Goal: Task Accomplishment & Management: Use online tool/utility

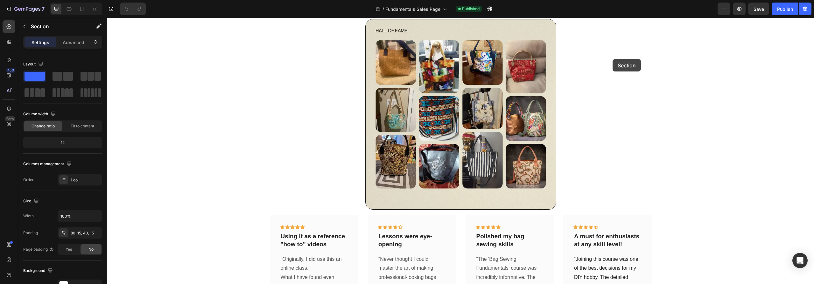
scroll to position [789, 0]
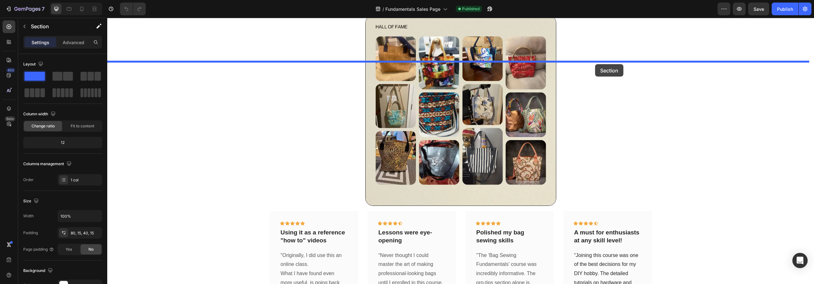
drag, startPoint x: 792, startPoint y: 59, endPoint x: 595, endPoint y: 64, distance: 196.7
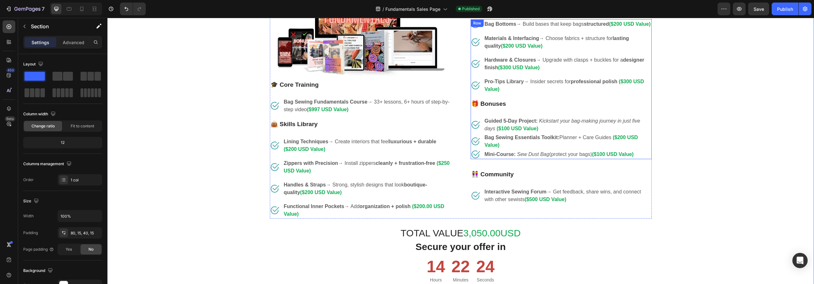
scroll to position [1085, 0]
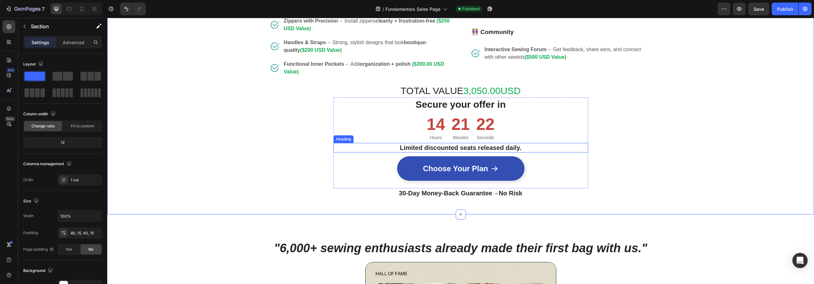
click at [511, 147] on strong "Limited discounted seats released daily." at bounding box center [461, 147] width 122 height 7
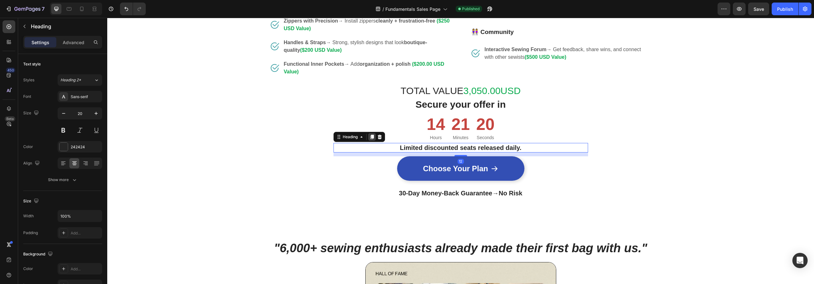
click at [370, 137] on icon at bounding box center [371, 137] width 3 height 4
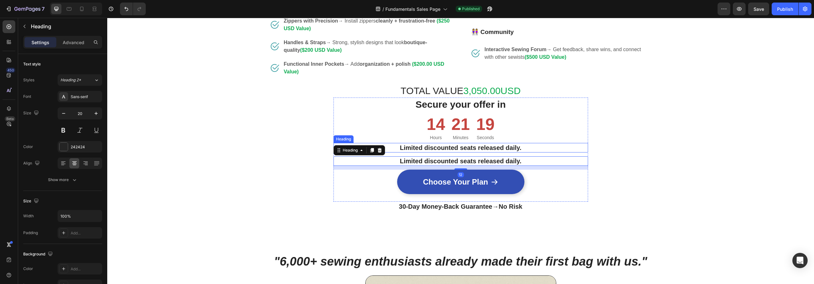
click at [480, 147] on strong "Limited discounted seats released daily." at bounding box center [461, 147] width 122 height 7
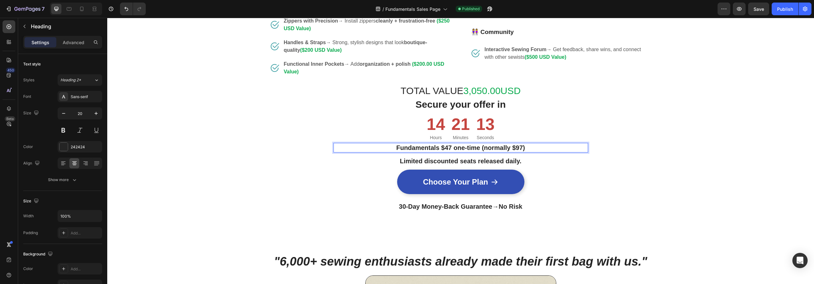
click at [443, 146] on strong "Fundamentals $47 one-time (normally $97)" at bounding box center [460, 147] width 129 height 7
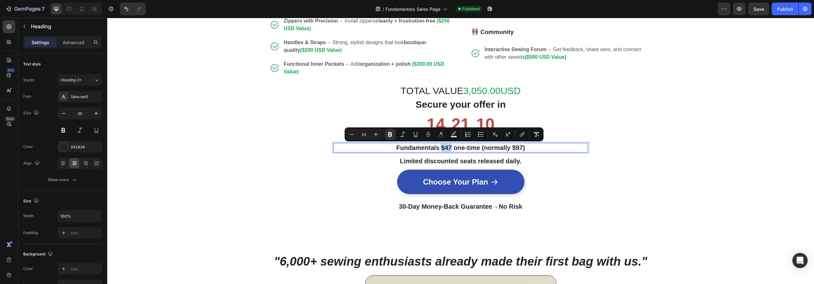
drag, startPoint x: 450, startPoint y: 147, endPoint x: 439, endPoint y: 147, distance: 10.2
click at [439, 147] on strong "Fundamentals $47 one-time (normally $97)" at bounding box center [460, 147] width 129 height 7
click at [450, 148] on strong "Fundamentals $47 one-time (normally $97)" at bounding box center [460, 147] width 129 height 7
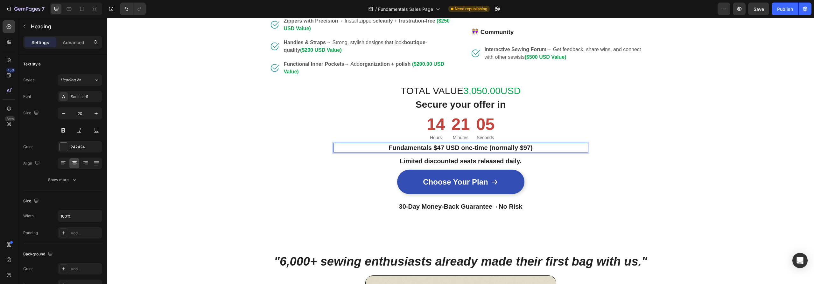
click at [528, 149] on strong "Fundamentals $47 USD one-time (normally $97)" at bounding box center [460, 147] width 144 height 7
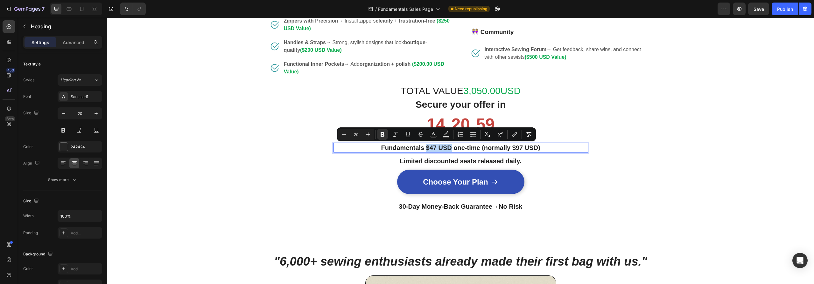
drag, startPoint x: 424, startPoint y: 147, endPoint x: 447, endPoint y: 148, distance: 23.6
click at [447, 148] on strong "Fundamentals $47 USD one-time (normally $97 USD)" at bounding box center [460, 147] width 159 height 7
click at [382, 135] on icon "Editor contextual toolbar" at bounding box center [382, 134] width 6 height 6
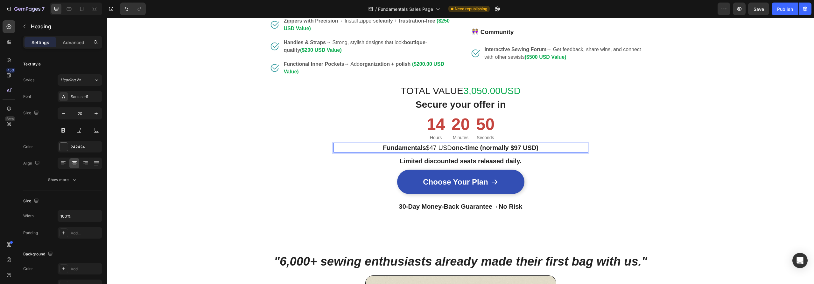
click at [424, 148] on p "Fundamentals $47 USD one-time (normally $97 USD)" at bounding box center [460, 148] width 253 height 8
click at [543, 147] on p "Fundamentals $47 USD one-time (normally $97 USD)" at bounding box center [460, 148] width 253 height 8
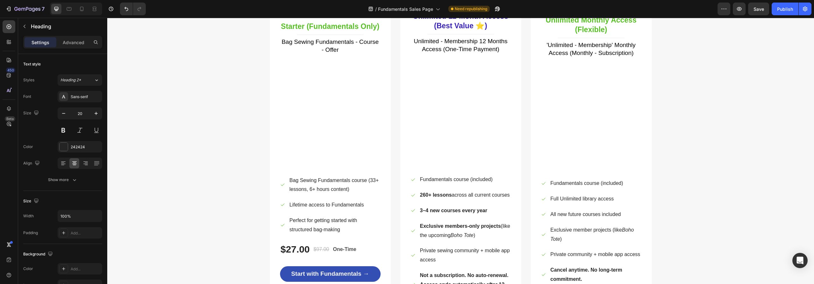
scroll to position [2648, 0]
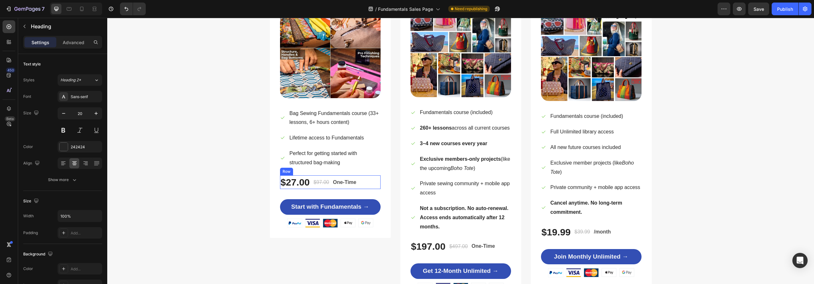
click at [363, 180] on div "$27.00 (P) Price (P) Price $97.00 (P) Price (P) Price One-Time Text Block Row" at bounding box center [330, 183] width 101 height 14
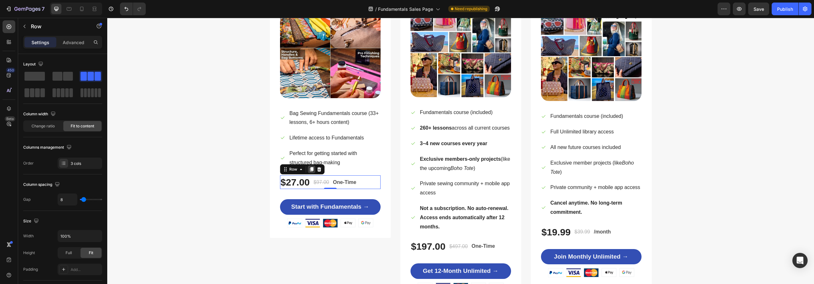
click at [310, 170] on icon at bounding box center [311, 170] width 3 height 4
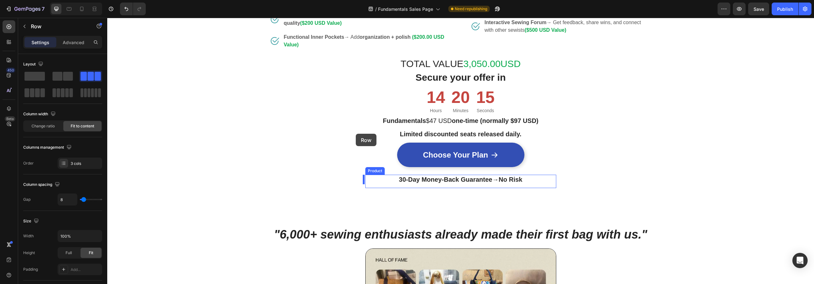
scroll to position [1115, 0]
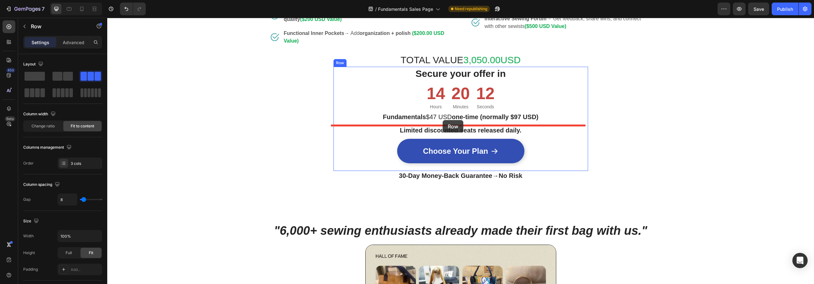
drag, startPoint x: 283, startPoint y: 184, endPoint x: 443, endPoint y: 120, distance: 171.4
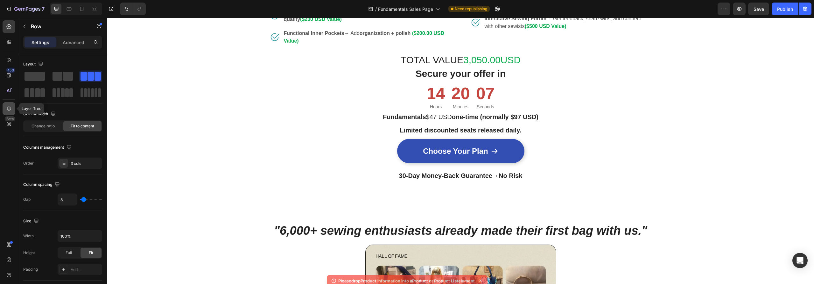
click at [9, 111] on icon at bounding box center [9, 109] width 6 height 6
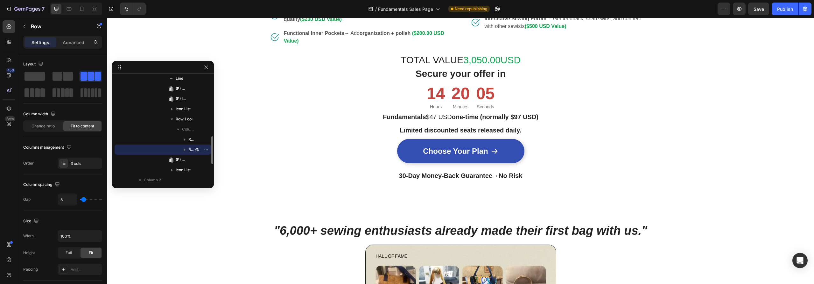
scroll to position [239, 0]
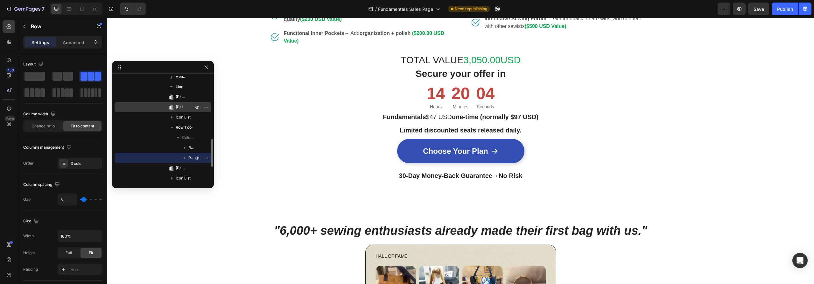
click at [177, 108] on span "(P) Images & Gallery" at bounding box center [181, 107] width 11 height 6
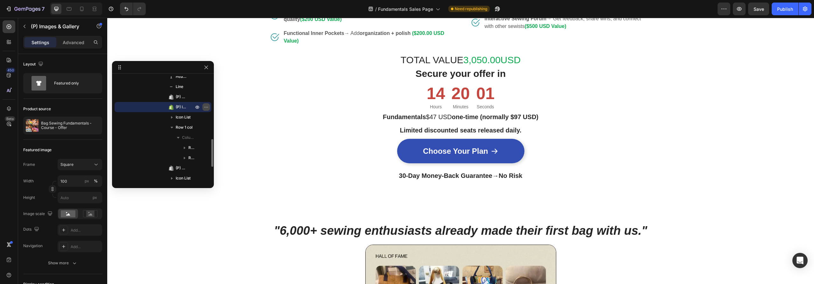
click at [207, 107] on icon "button" at bounding box center [207, 107] width 1 height 1
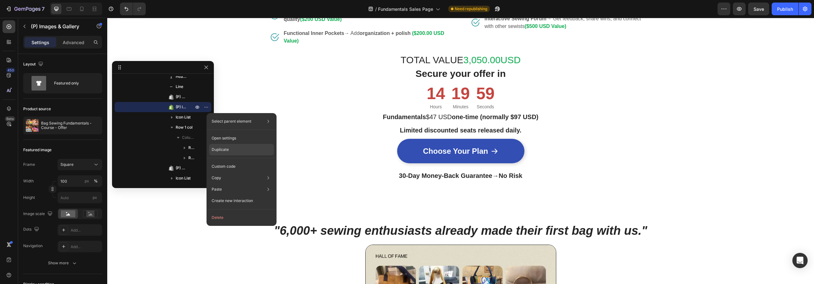
click at [217, 149] on p "Duplicate" at bounding box center [220, 150] width 17 height 6
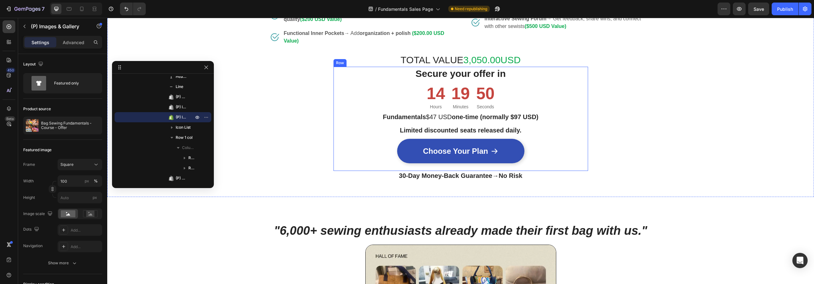
drag, startPoint x: 277, startPoint y: 135, endPoint x: 395, endPoint y: 137, distance: 118.1
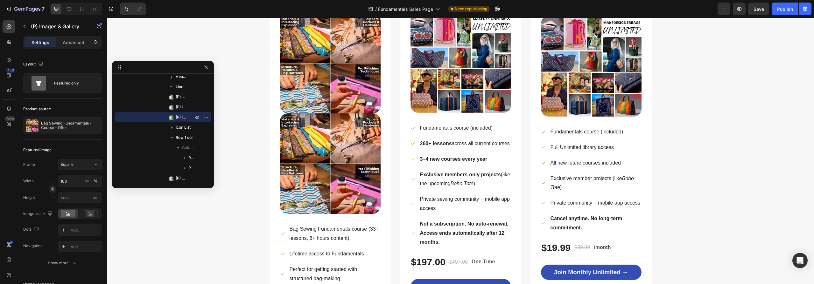
scroll to position [2764, 0]
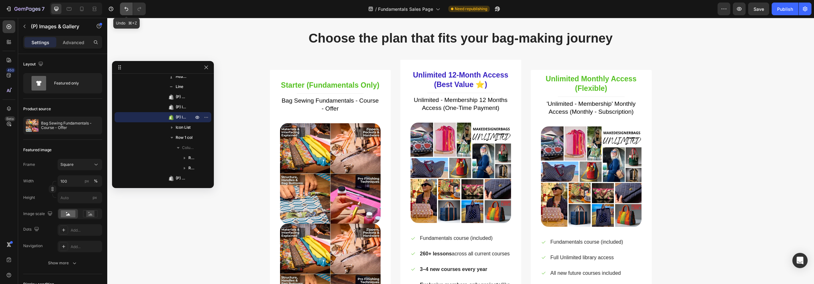
click at [125, 6] on icon "Undo/Redo" at bounding box center [126, 9] width 6 height 6
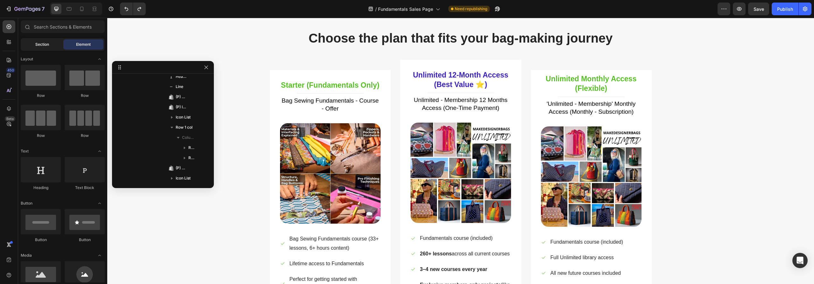
click at [43, 45] on span "Section" at bounding box center [42, 45] width 14 height 6
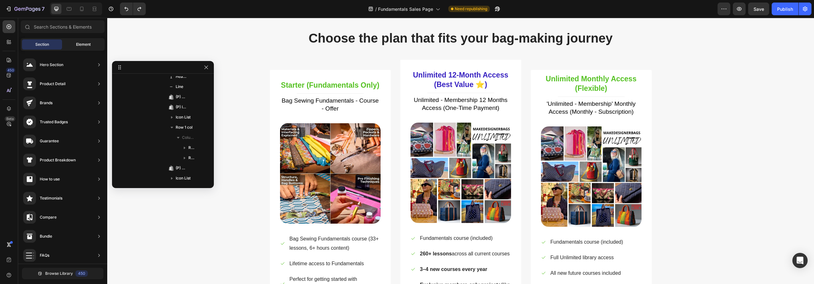
click at [78, 44] on span "Element" at bounding box center [83, 45] width 15 height 6
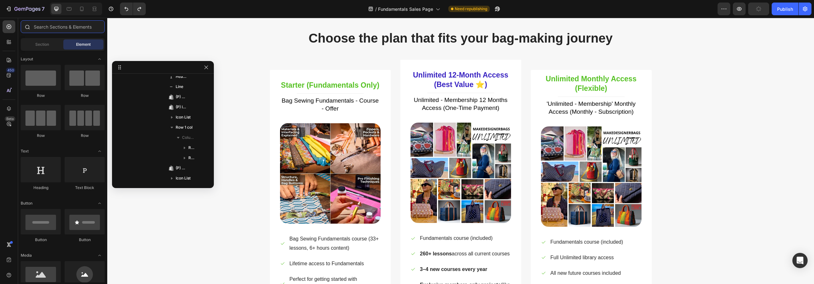
click at [52, 28] on input "text" at bounding box center [63, 26] width 84 height 13
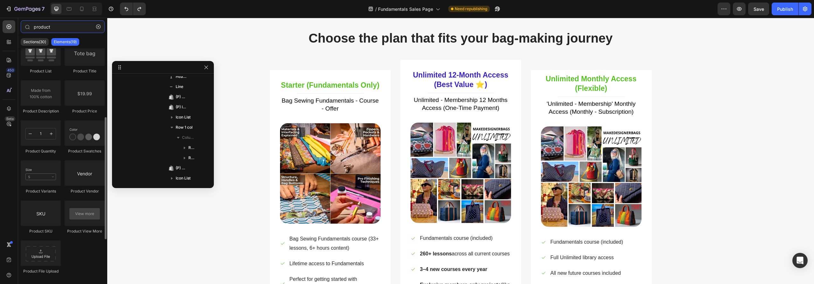
scroll to position [138, 0]
type input "product"
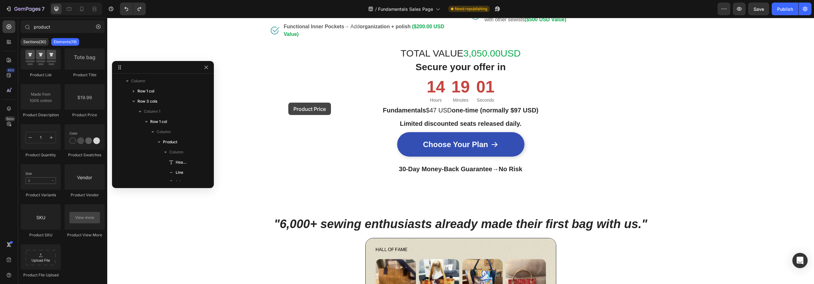
scroll to position [1118, 0]
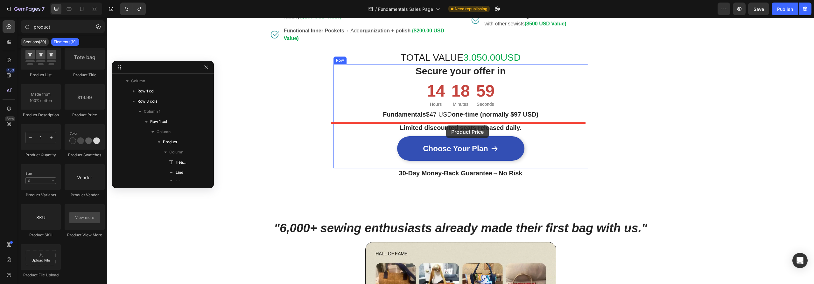
drag, startPoint x: 187, startPoint y: 134, endPoint x: 446, endPoint y: 126, distance: 259.4
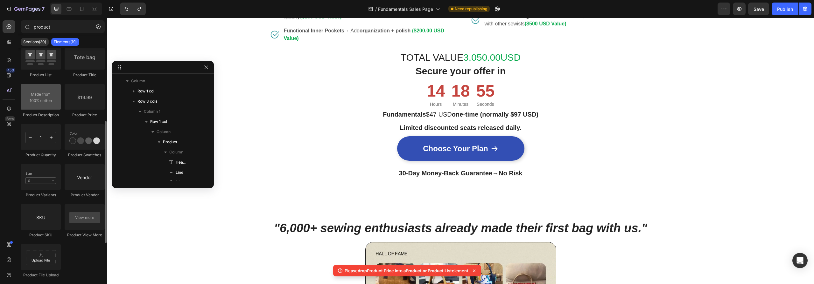
scroll to position [0, 0]
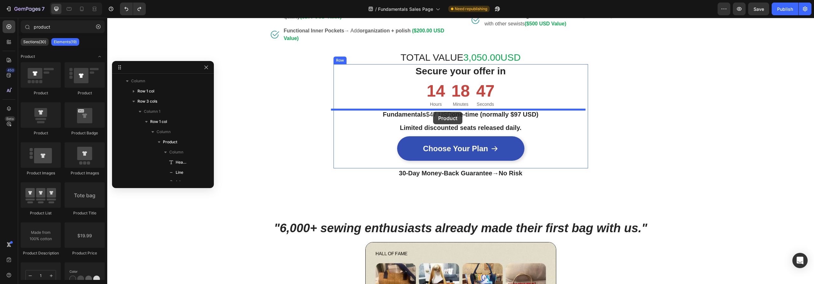
drag, startPoint x: 144, startPoint y: 92, endPoint x: 433, endPoint y: 112, distance: 289.9
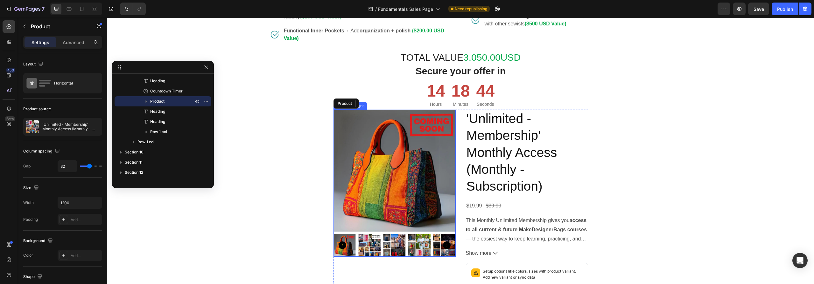
click at [412, 167] on img at bounding box center [394, 171] width 122 height 122
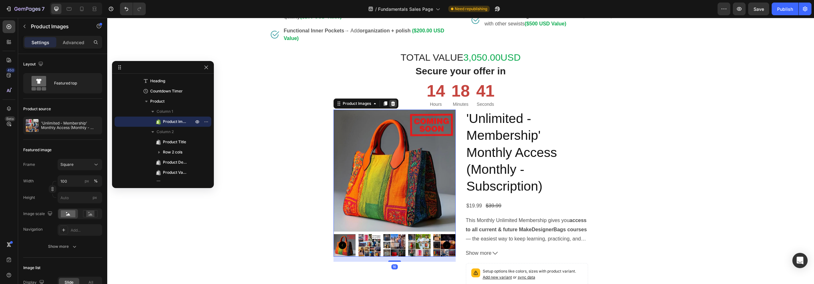
click at [392, 102] on icon at bounding box center [392, 103] width 5 height 5
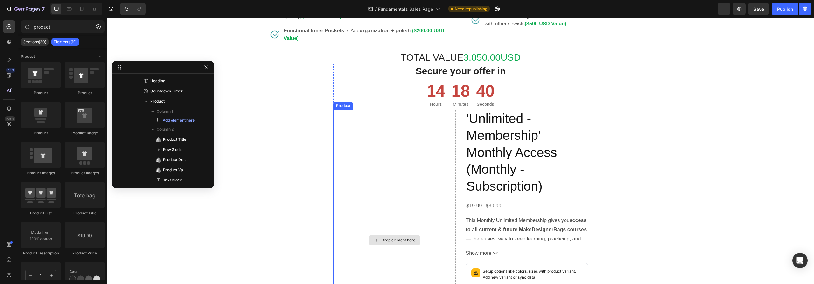
click at [397, 204] on div "Drop element here" at bounding box center [394, 241] width 122 height 262
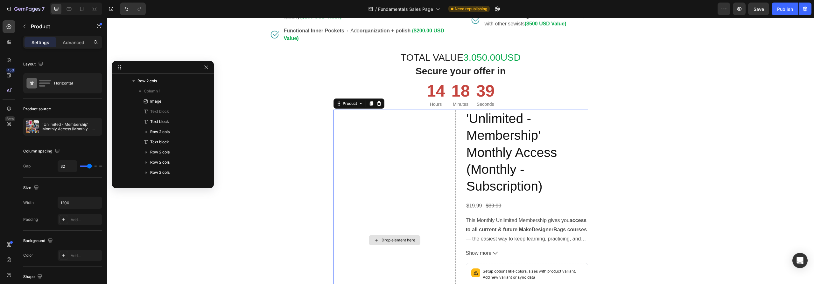
scroll to position [314, 0]
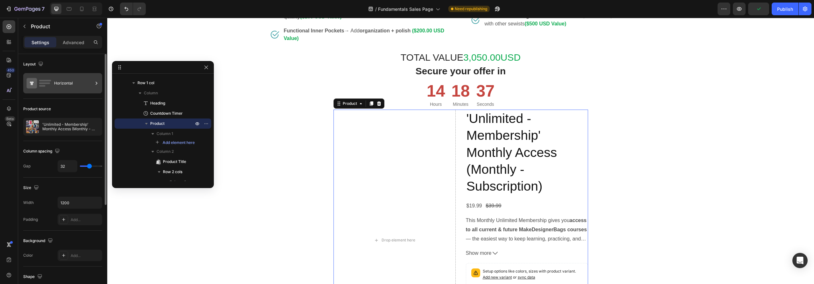
click at [62, 84] on div "Horizontal" at bounding box center [73, 83] width 39 height 15
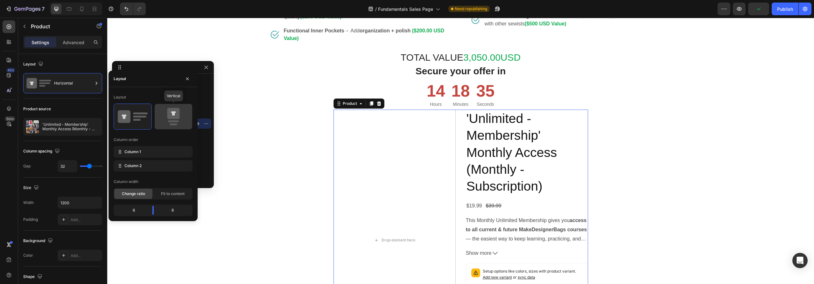
click at [172, 114] on icon at bounding box center [173, 113] width 12 height 11
type input "16"
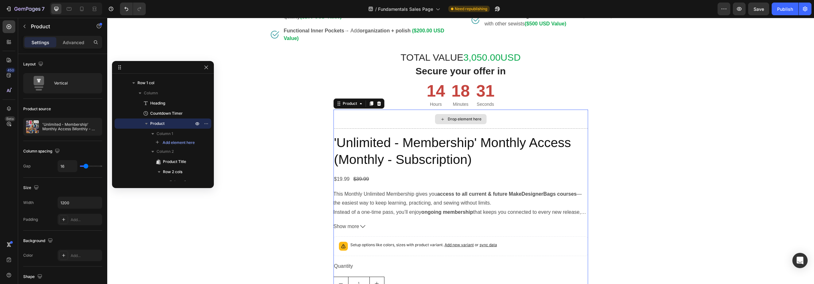
click at [385, 120] on div "Drop element here" at bounding box center [460, 119] width 255 height 19
click at [496, 122] on div "Drop element here" at bounding box center [460, 119] width 255 height 19
click at [420, 150] on h2 "'Unlimited - Membership' Monthly Access (Monthly - Subscription)" at bounding box center [460, 151] width 255 height 35
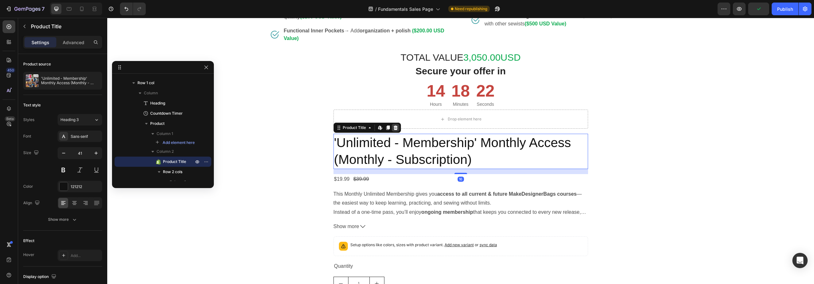
click at [393, 128] on icon at bounding box center [395, 128] width 4 height 4
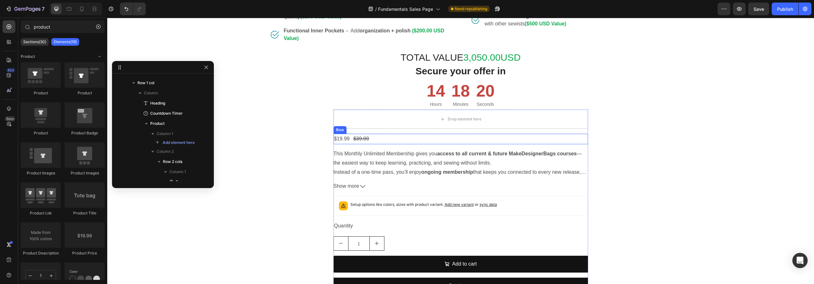
click at [389, 139] on div "$19.99 Product Price Product Price $39.99 Product Price Product Price Row" at bounding box center [460, 139] width 255 height 10
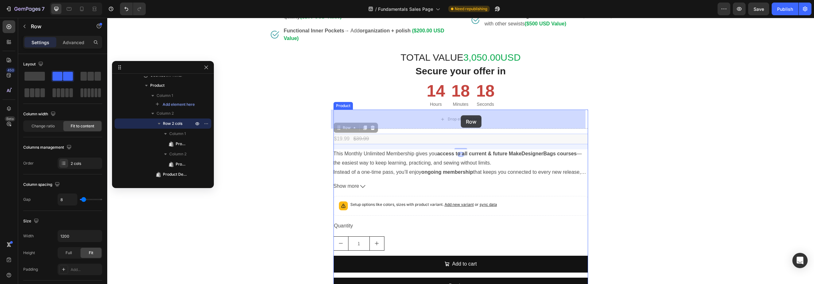
drag, startPoint x: 338, startPoint y: 129, endPoint x: 426, endPoint y: 122, distance: 88.0
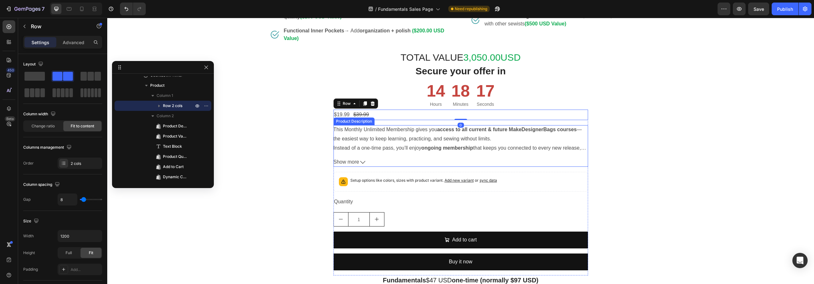
click at [473, 138] on p "This Monthly Unlimited Membership gives you access to all current & future Make…" at bounding box center [457, 134] width 248 height 15
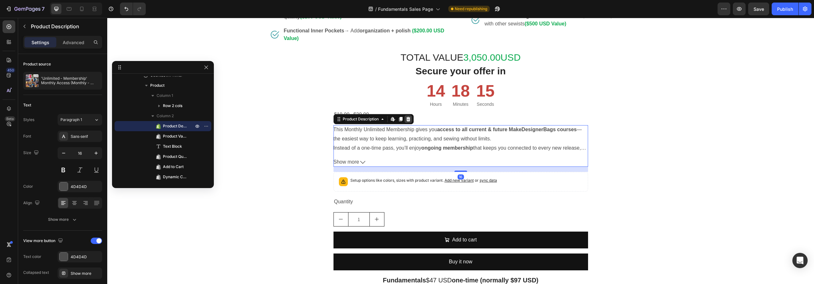
click at [406, 120] on icon at bounding box center [408, 119] width 4 height 4
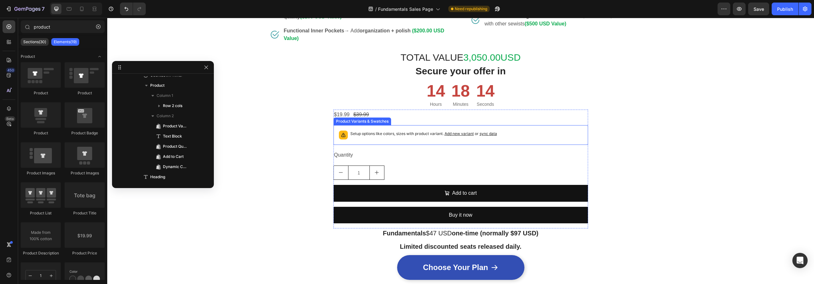
click at [409, 136] on p "Setup options like colors, sizes with product variant. Add new variant or sync …" at bounding box center [423, 134] width 147 height 6
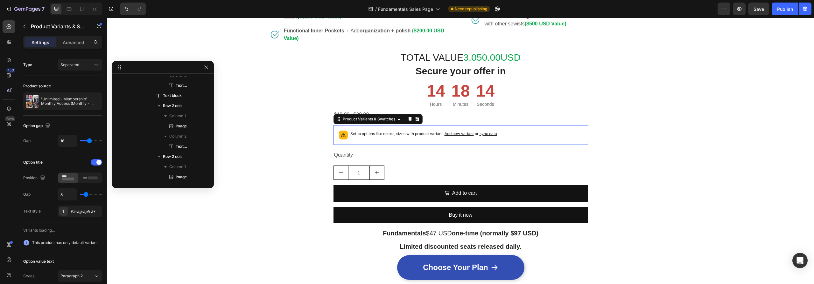
scroll to position [1016, 0]
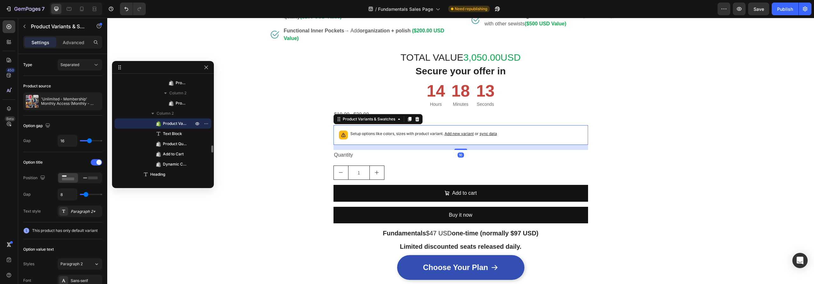
click at [416, 118] on icon at bounding box center [417, 119] width 5 height 5
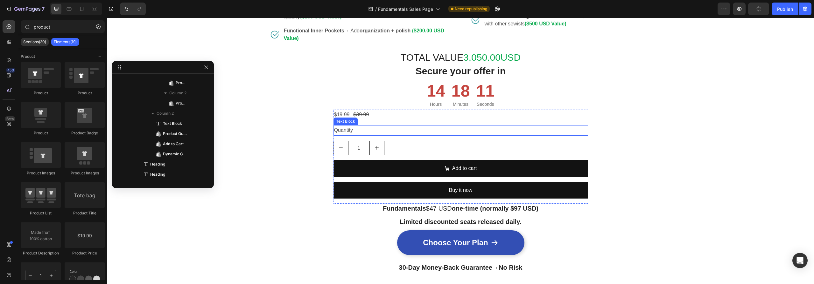
click at [428, 133] on div "Quantity" at bounding box center [460, 130] width 255 height 10
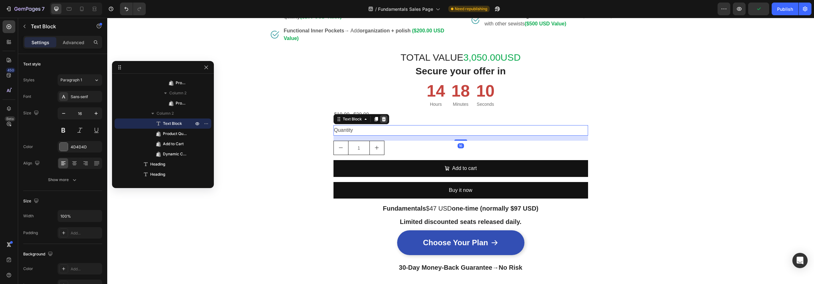
click at [383, 118] on icon at bounding box center [383, 119] width 5 height 5
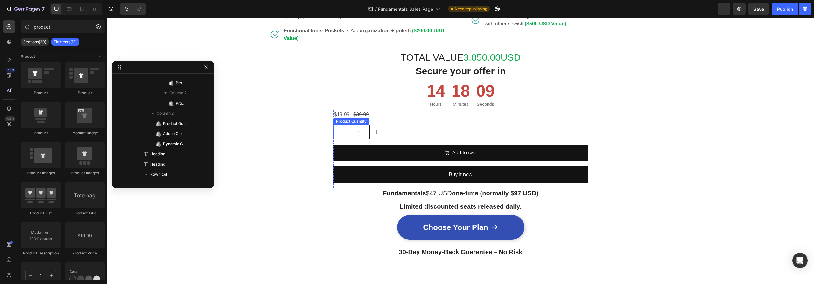
click at [422, 130] on div "1" at bounding box center [460, 132] width 255 height 14
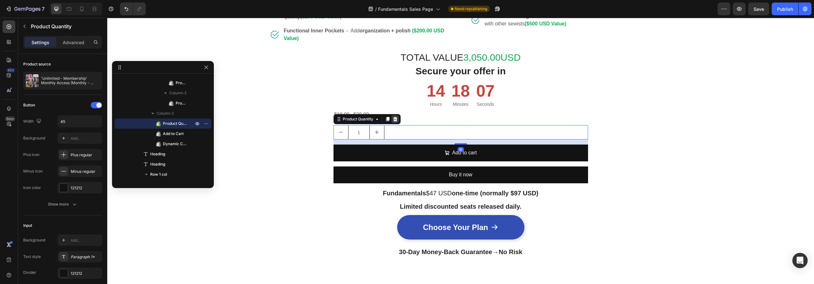
click at [395, 119] on icon at bounding box center [395, 119] width 5 height 5
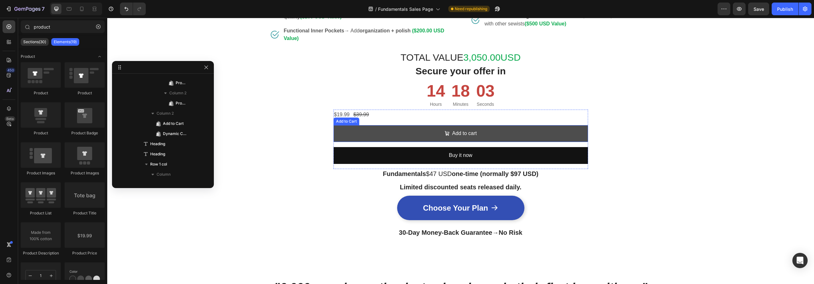
click at [374, 138] on button "Add to cart" at bounding box center [460, 133] width 255 height 17
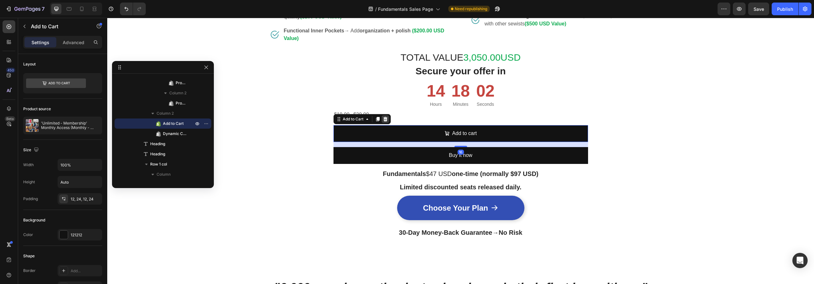
click at [384, 119] on icon at bounding box center [385, 119] width 4 height 4
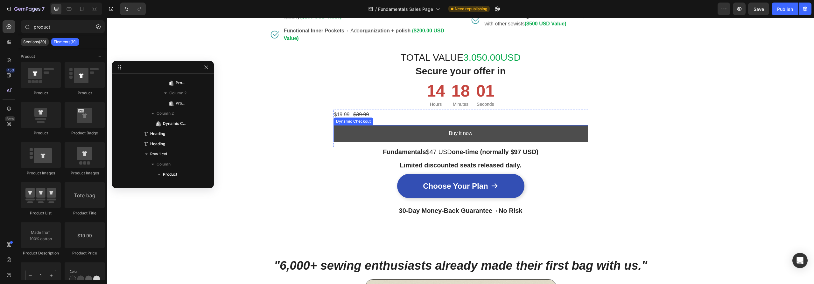
click at [386, 135] on button "Buy it now" at bounding box center [460, 133] width 255 height 17
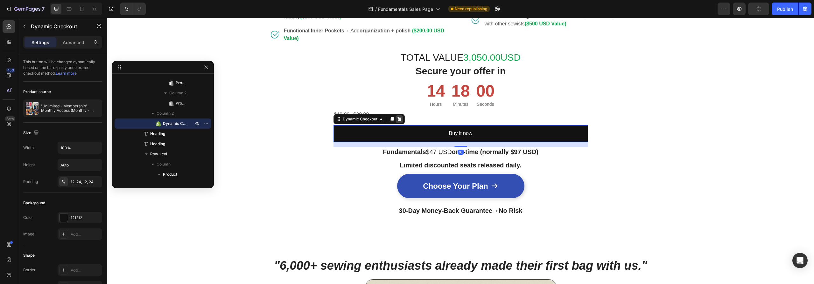
click at [397, 119] on icon at bounding box center [399, 119] width 4 height 4
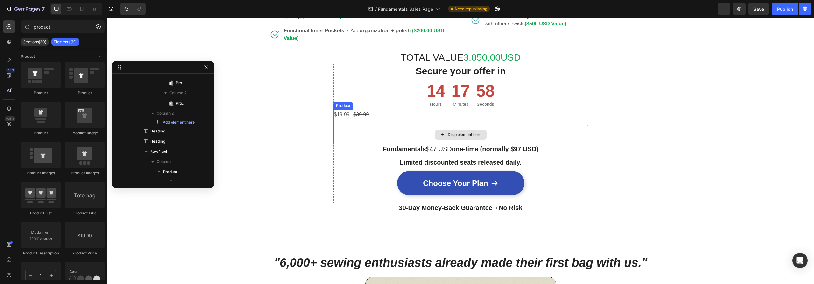
click at [409, 130] on div "Drop element here" at bounding box center [460, 134] width 255 height 19
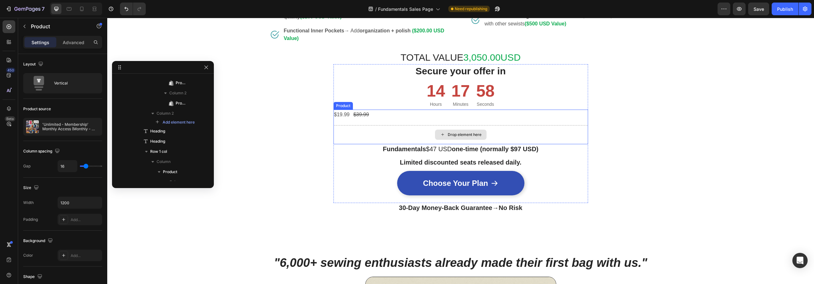
scroll to position [935, 0]
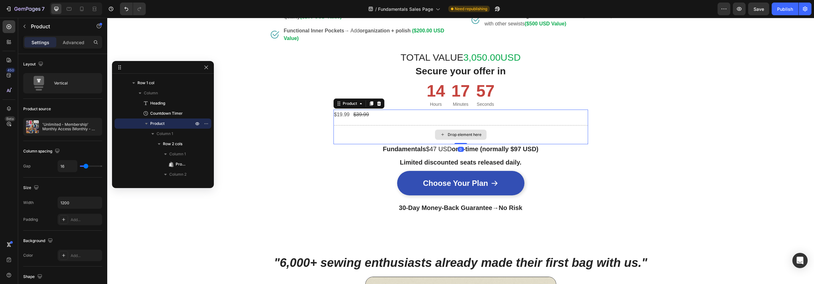
click at [393, 131] on div "Drop element here" at bounding box center [460, 134] width 255 height 19
click at [397, 115] on div "$19.99 Product Price Product Price $39.99 Product Price Product Price Row" at bounding box center [460, 115] width 255 height 10
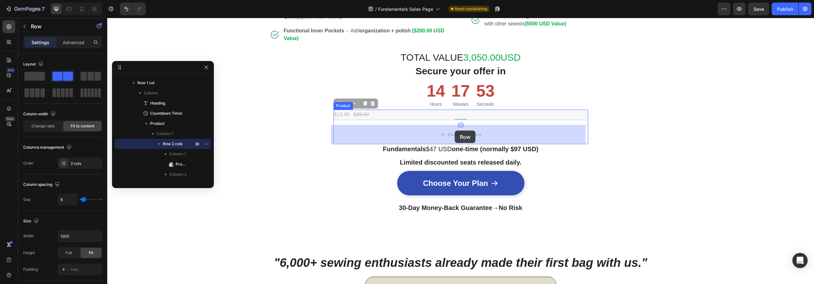
drag, startPoint x: 337, startPoint y: 104, endPoint x: 455, endPoint y: 131, distance: 121.0
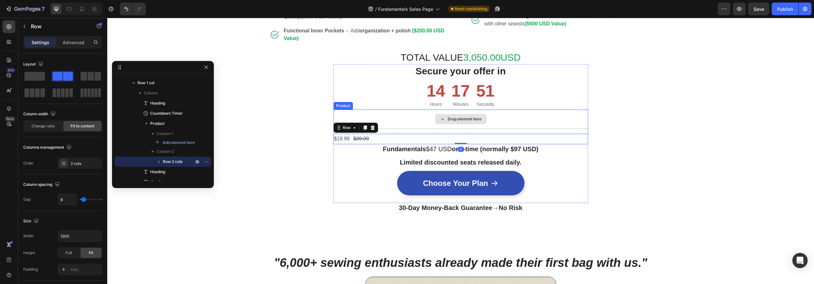
click at [513, 120] on div "Drop element here" at bounding box center [460, 119] width 255 height 19
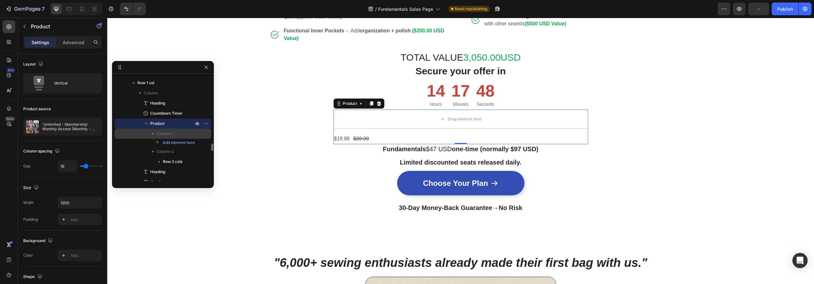
click at [168, 134] on span "Column 1" at bounding box center [165, 134] width 17 height 6
click at [398, 139] on div "$19.99 Product Price Product Price $39.99 Product Price Product Price Row" at bounding box center [460, 139] width 255 height 10
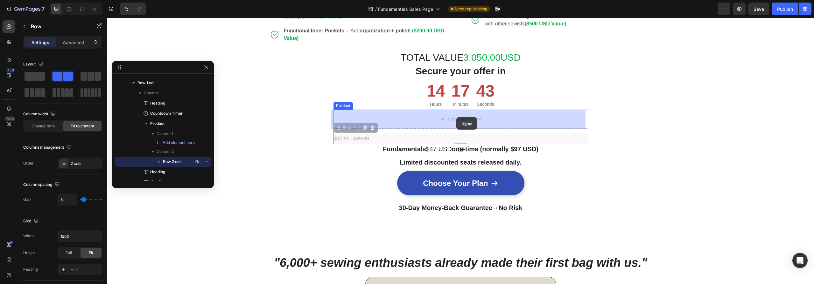
drag, startPoint x: 338, startPoint y: 129, endPoint x: 456, endPoint y: 117, distance: 118.9
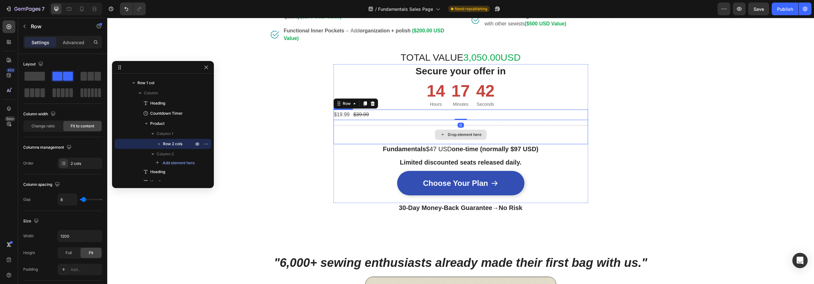
click at [527, 132] on div "Drop element here" at bounding box center [460, 134] width 255 height 19
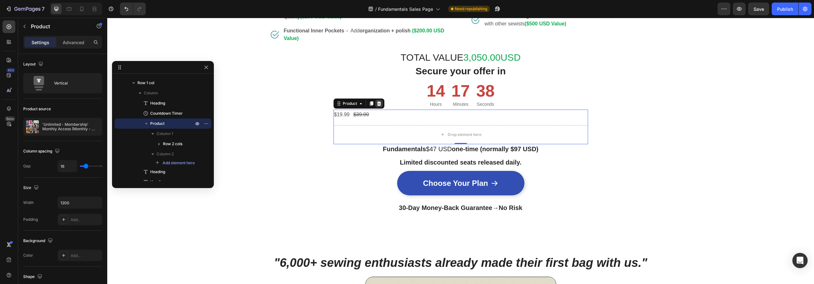
click at [378, 103] on icon at bounding box center [378, 103] width 5 height 5
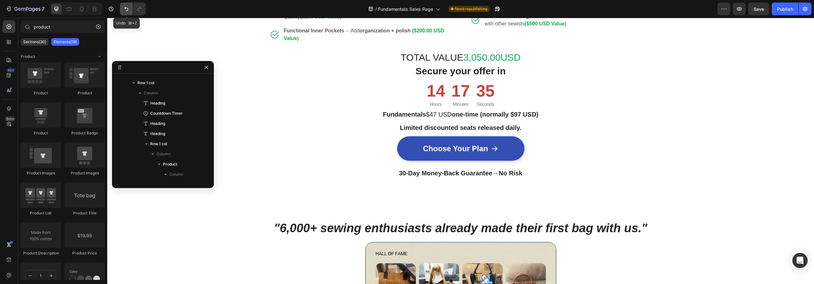
click at [125, 8] on icon "Undo/Redo" at bounding box center [126, 9] width 6 height 6
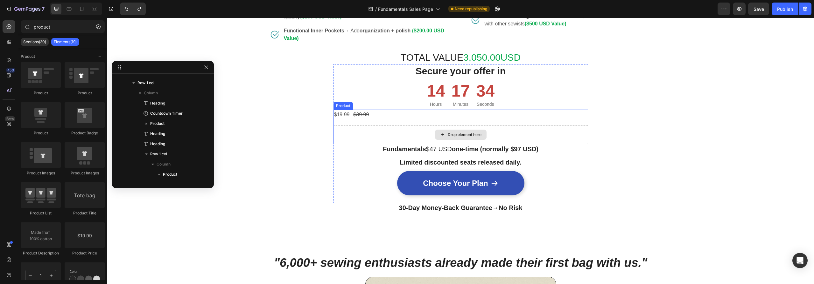
click at [369, 135] on div "Drop element here" at bounding box center [460, 134] width 255 height 19
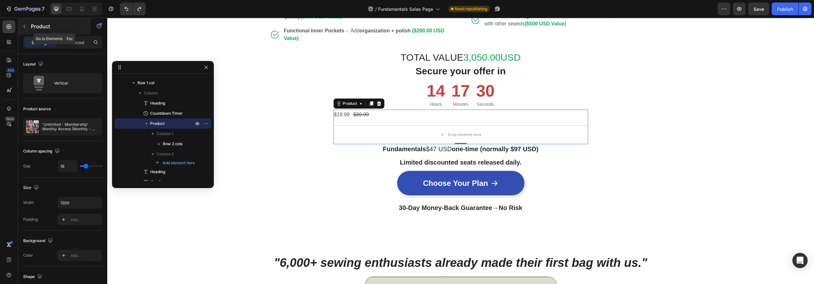
click at [24, 25] on icon "button" at bounding box center [24, 26] width 5 height 5
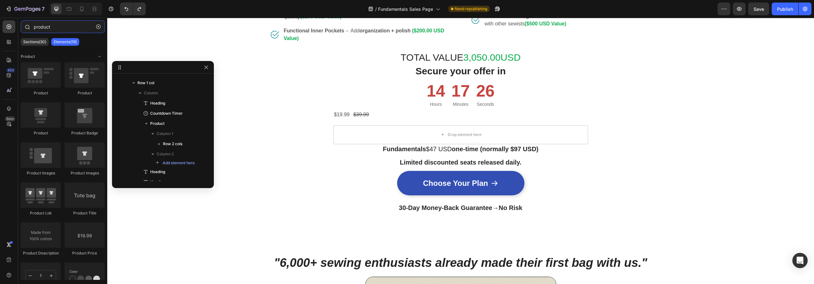
drag, startPoint x: 54, startPoint y: 28, endPoint x: 33, endPoint y: 27, distance: 20.7
click at [33, 27] on div "product" at bounding box center [62, 27] width 89 height 15
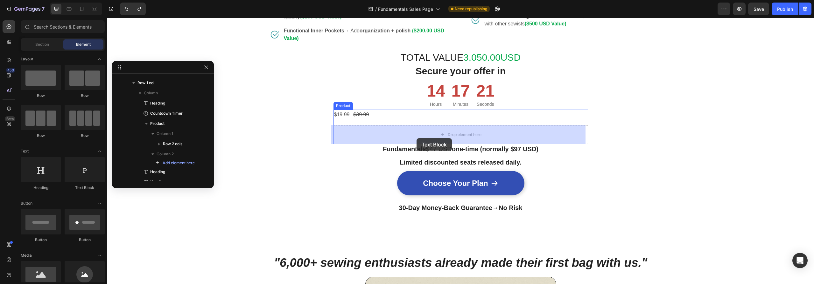
drag, startPoint x: 192, startPoint y: 191, endPoint x: 416, endPoint y: 138, distance: 231.0
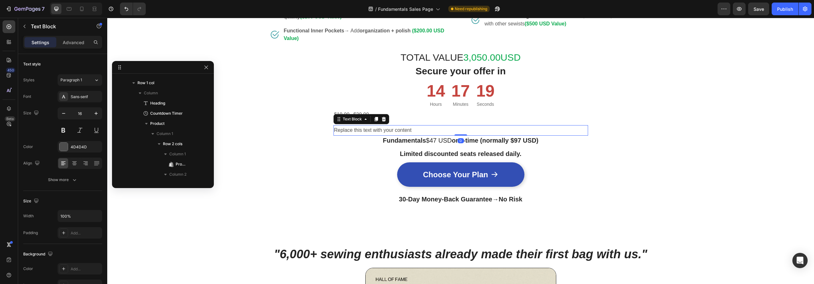
click at [415, 128] on div "Replace this text with your content" at bounding box center [460, 130] width 255 height 10
click at [337, 151] on h2 "Limited discounted seats released daily." at bounding box center [460, 154] width 255 height 10
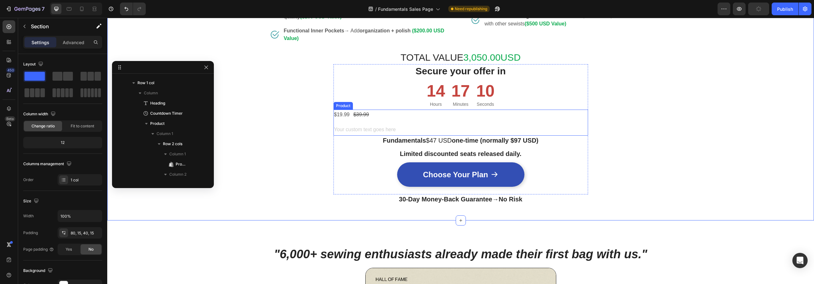
click at [373, 126] on div "Rich Text Editor. Editing area: main" at bounding box center [460, 130] width 255 height 10
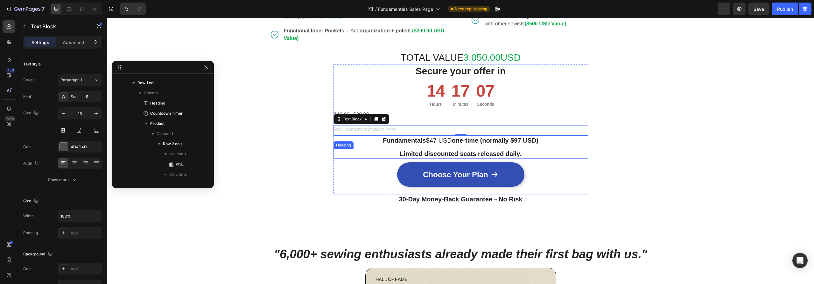
click at [434, 154] on strong "Limited discounted seats released daily." at bounding box center [461, 153] width 122 height 7
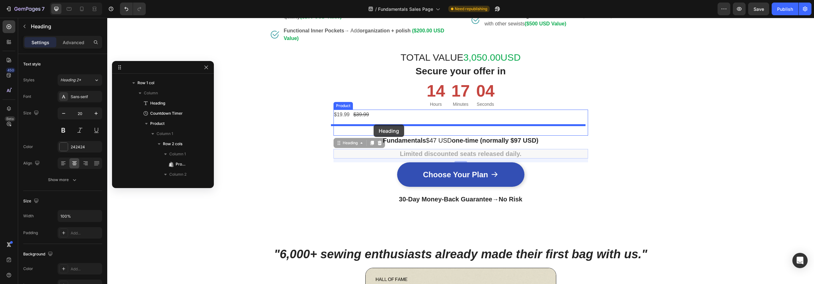
drag, startPoint x: 339, startPoint y: 143, endPoint x: 373, endPoint y: 125, distance: 39.2
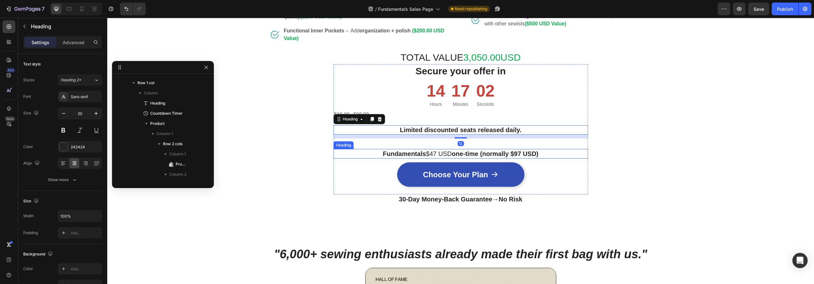
click at [363, 151] on h2 "Fundamentals $47 USD one-time (normally $97 USD)" at bounding box center [460, 154] width 255 height 10
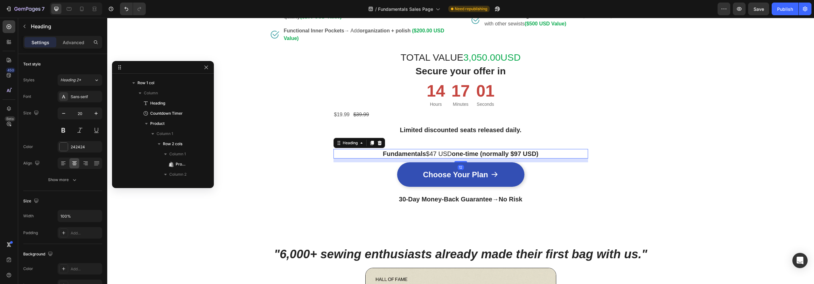
click at [378, 142] on icon at bounding box center [379, 143] width 4 height 4
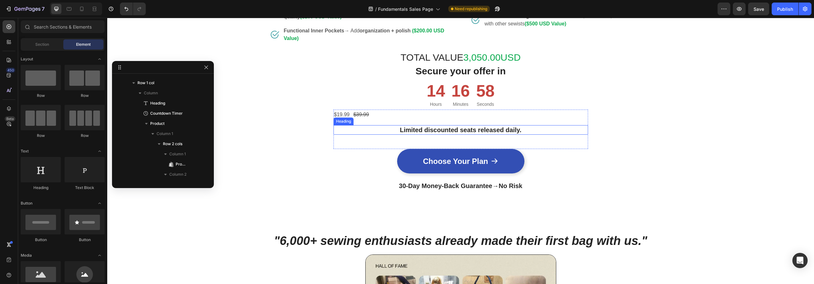
click at [402, 131] on strong "Limited discounted seats released daily." at bounding box center [461, 130] width 122 height 7
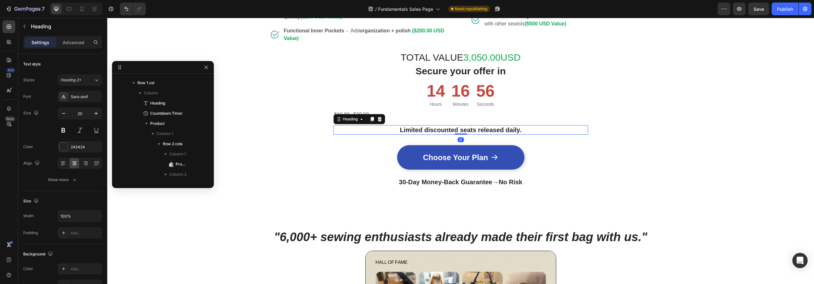
drag, startPoint x: 462, startPoint y: 137, endPoint x: 461, endPoint y: 128, distance: 9.6
click at [461, 128] on div "Limited discounted seats released daily. Heading 0" at bounding box center [460, 130] width 255 height 10
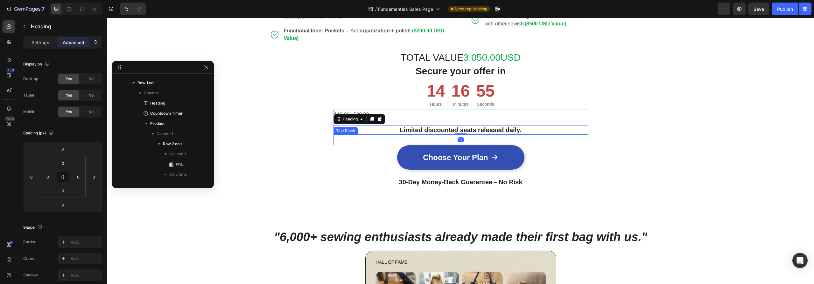
click at [376, 140] on p "Rich Text Editor. Editing area: main" at bounding box center [460, 140] width 253 height 9
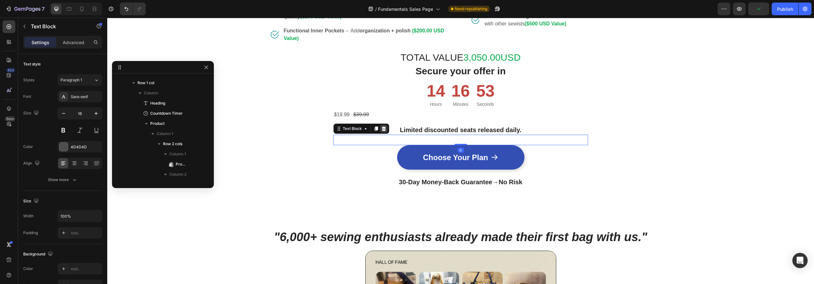
click at [383, 128] on icon at bounding box center [383, 128] width 5 height 5
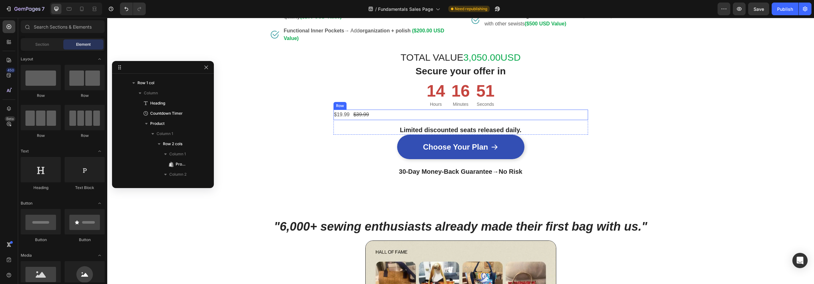
click at [383, 116] on div "$19.99 Product Price Product Price $39.99 Product Price Product Price Row" at bounding box center [460, 115] width 255 height 10
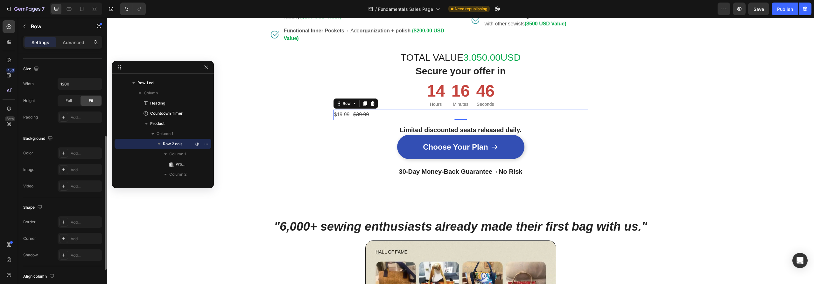
scroll to position [192, 0]
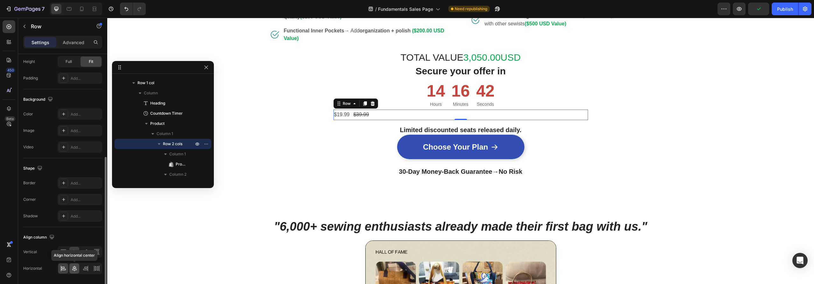
click at [74, 269] on icon at bounding box center [74, 269] width 4 height 6
click at [448, 115] on div "$19.99" at bounding box center [451, 115] width 17 height 10
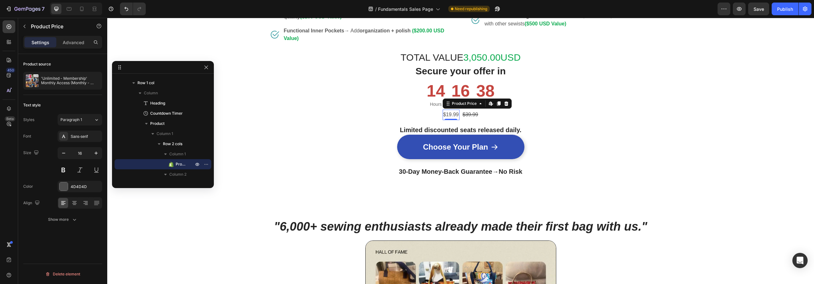
scroll to position [0, 0]
click at [94, 79] on icon "button" at bounding box center [95, 80] width 5 height 5
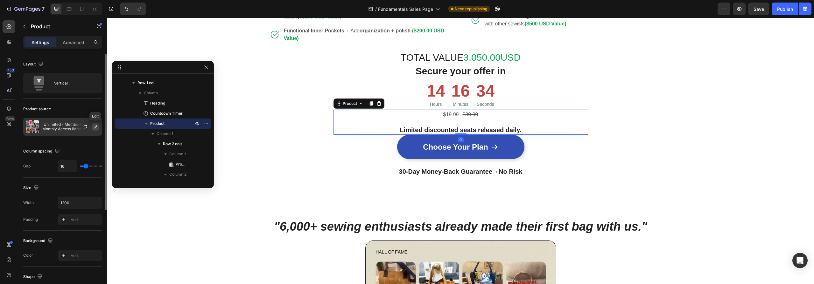
click at [95, 126] on icon "button" at bounding box center [95, 126] width 5 height 5
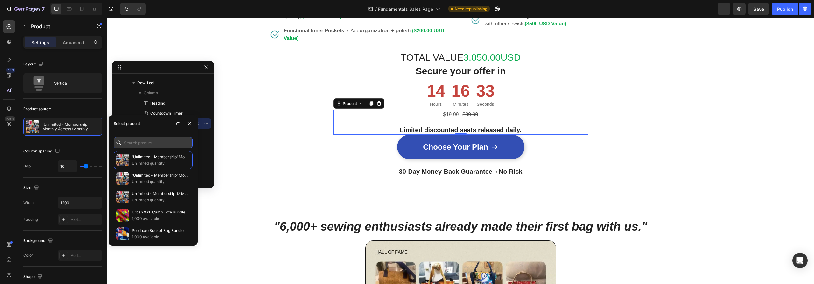
click at [144, 142] on input "text" at bounding box center [153, 142] width 79 height 11
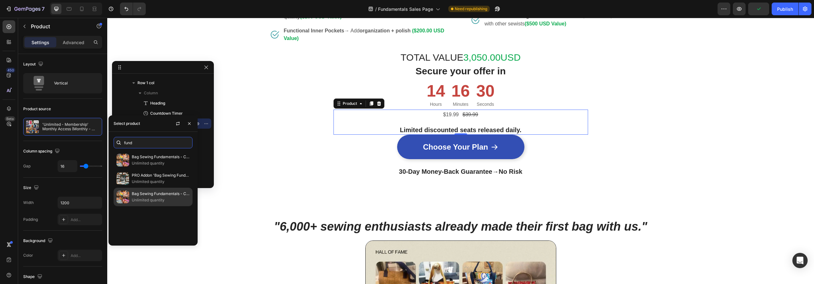
type input "fund"
click at [148, 198] on p "Unlimited quantity" at bounding box center [161, 200] width 58 height 6
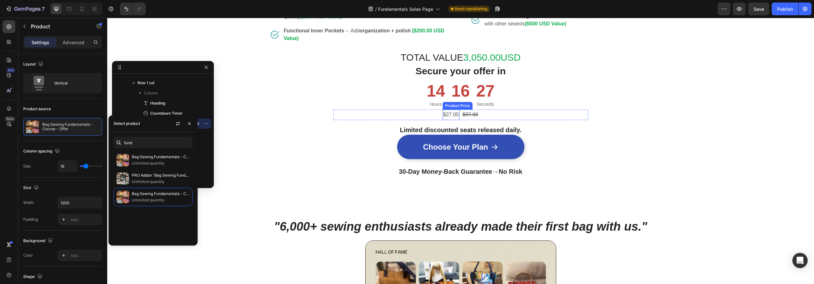
click at [452, 114] on div "$27.00" at bounding box center [451, 115] width 17 height 10
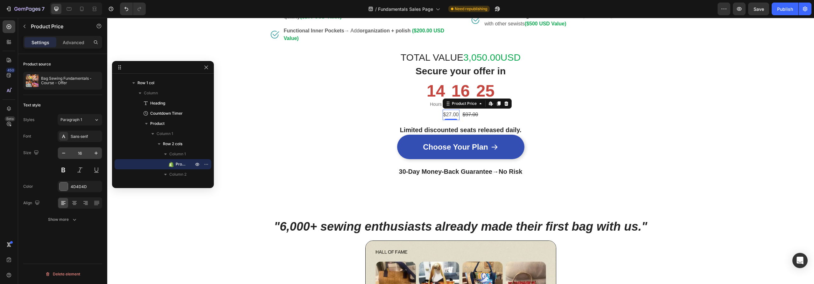
click at [85, 153] on input "16" at bounding box center [79, 153] width 21 height 11
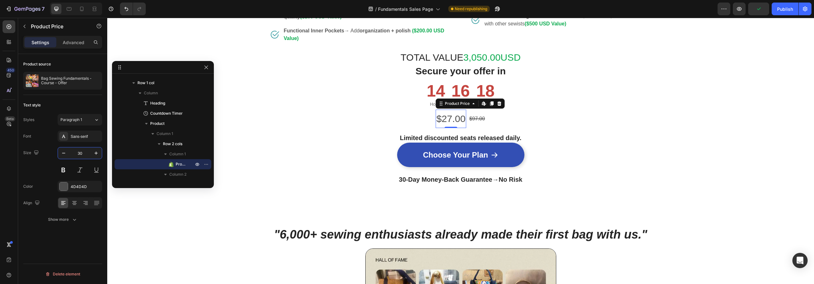
type input "30"
click at [350, 117] on div "$27.00 Product Price Edit content in Shopify 0 Product Price Edit content in Sh…" at bounding box center [460, 119] width 255 height 18
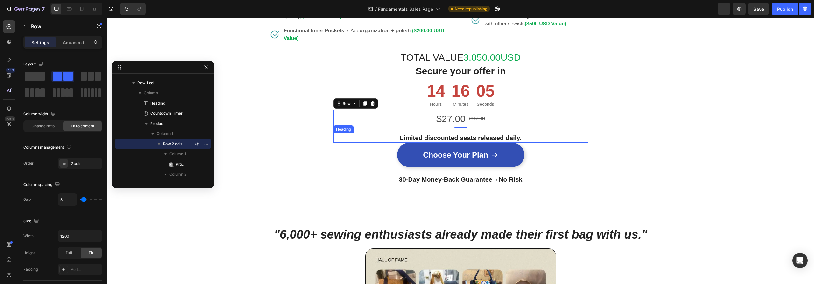
click at [534, 136] on h2 "Limited discounted seats released daily." at bounding box center [460, 138] width 255 height 10
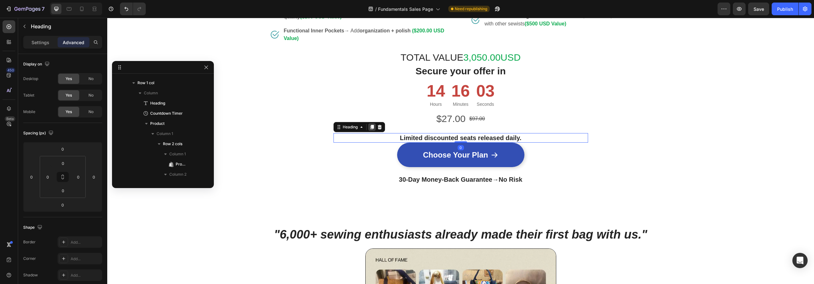
click at [370, 127] on icon at bounding box center [371, 127] width 3 height 4
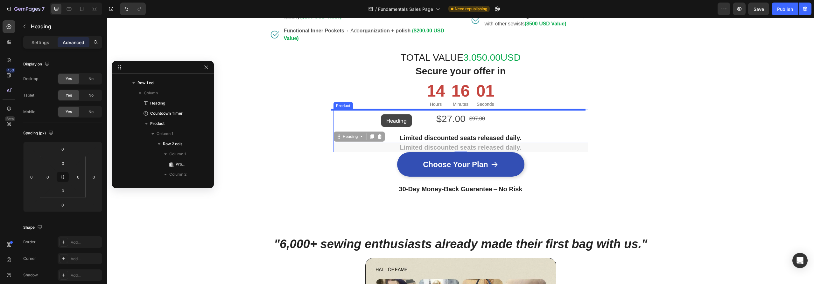
drag, startPoint x: 337, startPoint y: 136, endPoint x: 381, endPoint y: 115, distance: 49.2
type input "16"
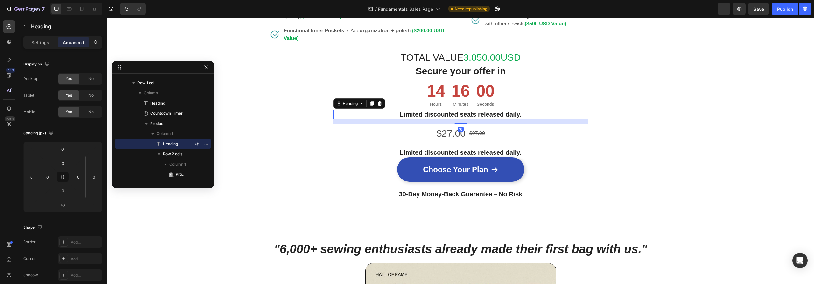
click at [451, 110] on h2 "Limited discounted seats released daily." at bounding box center [460, 115] width 255 height 10
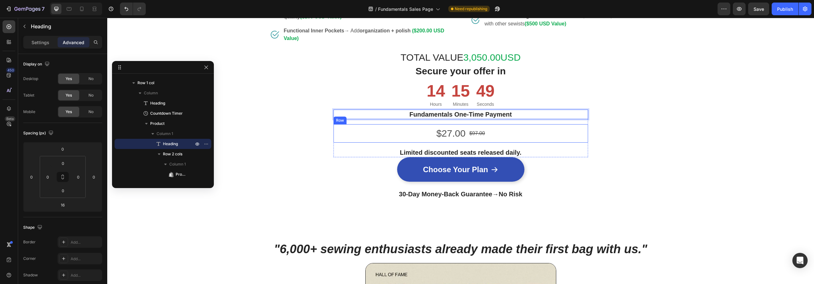
click at [415, 130] on div "$27.00 Product Price Product Price $97.00 Product Price Product Price Row" at bounding box center [460, 133] width 255 height 18
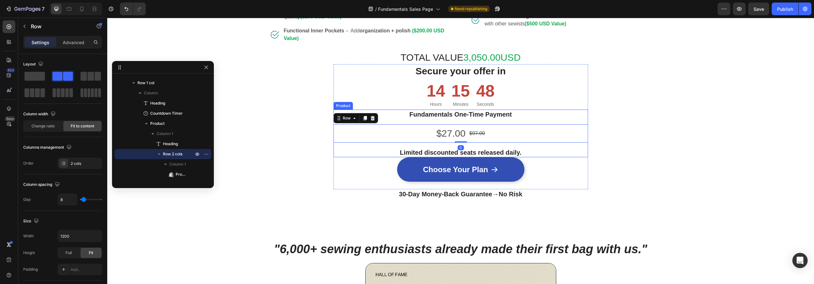
click at [453, 120] on div "⁠⁠⁠⁠⁠⁠⁠ Fundamentals One-Time Payment Heading $27.00 Product Price Product Pric…" at bounding box center [460, 126] width 255 height 33
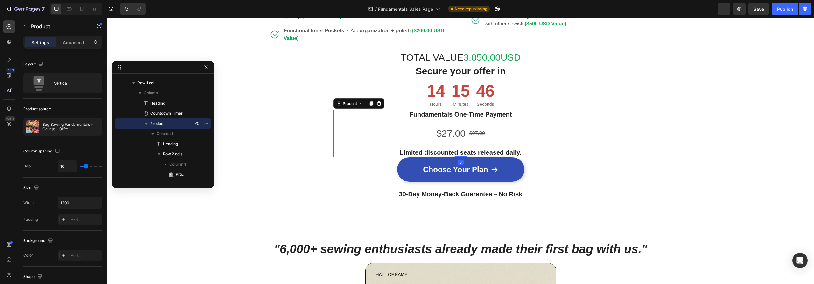
click at [494, 121] on div "⁠⁠⁠⁠⁠⁠⁠ Fundamentals One-Time Payment Heading $27.00 Product Price Product Pric…" at bounding box center [460, 126] width 255 height 33
click at [519, 114] on p "⁠⁠⁠⁠⁠⁠⁠ Fundamentals One-Time Payment" at bounding box center [460, 114] width 253 height 8
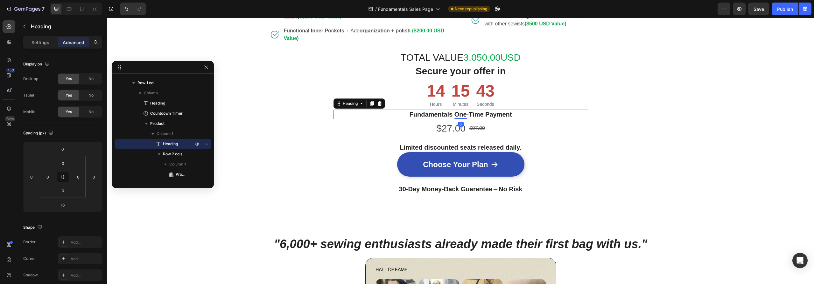
drag, startPoint x: 459, startPoint y: 123, endPoint x: 458, endPoint y: 116, distance: 7.1
click at [458, 116] on div "⁠⁠⁠⁠⁠⁠⁠ Fundamentals One-Time Payment Heading 0" at bounding box center [460, 115] width 255 height 10
type input "0"
click at [385, 128] on div "$27.00 Product Price Product Price $97.00 Product Price Product Price Row" at bounding box center [460, 128] width 255 height 18
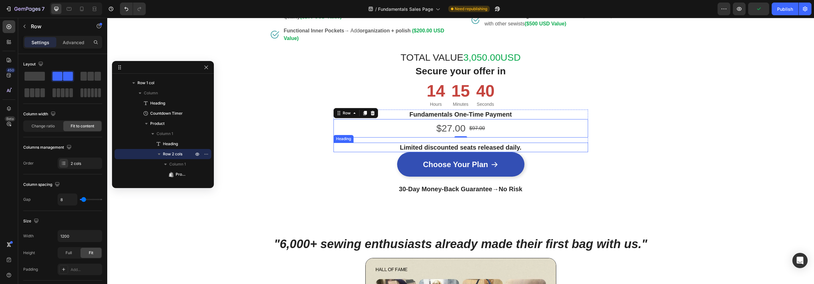
click at [526, 143] on h2 "Limited discounted seats released daily." at bounding box center [460, 148] width 255 height 10
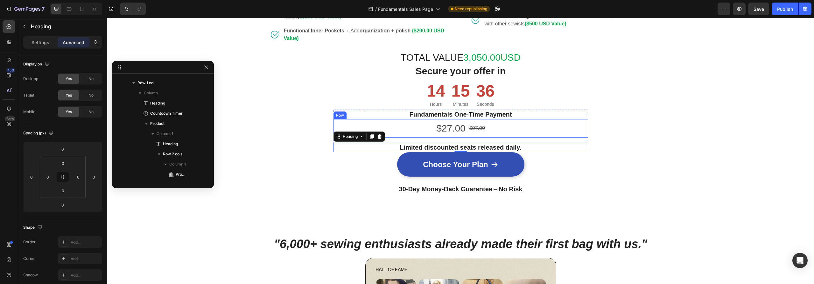
click at [415, 135] on div "$27.00 Product Price Product Price $97.00 Product Price Product Price Row" at bounding box center [460, 128] width 255 height 18
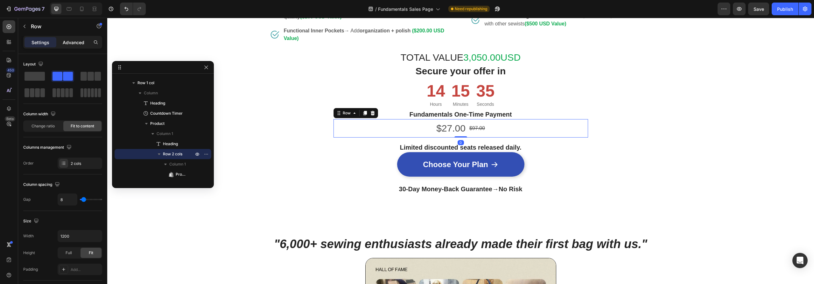
click at [82, 43] on p "Advanced" at bounding box center [74, 42] width 22 height 7
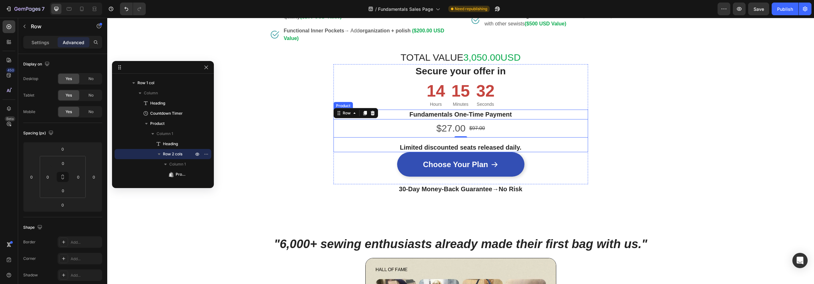
click at [439, 141] on div "⁠⁠⁠⁠⁠⁠⁠ Fundamentals One-Time Payment Heading $27.00 Product Price Product Pric…" at bounding box center [460, 131] width 255 height 43
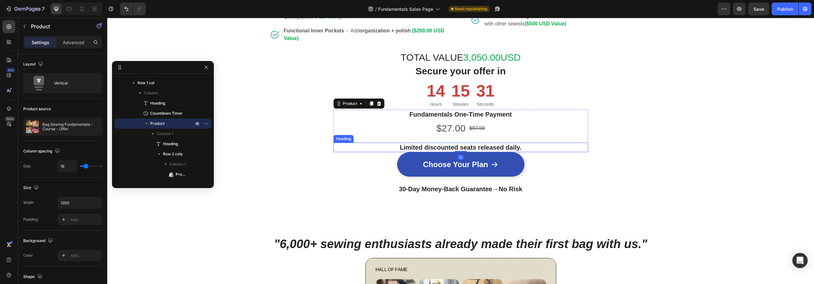
click at [431, 148] on strong "Limited discounted seats released daily." at bounding box center [461, 147] width 122 height 7
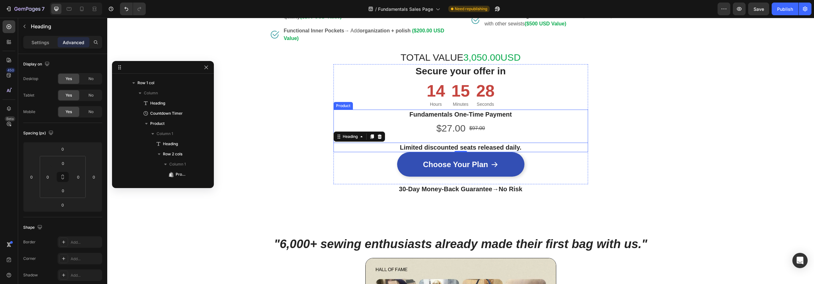
click at [438, 139] on div "⁠⁠⁠⁠⁠⁠⁠ Fundamentals One-Time Payment Heading $27.00 Product Price Product Pric…" at bounding box center [460, 131] width 255 height 43
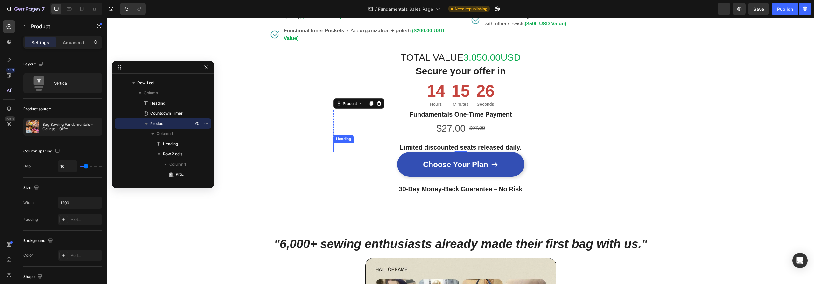
click at [489, 146] on strong "Limited discounted seats released daily." at bounding box center [461, 147] width 122 height 7
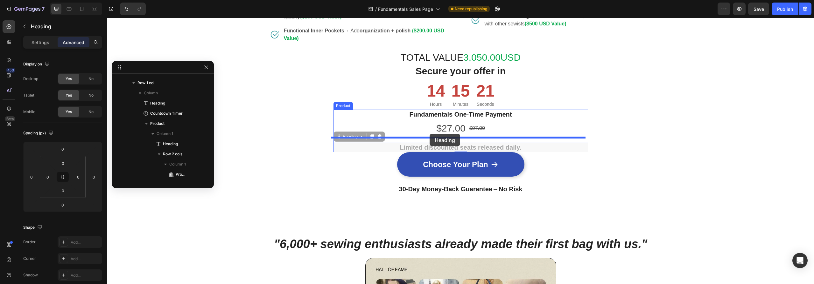
drag, startPoint x: 335, startPoint y: 138, endPoint x: 429, endPoint y: 134, distance: 94.3
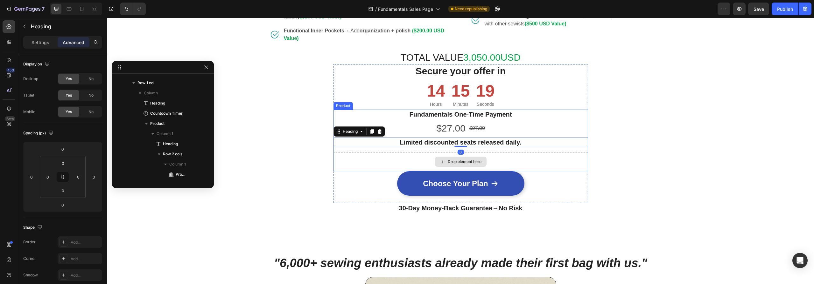
click at [541, 163] on div "Drop element here" at bounding box center [460, 161] width 255 height 19
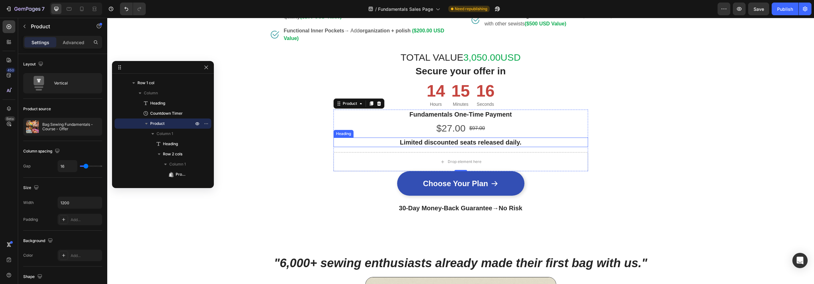
click at [347, 141] on h2 "Limited discounted seats released daily." at bounding box center [460, 143] width 255 height 10
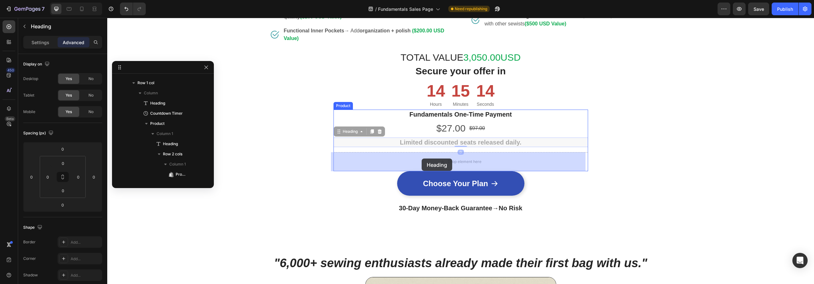
drag, startPoint x: 339, startPoint y: 132, endPoint x: 422, endPoint y: 159, distance: 86.2
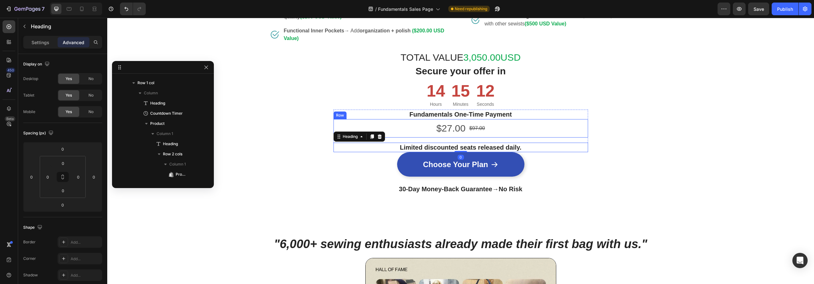
click at [505, 135] on div "$27.00 Product Price Product Price $97.00 Product Price Product Price Row" at bounding box center [460, 128] width 255 height 18
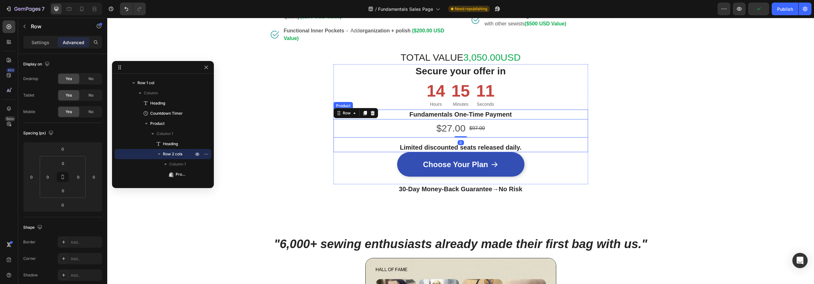
click at [477, 141] on div "⁠⁠⁠⁠⁠⁠⁠ Fundamentals One-Time Payment Heading $27.00 Product Price Product Pric…" at bounding box center [460, 131] width 255 height 43
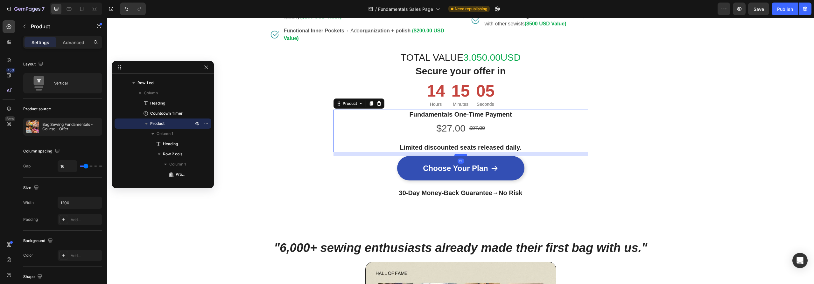
drag, startPoint x: 461, startPoint y: 151, endPoint x: 461, endPoint y: 155, distance: 3.8
click at [461, 155] on div at bounding box center [460, 155] width 13 height 2
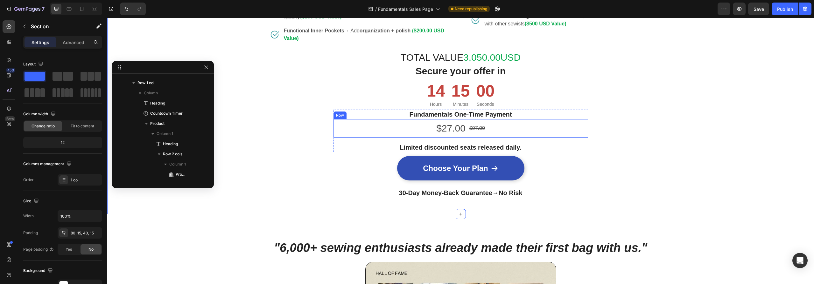
click at [492, 129] on div "$27.00 Product Price Product Price $97.00 Product Price Product Price Row" at bounding box center [460, 128] width 255 height 18
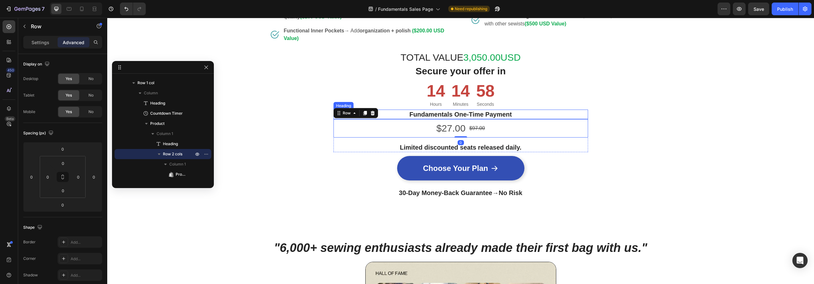
click at [496, 111] on strong "Fundamentals One-Time Payment" at bounding box center [460, 114] width 102 height 7
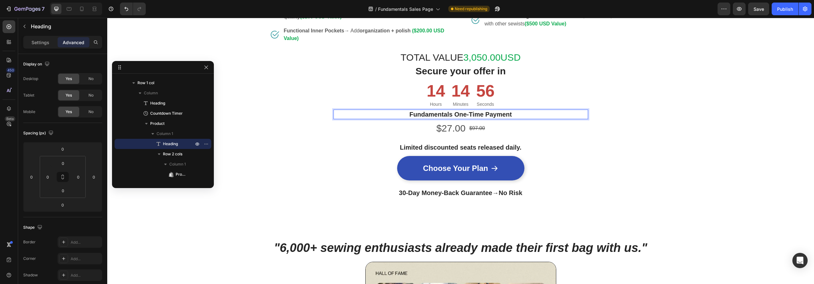
click at [451, 115] on strong "Fundamentals One-Time Payment" at bounding box center [460, 114] width 102 height 7
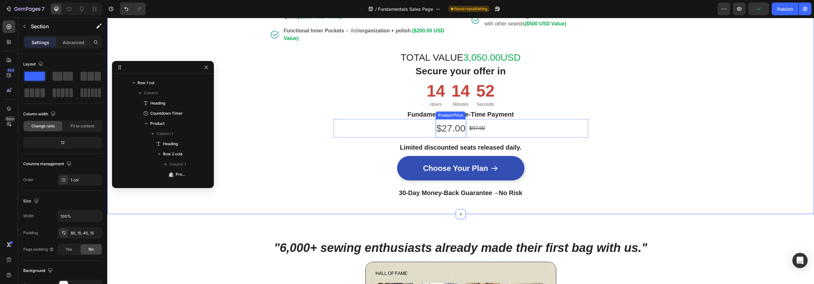
click at [449, 131] on div "$27.00" at bounding box center [451, 128] width 31 height 18
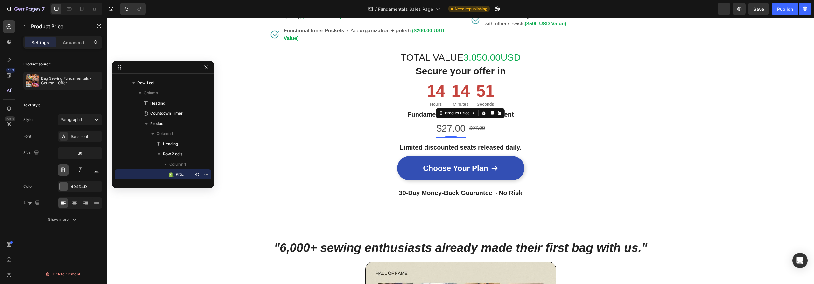
click at [65, 170] on button at bounding box center [63, 169] width 11 height 11
click at [63, 188] on div at bounding box center [63, 187] width 8 height 8
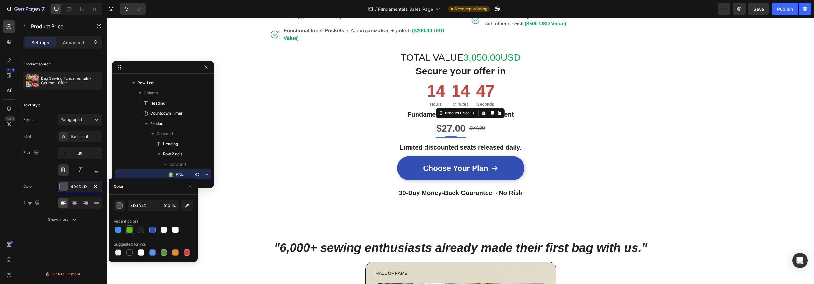
click at [129, 230] on div at bounding box center [129, 230] width 6 height 6
type input "54C121"
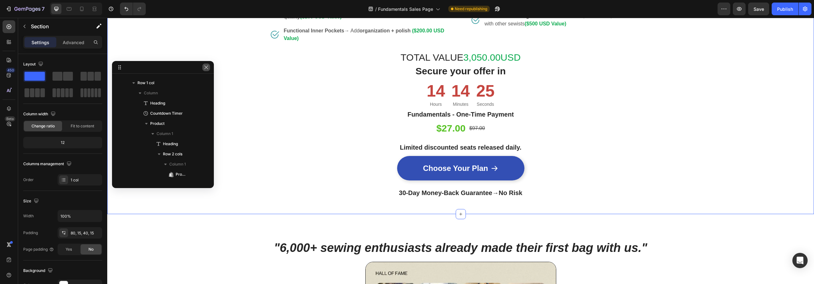
click at [207, 67] on icon "button" at bounding box center [206, 67] width 5 height 5
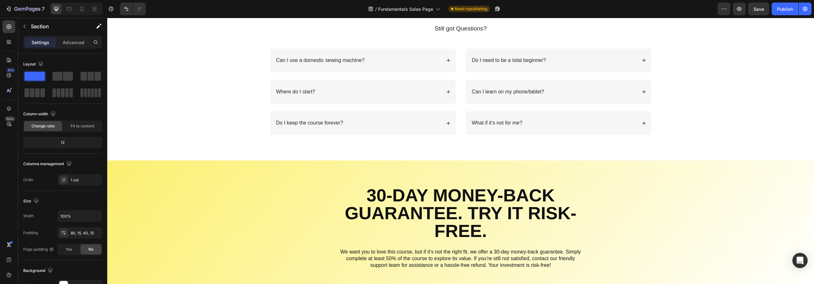
scroll to position [2252, 0]
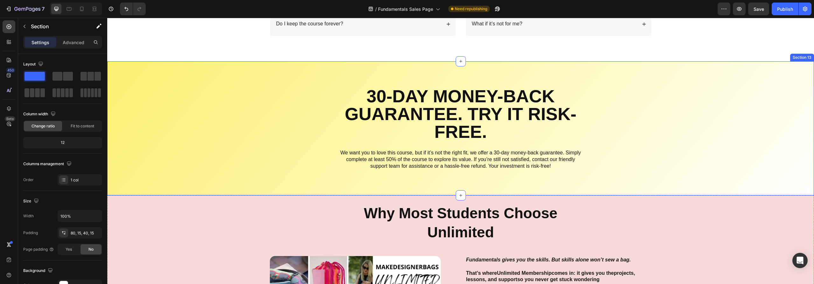
click at [248, 112] on div "30-Day Money-Back Guarantee. Try it risk-free. Text Block We want you to love t…" at bounding box center [460, 128] width 697 height 83
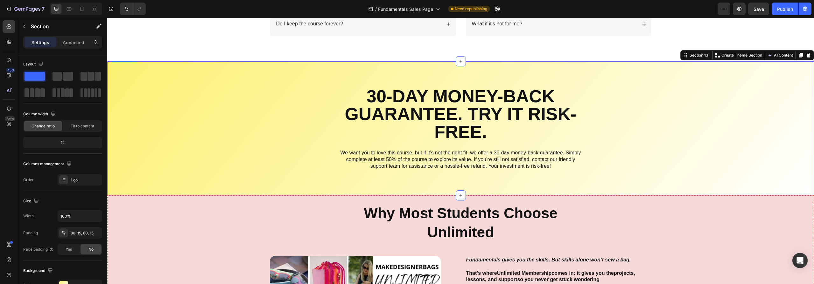
click at [43, 43] on p "Settings" at bounding box center [40, 42] width 18 height 7
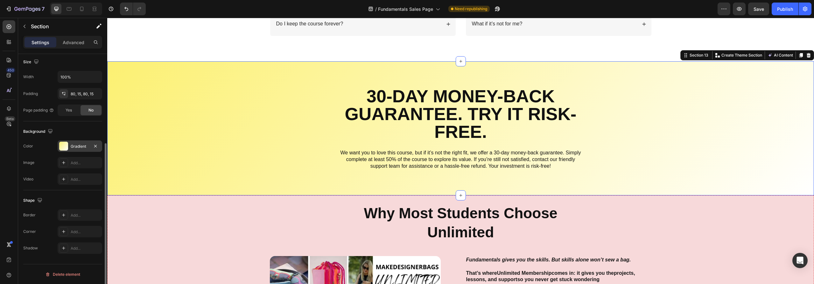
scroll to position [136, 0]
click at [63, 149] on div at bounding box center [63, 150] width 9 height 9
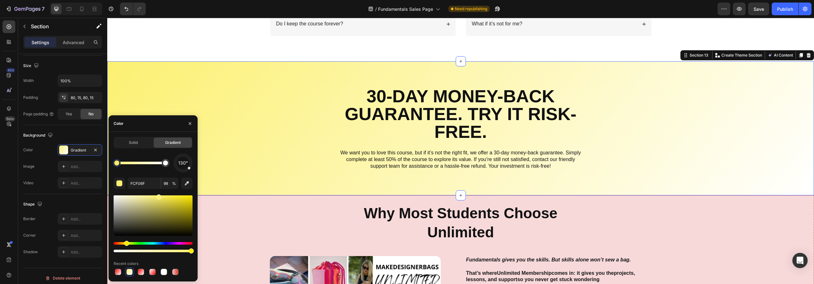
click at [136, 199] on div at bounding box center [153, 216] width 79 height 40
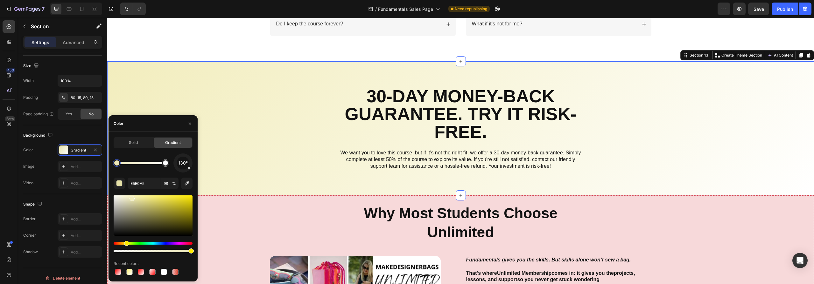
drag, startPoint x: 136, startPoint y: 201, endPoint x: 131, endPoint y: 198, distance: 6.3
click at [131, 198] on div at bounding box center [131, 198] width 5 height 5
type input "F2EDBC"
click at [664, 115] on div "30-Day Money-Back Guarantee. Try it risk-free. Text Block We want you to love t…" at bounding box center [460, 128] width 697 height 83
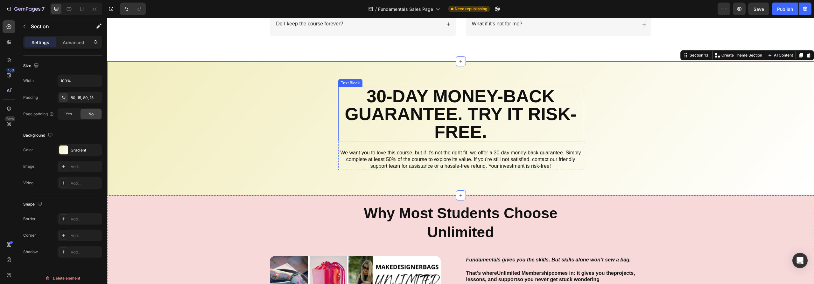
click at [469, 106] on p "30-Day Money-Back Guarantee. Try it risk-free." at bounding box center [461, 113] width 244 height 53
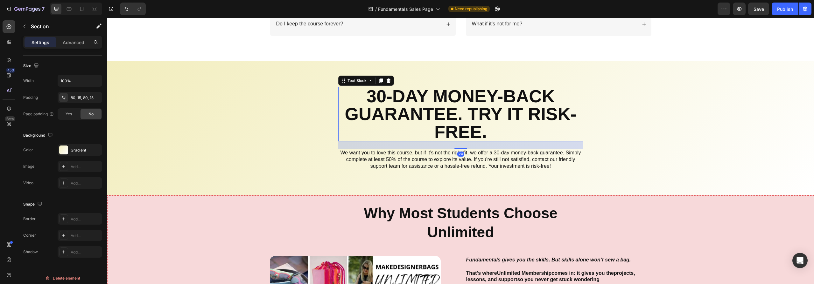
scroll to position [0, 0]
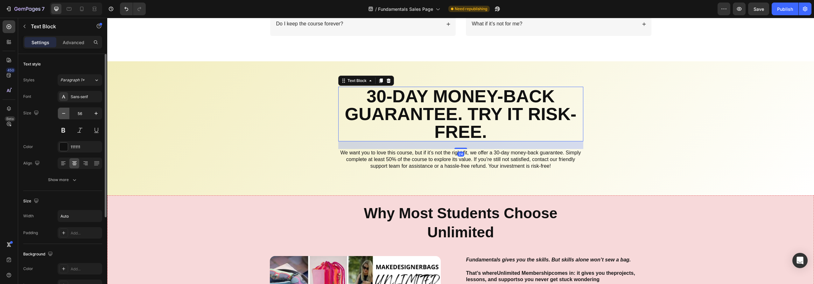
click at [62, 113] on icon "button" at bounding box center [63, 113] width 6 height 6
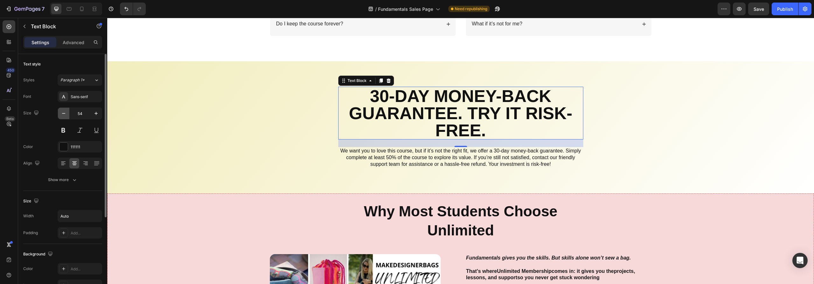
click at [63, 112] on icon "button" at bounding box center [63, 113] width 6 height 6
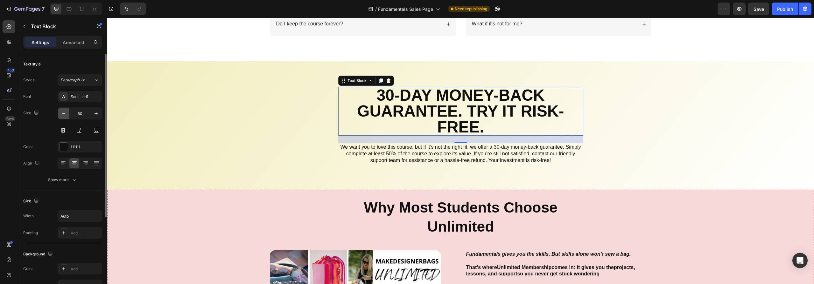
click at [63, 112] on icon "button" at bounding box center [63, 113] width 6 height 6
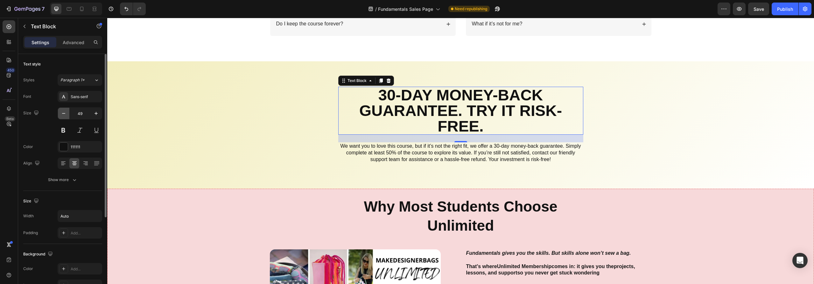
click at [63, 112] on icon "button" at bounding box center [63, 113] width 6 height 6
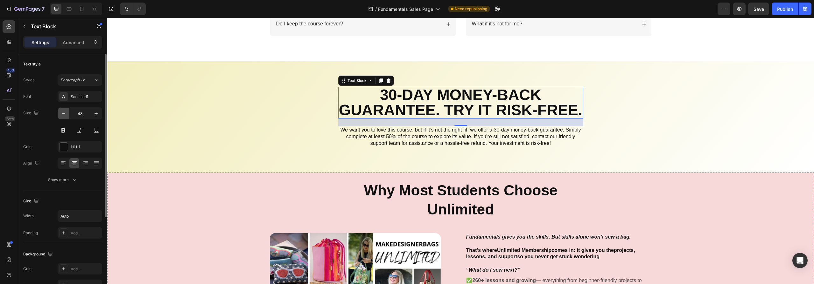
click at [63, 112] on icon "button" at bounding box center [63, 113] width 6 height 6
type input "46"
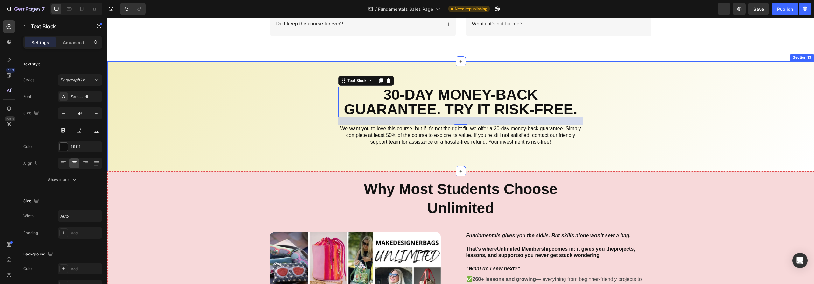
click at [190, 128] on div "30-Day Money-Back Guarantee. Try it risk-free. Text Block 24 We want you to lov…" at bounding box center [460, 116] width 697 height 59
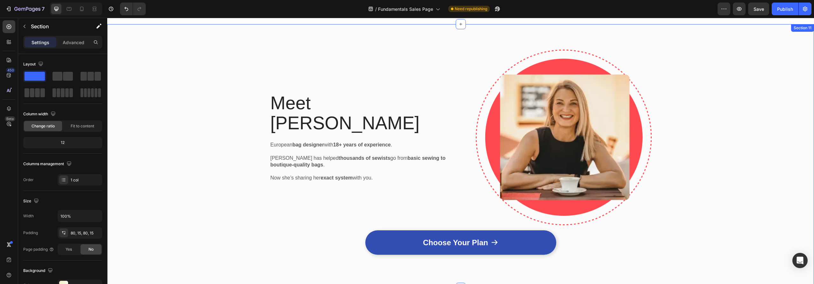
scroll to position [1825, 0]
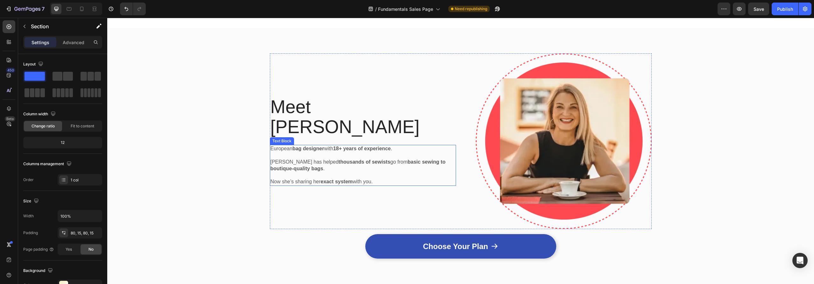
click at [307, 159] on p "[PERSON_NAME] has helped thousands of sewists go from basic sewing to boutique-…" at bounding box center [362, 169] width 185 height 20
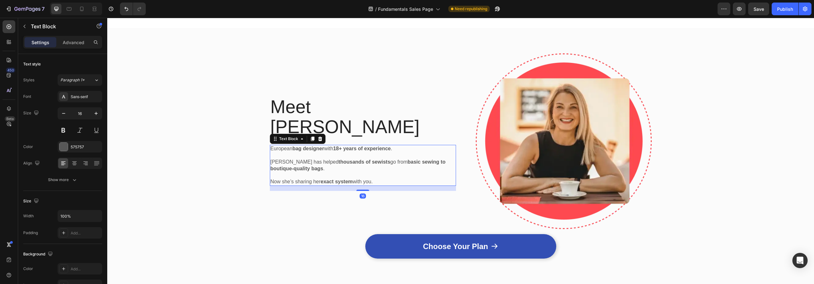
click at [307, 159] on p "[PERSON_NAME] has helped thousands of sewists go from basic sewing to boutique-…" at bounding box center [362, 169] width 185 height 20
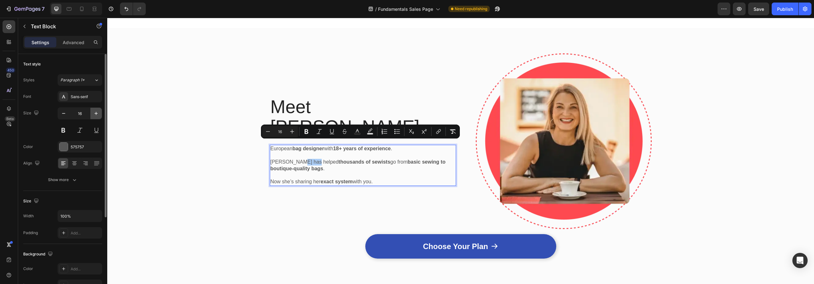
click at [96, 113] on icon "button" at bounding box center [96, 113] width 6 height 6
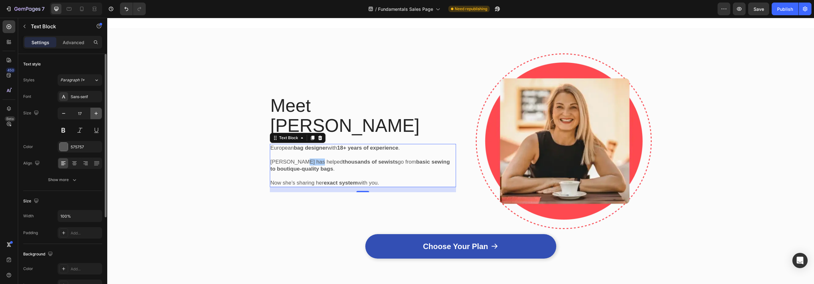
click at [96, 113] on icon "button" at bounding box center [96, 113] width 6 height 6
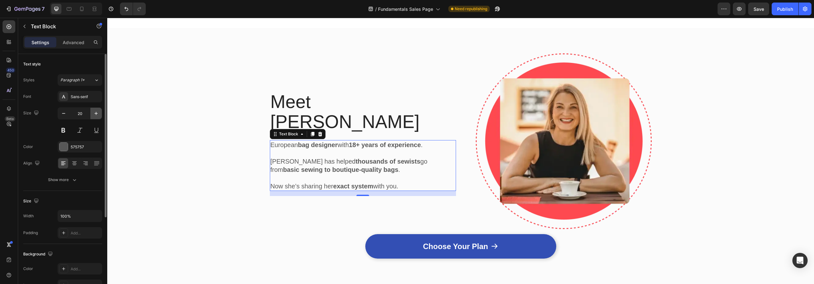
click at [96, 113] on icon "button" at bounding box center [96, 113] width 6 height 6
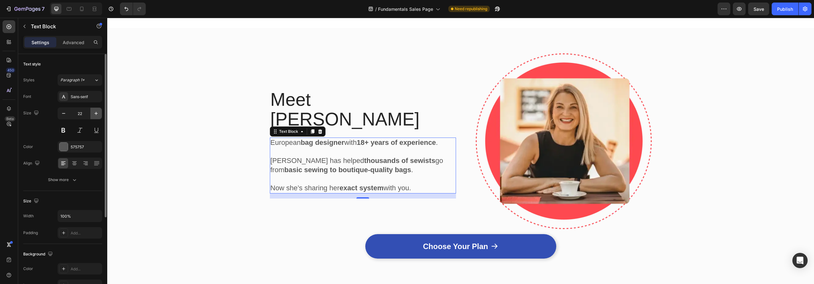
click at [96, 113] on icon "button" at bounding box center [96, 113] width 6 height 6
type input "24"
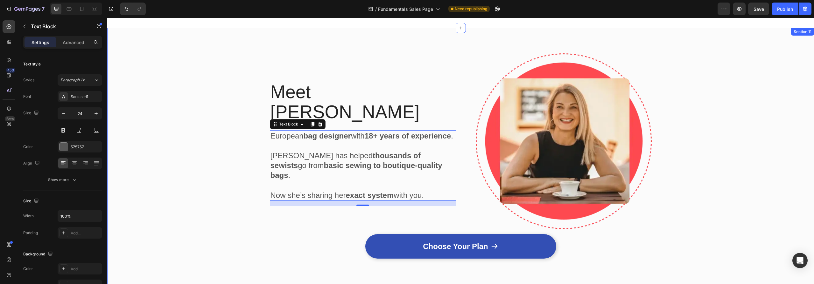
click at [171, 202] on div "Meet [PERSON_NAME] Heading [DEMOGRAPHIC_DATA] bag designer with 18+ years of ex…" at bounding box center [460, 159] width 697 height 213
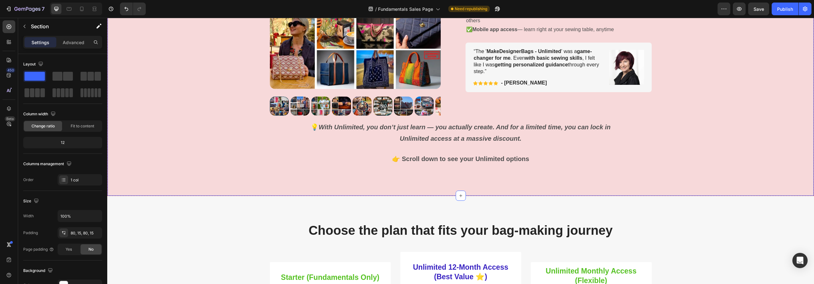
scroll to position [2450, 0]
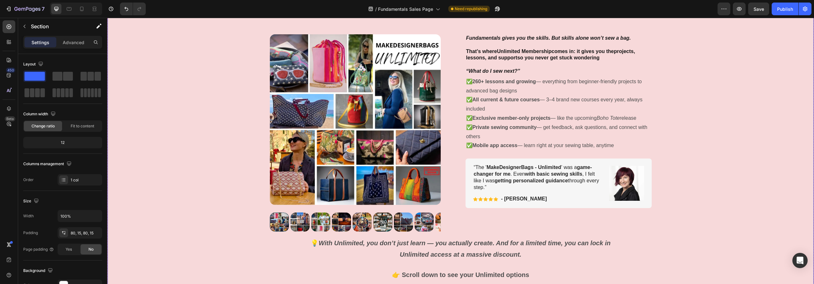
click at [216, 113] on div "Why Most Students Choose Unlimited Heading Row Product Images Fundamentals give…" at bounding box center [461, 134] width 706 height 305
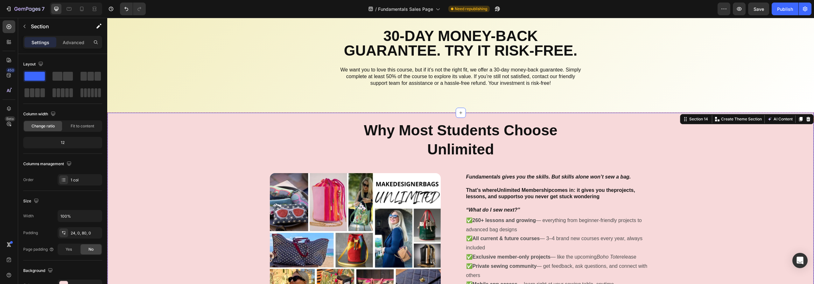
scroll to position [2315, 0]
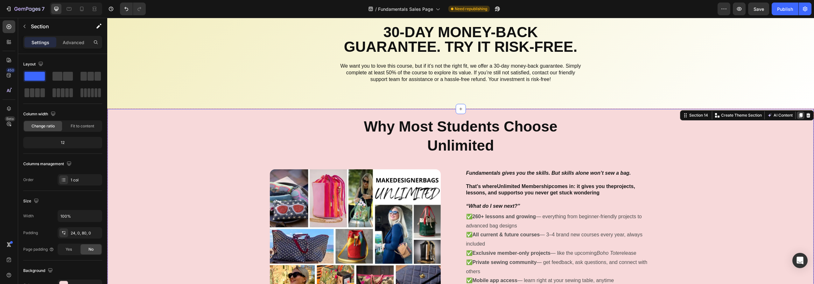
click at [798, 115] on icon at bounding box center [800, 115] width 5 height 5
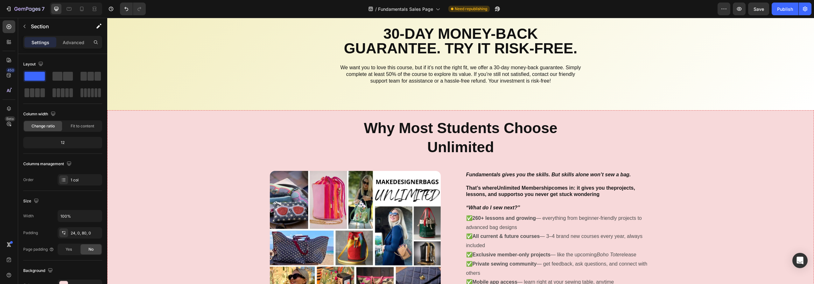
scroll to position [2310, 0]
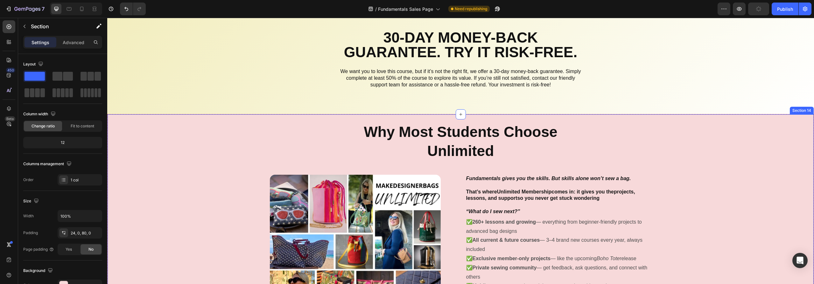
click at [667, 135] on div "Why Most Students Choose Unlimited Heading Row Product Images Fundamentals give…" at bounding box center [461, 274] width 706 height 305
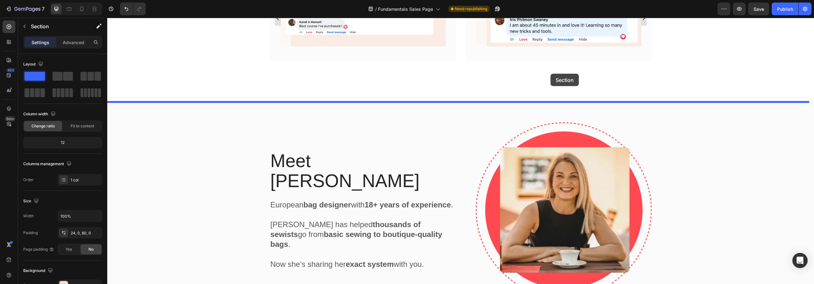
scroll to position [1740, 0]
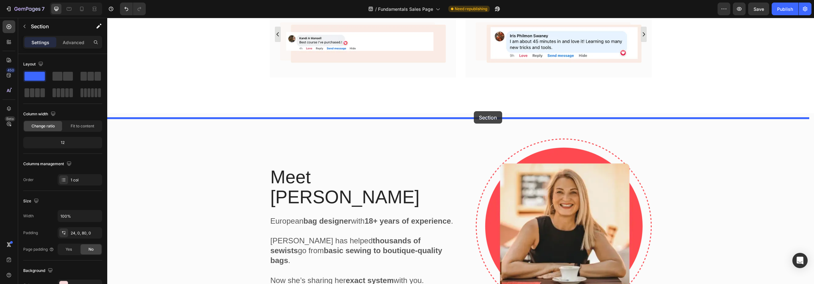
drag, startPoint x: 681, startPoint y: 109, endPoint x: 474, endPoint y: 111, distance: 207.4
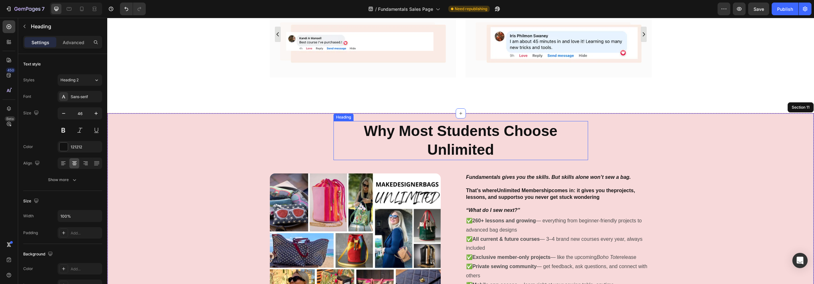
click at [462, 140] on strong "Why Most Students Choose Unlimited" at bounding box center [460, 141] width 193 height 36
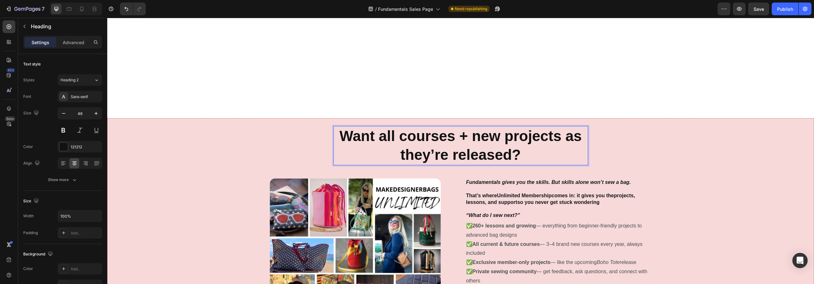
scroll to position [1843, 0]
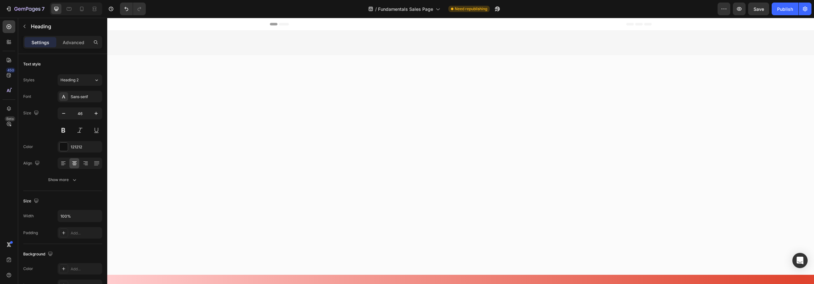
scroll to position [1843, 0]
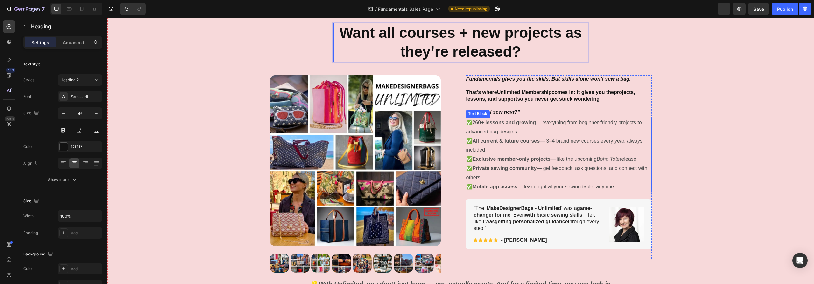
click at [522, 128] on p "✅ 260+ lessons and growing — everything from beginner-friendly projects to adva…" at bounding box center [558, 154] width 185 height 73
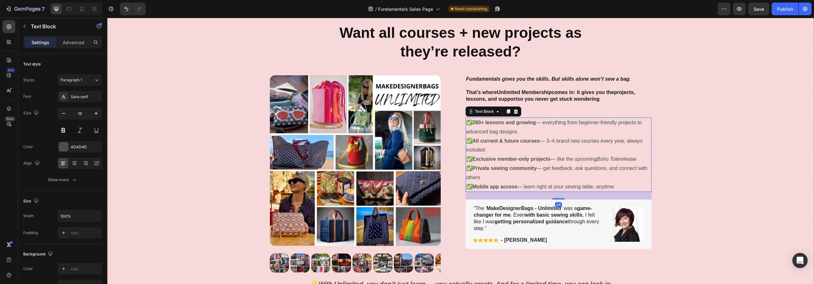
click at [520, 132] on p "✅ 260+ lessons and growing — everything from beginner-friendly projects to adva…" at bounding box center [558, 154] width 185 height 73
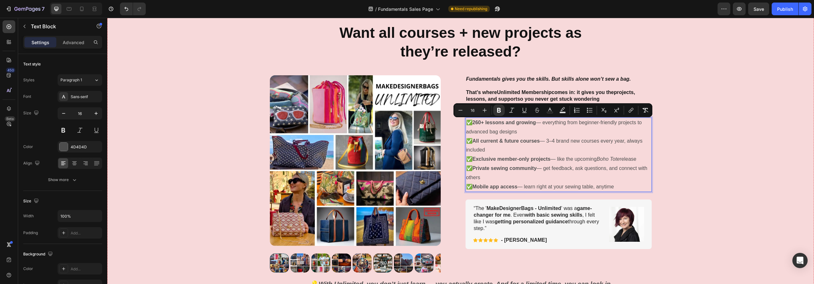
drag, startPoint x: 526, startPoint y: 133, endPoint x: 471, endPoint y: 122, distance: 55.7
click at [471, 122] on p "✅ 260+ lessons and growing — everything from beginner-friendly projects to adva…" at bounding box center [558, 154] width 185 height 73
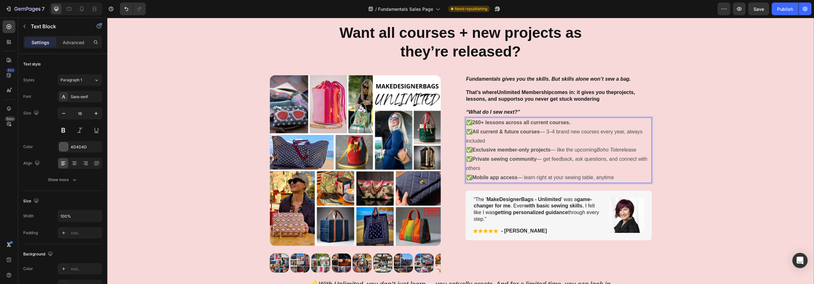
click at [511, 124] on strong "260+ lessons across all current courses." at bounding box center [521, 122] width 98 height 5
drag, startPoint x: 505, startPoint y: 123, endPoint x: 571, endPoint y: 123, distance: 65.5
click at [571, 123] on p "✅ 260+ lessons across all current courses. ✅ All current & future courses — 3–4…" at bounding box center [558, 150] width 185 height 64
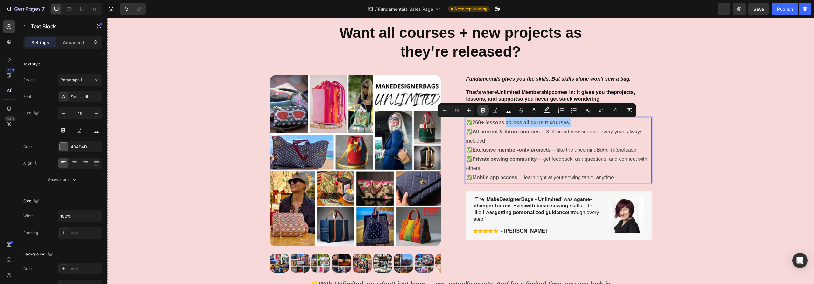
click at [482, 110] on icon "Editor contextual toolbar" at bounding box center [483, 110] width 4 height 5
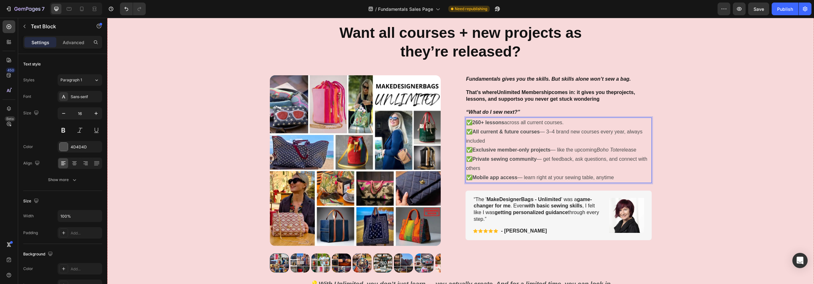
click at [497, 141] on p "✅ 260+ lessons across all current courses. ✅ All current & future courses — 3–4…" at bounding box center [558, 150] width 185 height 64
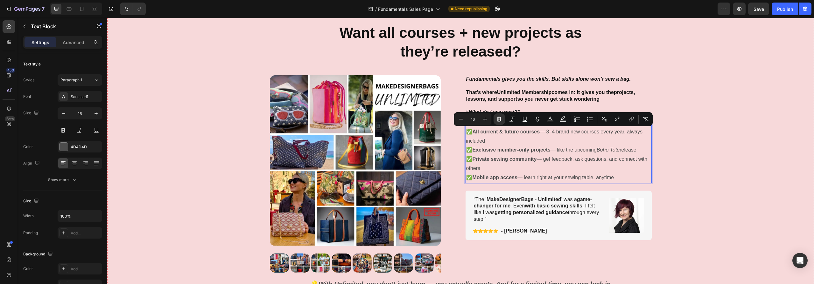
drag, startPoint x: 492, startPoint y: 140, endPoint x: 473, endPoint y: 134, distance: 20.2
click at [473, 134] on p "✅ 260+ lessons across all current courses. ✅ All current & future courses — 3–4…" at bounding box center [558, 150] width 185 height 64
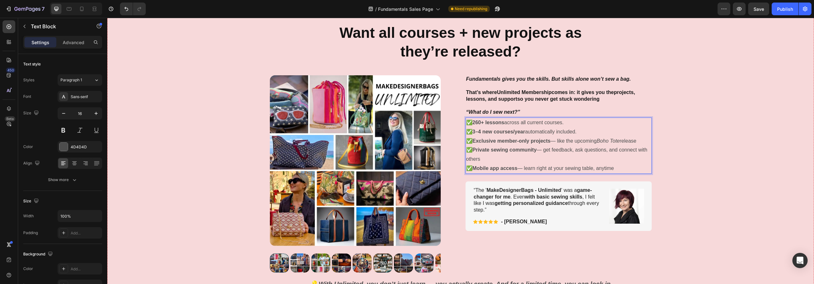
click at [637, 141] on p "✅ 260+ lessons across all current courses. ✅ 3–4 new courses/year automatically…" at bounding box center [558, 145] width 185 height 55
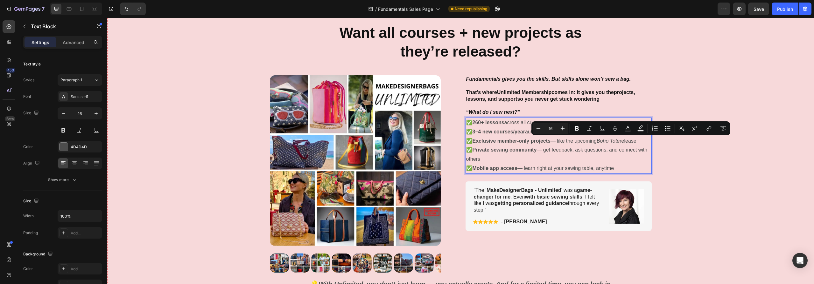
click at [642, 140] on p "✅ 260+ lessons across all current courses. ✅ 3–4 new courses/year automatically…" at bounding box center [558, 145] width 185 height 55
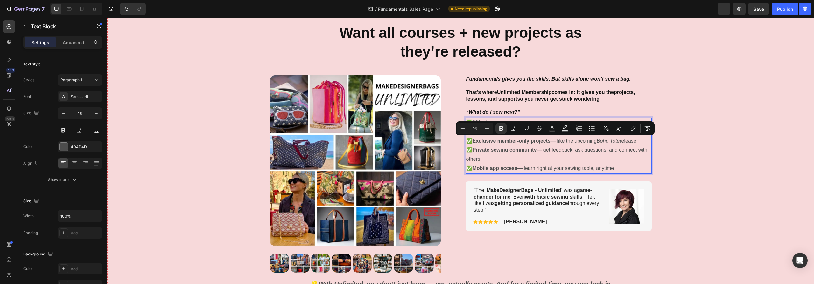
drag, startPoint x: 624, startPoint y: 141, endPoint x: 473, endPoint y: 141, distance: 150.8
click at [473, 141] on p "✅ 260+ lessons across all current courses. ✅ 3–4 new courses/year automatically…" at bounding box center [558, 145] width 185 height 55
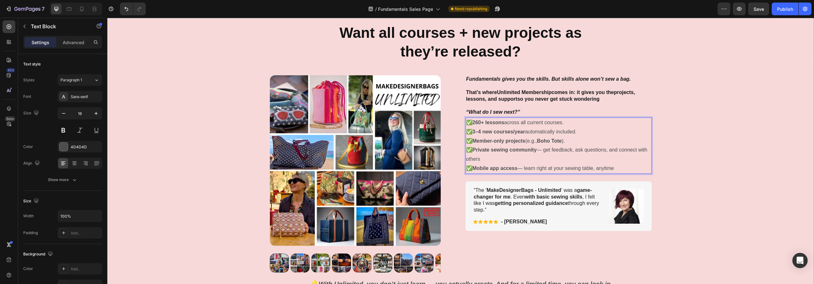
click at [506, 152] on strong "Private sewing community" at bounding box center [504, 149] width 64 height 5
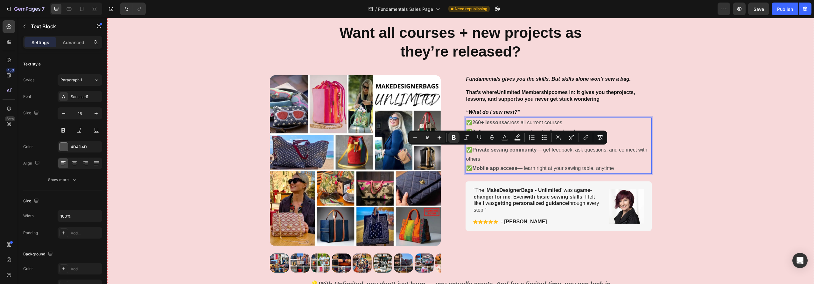
click at [481, 159] on p "✅ 260+ lessons across all current courses. ✅ 3–4 new courses/year automatically…" at bounding box center [558, 145] width 185 height 55
drag, startPoint x: 476, startPoint y: 155, endPoint x: 472, endPoint y: 152, distance: 5.2
click at [472, 152] on p "✅ 260+ lessons across all current courses. ✅ 3–4 new courses/year automatically…" at bounding box center [558, 145] width 185 height 55
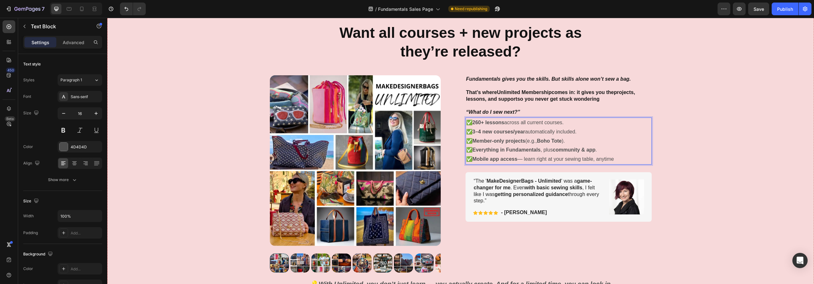
click at [628, 156] on p "✅ 260+ lessons across all current courses. ✅ 3–4 new courses/year automatically…" at bounding box center [558, 141] width 185 height 46
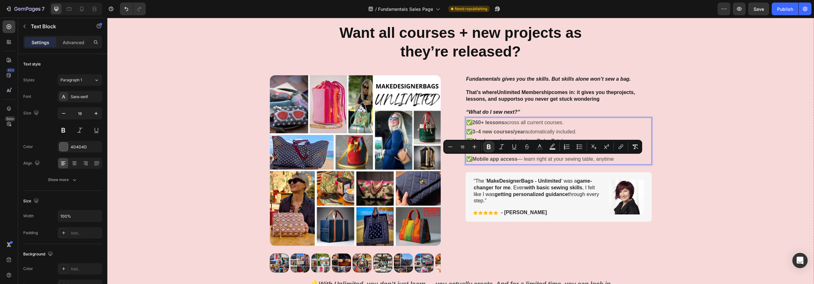
drag, startPoint x: 624, startPoint y: 158, endPoint x: 472, endPoint y: 158, distance: 151.4
click at [472, 158] on p "✅ 260+ lessons across all current courses. ✅ 3–4 new courses/year automatically…" at bounding box center [558, 141] width 185 height 46
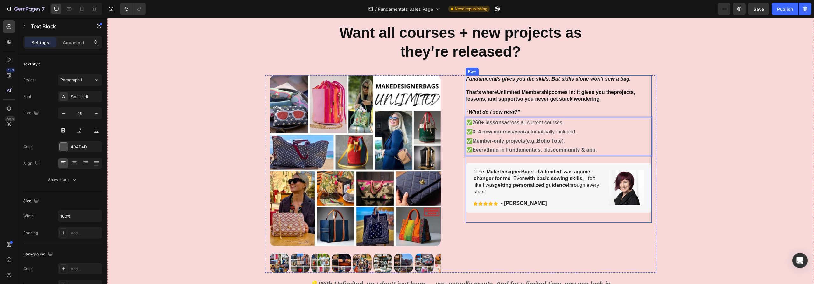
click at [537, 115] on p "“What do I sew next?”" at bounding box center [558, 112] width 185 height 7
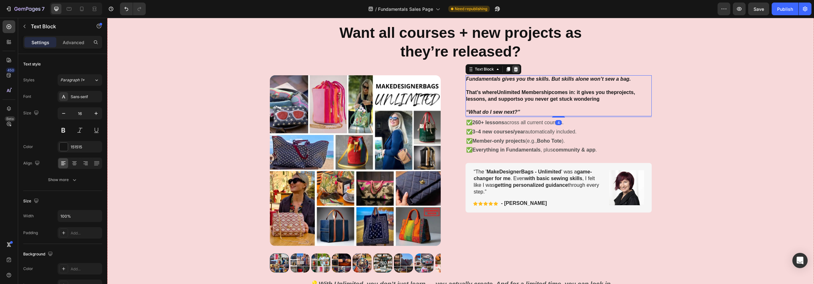
click at [514, 68] on icon at bounding box center [515, 69] width 4 height 4
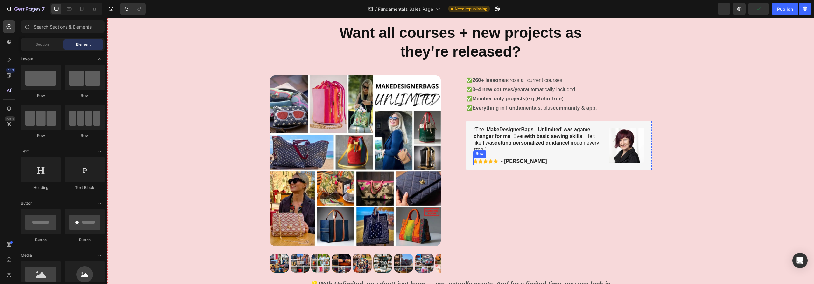
click at [568, 158] on div "Icon Icon Icon Icon Icon Icon List - Sarah J. Text Block Row" at bounding box center [538, 162] width 131 height 8
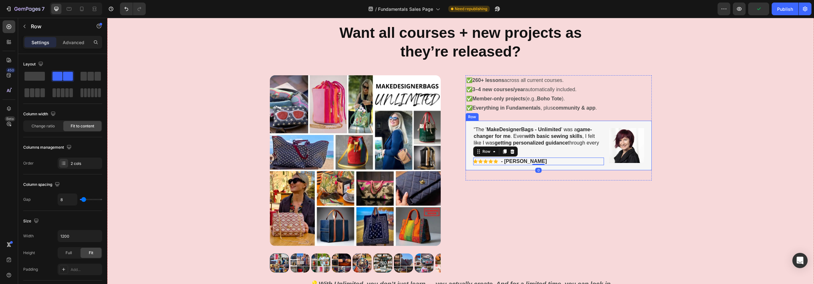
click at [644, 122] on div "“The ' MakeDesignerBags - Unlimited ' was a game-changer for me . Even with bas…" at bounding box center [558, 146] width 186 height 50
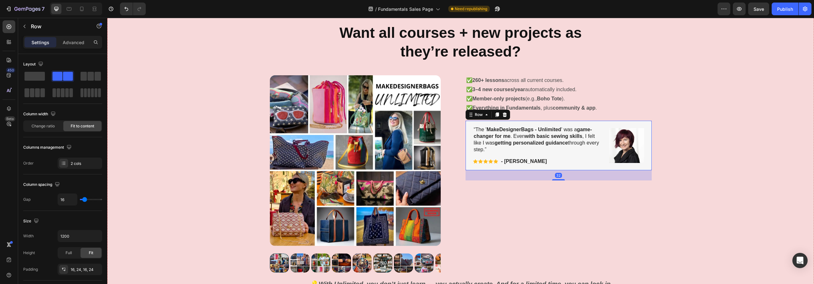
click at [644, 123] on div "“The ' MakeDesignerBags - Unlimited ' was a game-changer for me . Even with bas…" at bounding box center [558, 146] width 186 height 50
drag, startPoint x: 503, startPoint y: 116, endPoint x: 570, endPoint y: 149, distance: 74.1
click at [503, 116] on icon at bounding box center [504, 114] width 5 height 5
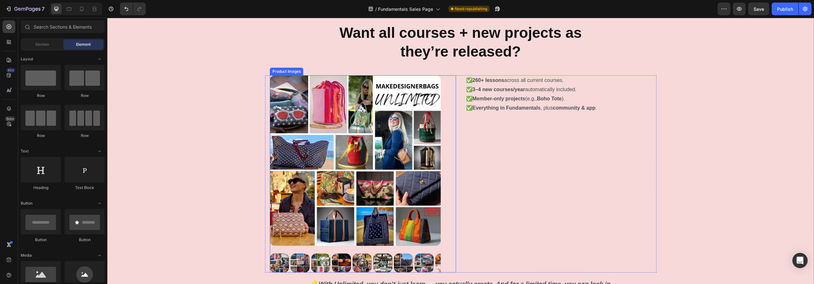
click at [358, 150] on img at bounding box center [355, 160] width 171 height 171
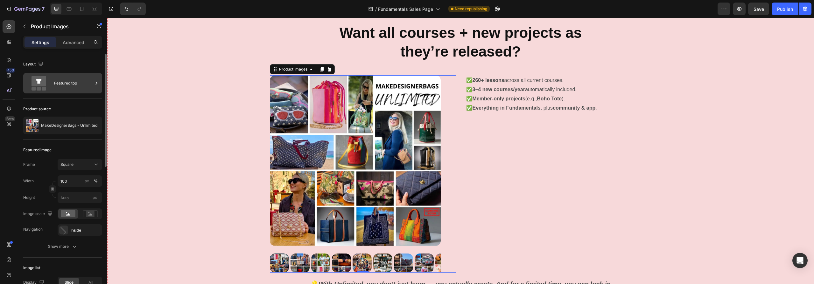
click at [84, 82] on div "Featured top" at bounding box center [73, 83] width 39 height 15
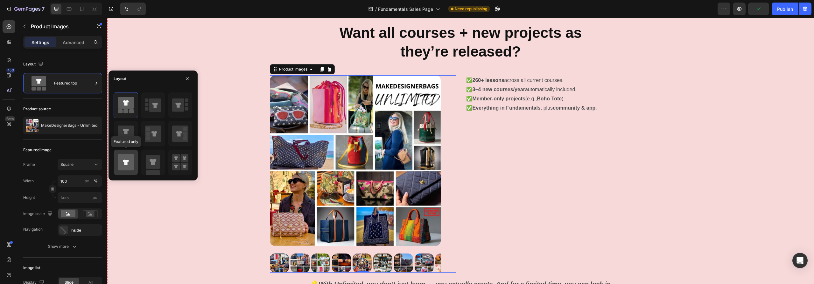
click at [127, 161] on icon at bounding box center [126, 162] width 6 height 5
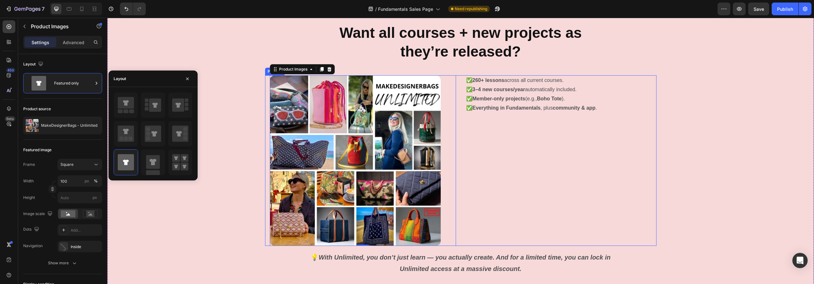
scroll to position [1945, 0]
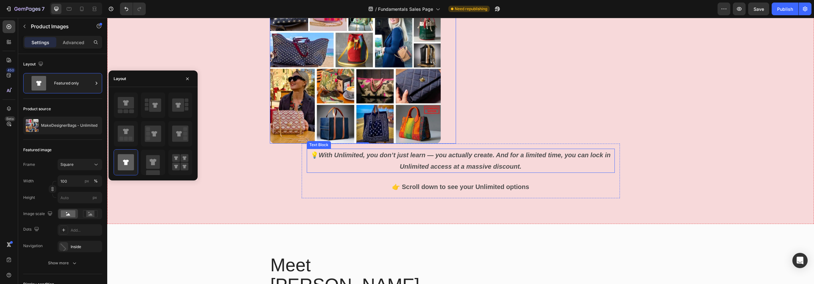
click at [551, 168] on p "💡 With Unlimited, you don’t just learn — you actually create. And for a limited…" at bounding box center [460, 161] width 307 height 23
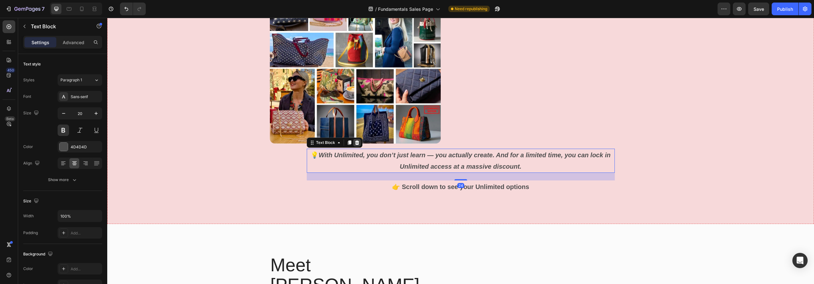
click at [355, 142] on icon at bounding box center [357, 143] width 4 height 4
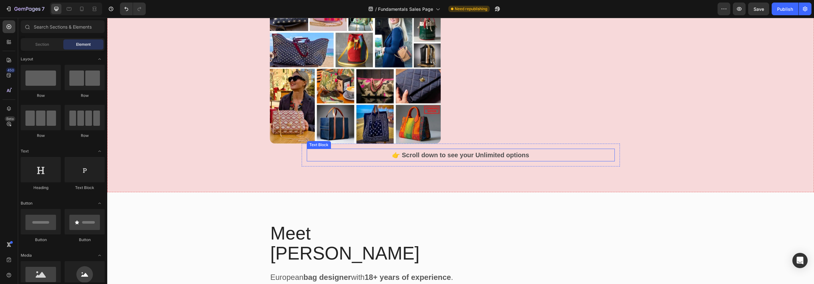
click at [511, 157] on p "👉 Scroll down to see your Unlimited options" at bounding box center [460, 155] width 307 height 11
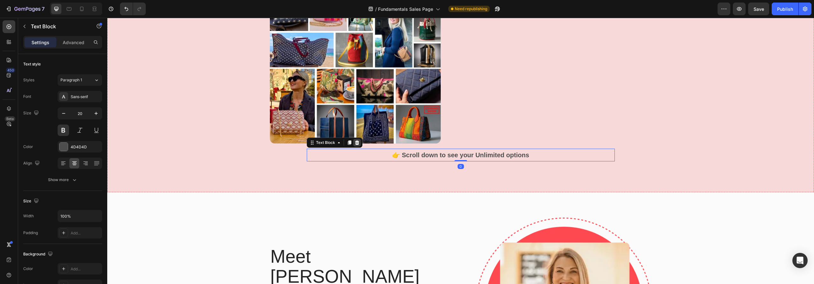
click at [355, 142] on icon at bounding box center [357, 143] width 4 height 4
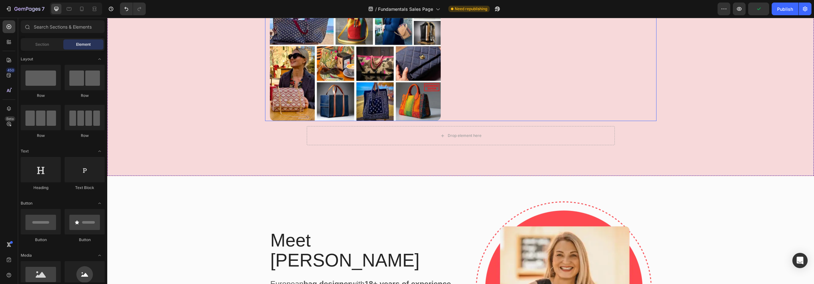
scroll to position [1965, 0]
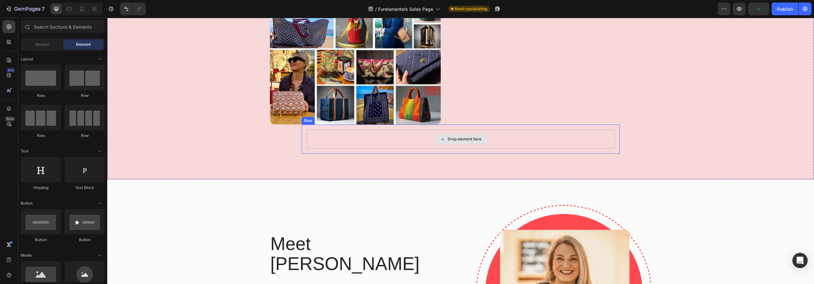
click at [566, 135] on div "Drop element here" at bounding box center [461, 139] width 308 height 19
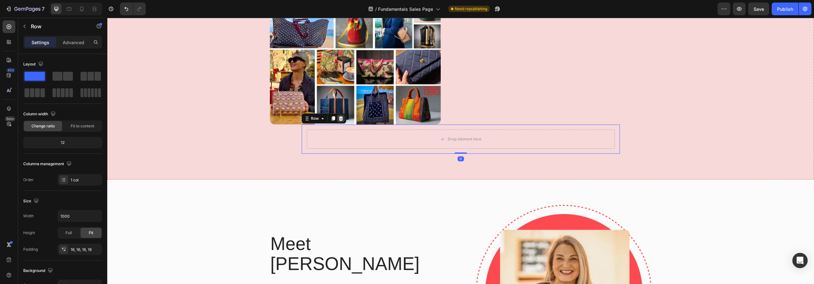
click at [339, 118] on icon at bounding box center [341, 118] width 4 height 4
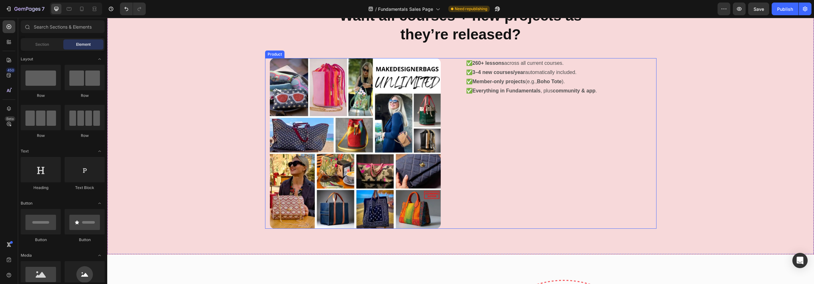
scroll to position [1856, 0]
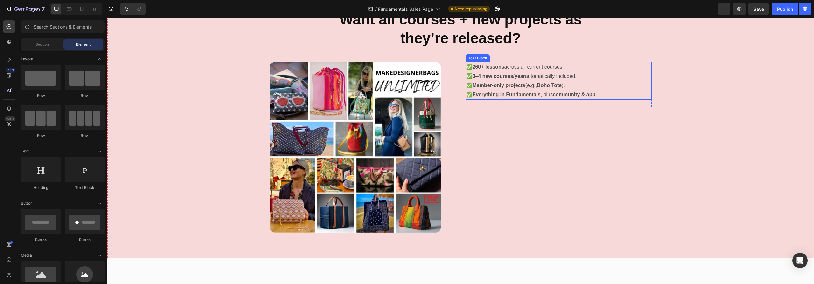
click at [525, 92] on strong "Everything in Fundamentals" at bounding box center [506, 94] width 68 height 5
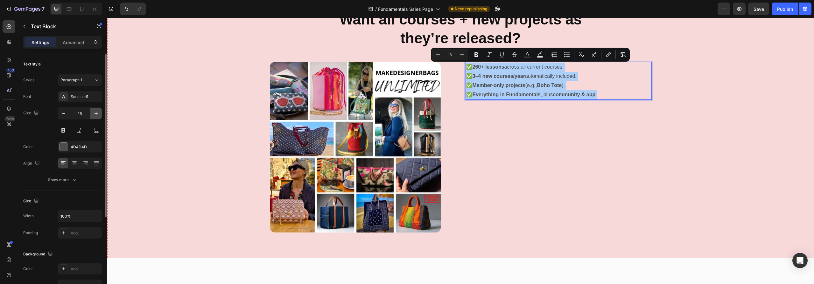
click at [95, 114] on icon "button" at bounding box center [96, 113] width 6 height 6
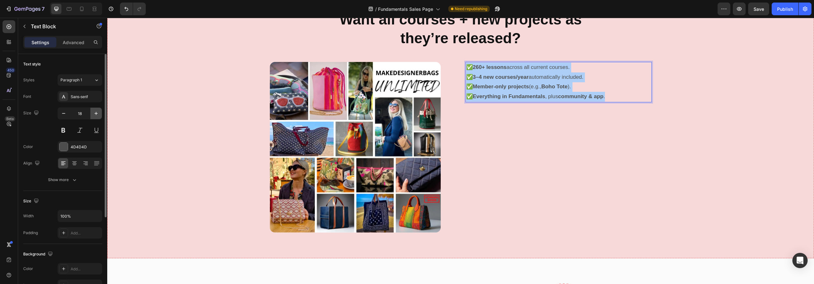
click at [95, 114] on icon "button" at bounding box center [95, 113] width 3 height 3
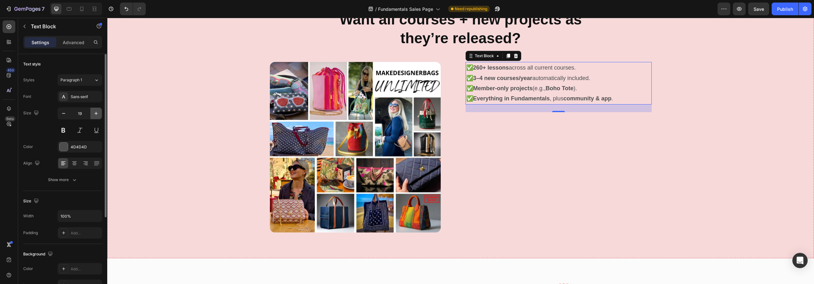
click at [95, 114] on icon "button" at bounding box center [95, 113] width 3 height 3
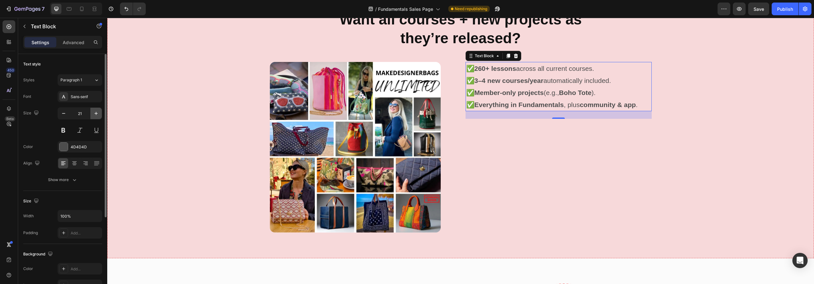
click at [95, 114] on icon "button" at bounding box center [95, 113] width 3 height 3
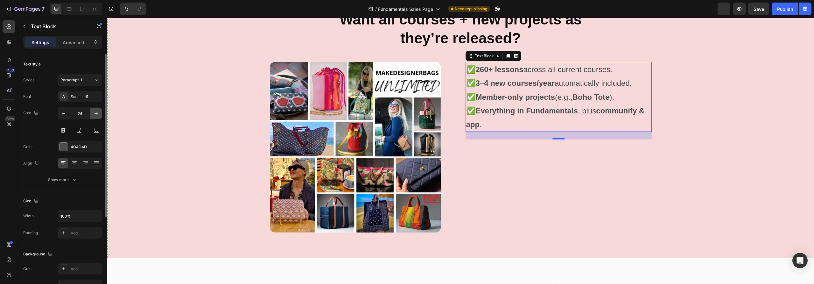
click at [95, 114] on icon "button" at bounding box center [95, 113] width 3 height 3
click at [62, 114] on icon "button" at bounding box center [63, 113] width 6 height 6
type input "24"
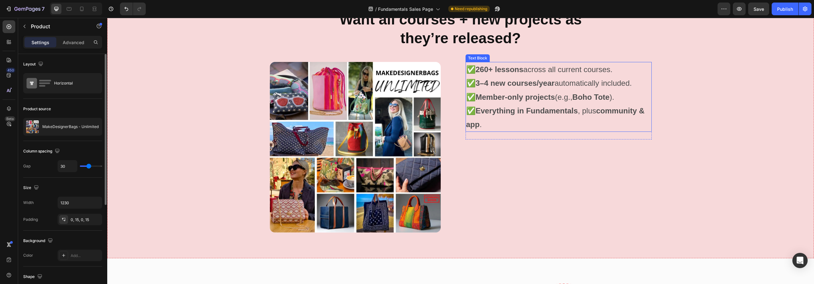
click at [618, 73] on p "✅ 260+ lessons across all current courses. ✅ 3–4 new courses/year automatically…" at bounding box center [558, 97] width 185 height 69
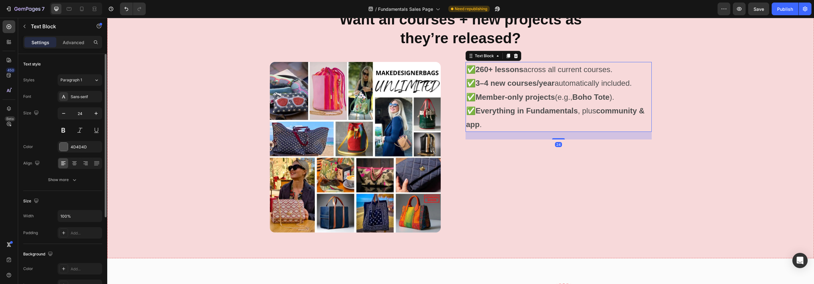
click at [618, 71] on p "✅ 260+ lessons across all current courses. ✅ 3–4 new courses/year automatically…" at bounding box center [558, 97] width 185 height 69
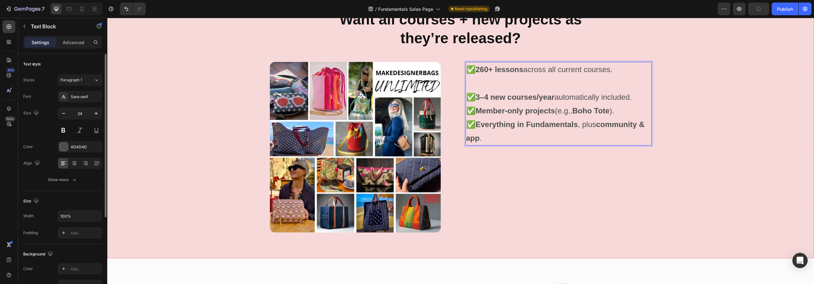
drag, startPoint x: 621, startPoint y: 108, endPoint x: 620, endPoint y: 116, distance: 8.0
click at [621, 108] on p "⁠⁠⁠⁠⁠⁠⁠ ✅ 3–4 new courses/year automatically included. ✅ Member-only projects (…" at bounding box center [558, 110] width 185 height 69
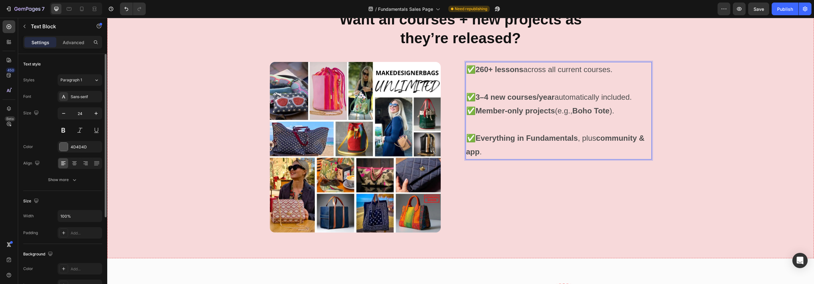
click at [624, 111] on p "✅ 3–4 new courses/year automatically included. ✅ Member-only projects (e.g., Bo…" at bounding box center [558, 96] width 185 height 41
click at [625, 122] on p "✅ Everything in Fundamentals , plus community & app ." at bounding box center [558, 138] width 185 height 41
click at [633, 94] on p "✅ 3–4 new courses/year automatically included. ✅ Member-only projects (e.g., Bo…" at bounding box center [558, 96] width 185 height 41
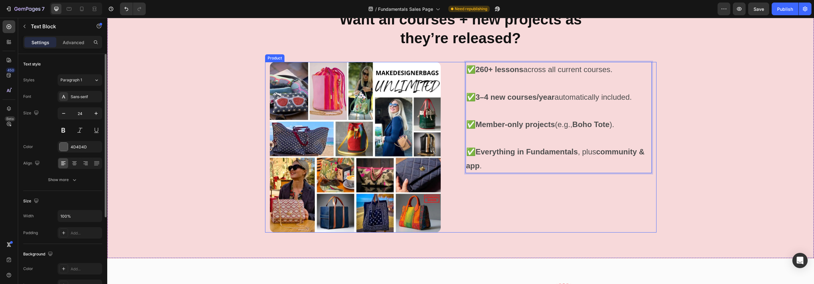
click at [569, 207] on div "✅ 260+ lessons across all current courses. ✅ 3–4 new courses/year automatically…" at bounding box center [558, 147] width 186 height 171
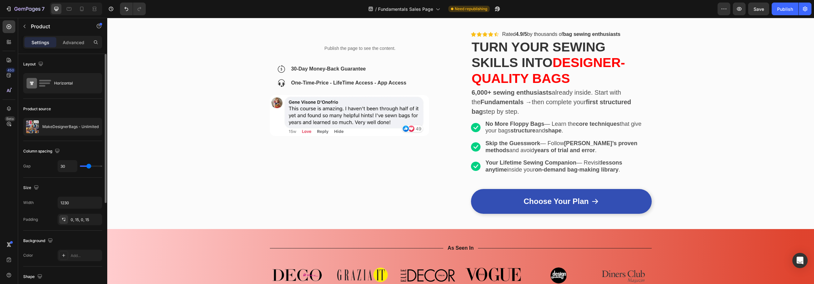
scroll to position [42, 0]
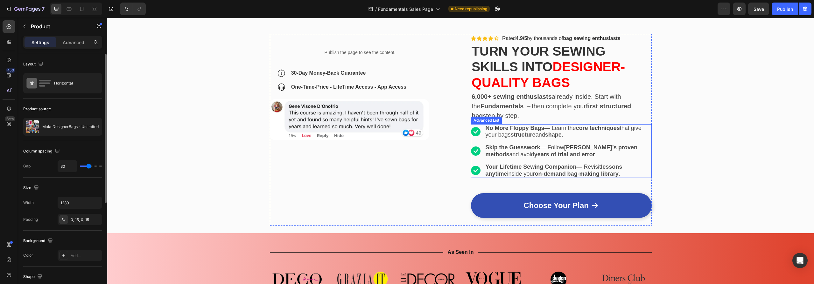
click at [475, 176] on li "Image Your Lifetime Sewing Companion — Revisit lessons anytime inside your on-d…" at bounding box center [561, 170] width 181 height 15
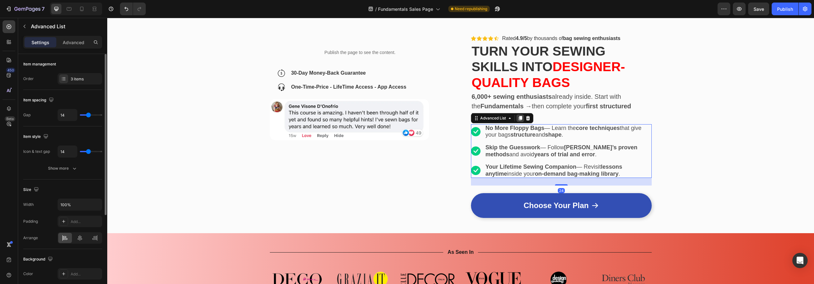
click at [520, 117] on icon at bounding box center [520, 118] width 3 height 4
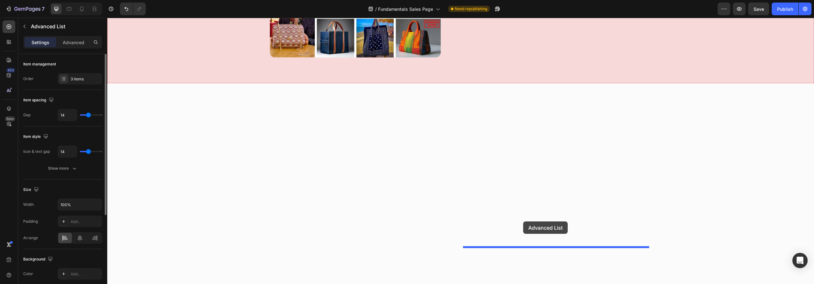
scroll to position [1847, 0]
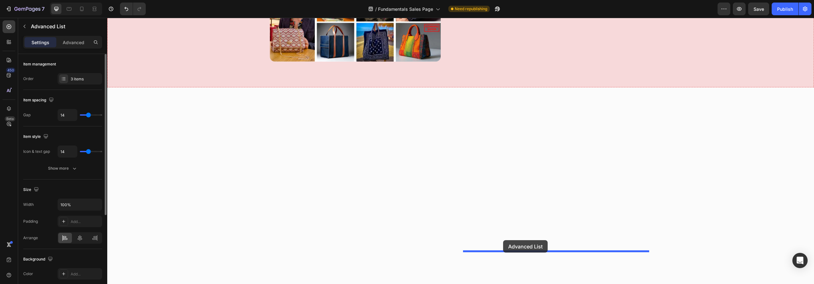
drag, startPoint x: 475, startPoint y: 179, endPoint x: 512, endPoint y: 235, distance: 67.1
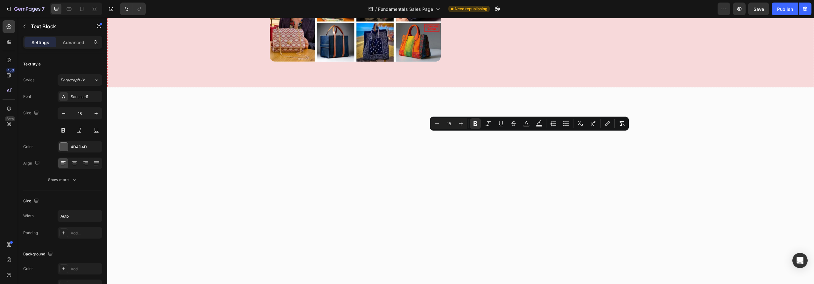
drag, startPoint x: 574, startPoint y: 144, endPoint x: 482, endPoint y: 139, distance: 92.4
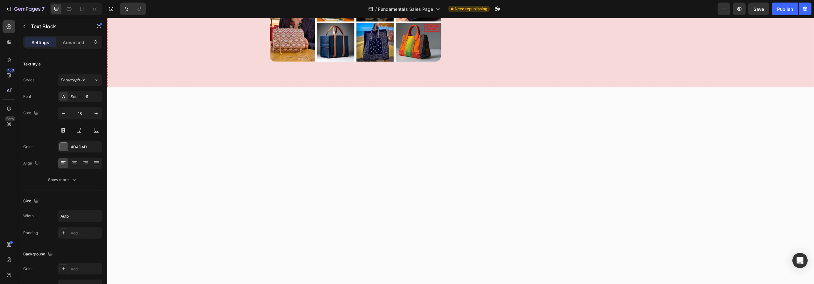
scroll to position [1848, 0]
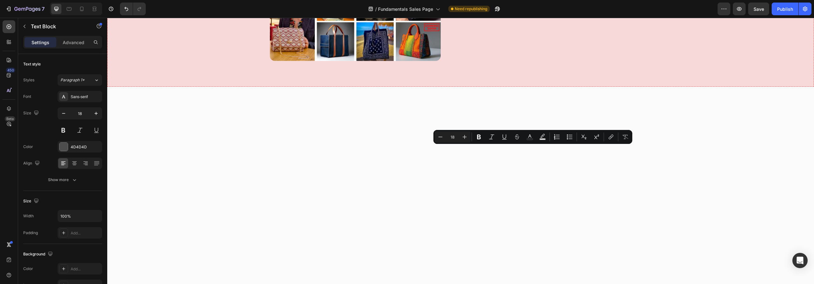
drag, startPoint x: 543, startPoint y: 156, endPoint x: 478, endPoint y: 151, distance: 64.8
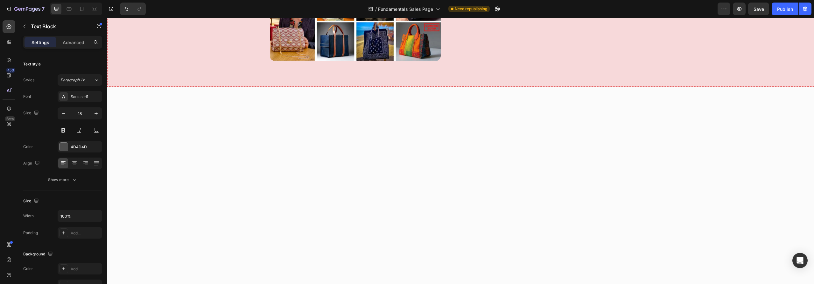
scroll to position [1848, 0]
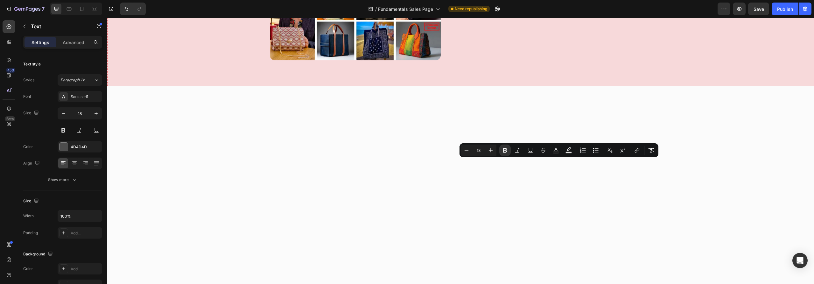
drag, startPoint x: 608, startPoint y: 170, endPoint x: 518, endPoint y: 171, distance: 89.7
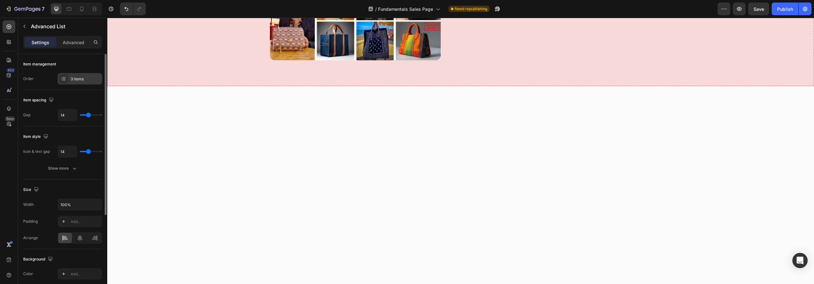
click at [74, 77] on div "3 items" at bounding box center [86, 79] width 30 height 6
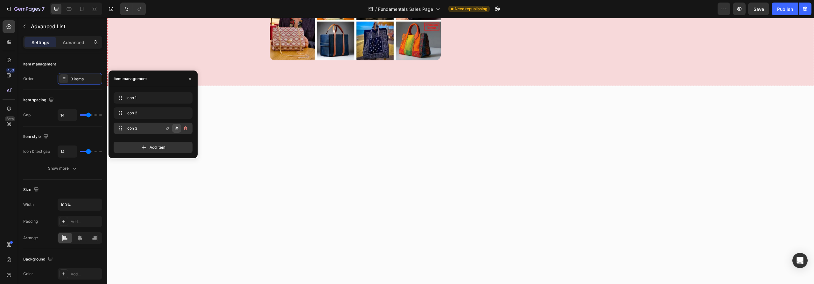
click at [177, 128] on icon "button" at bounding box center [176, 128] width 5 height 5
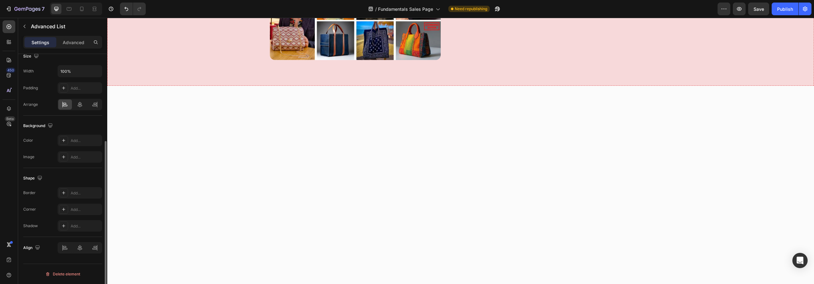
scroll to position [0, 0]
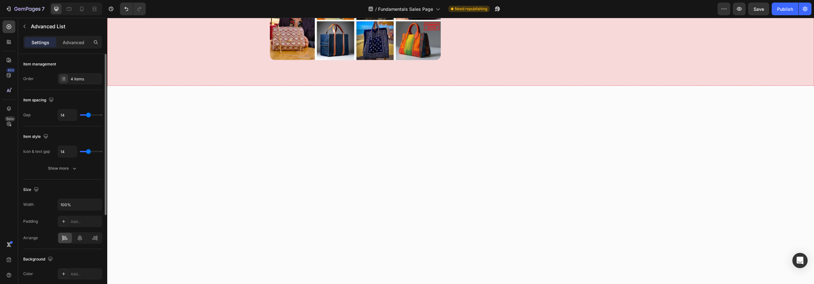
type input "15"
type input "16"
type input "17"
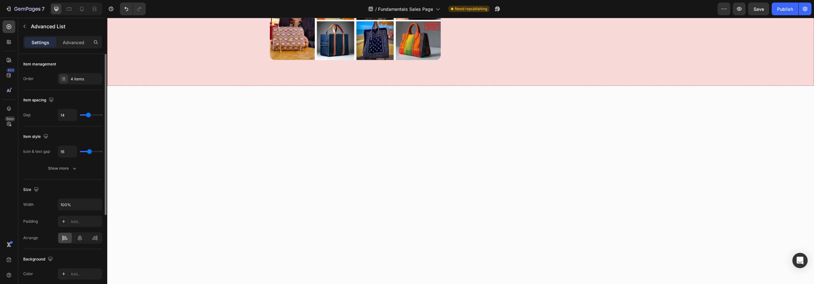
type input "17"
type input "16"
type input "15"
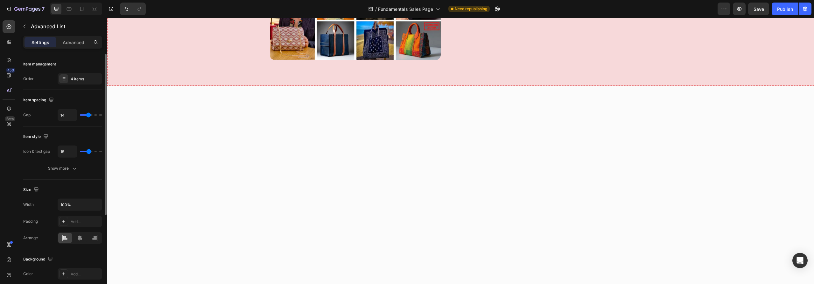
type input "14"
click at [88, 152] on input "range" at bounding box center [91, 151] width 22 height 1
click at [70, 168] on div "Show more" at bounding box center [63, 168] width 30 height 6
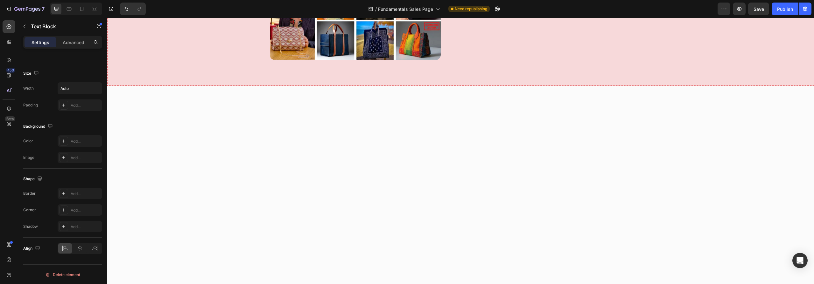
scroll to position [0, 0]
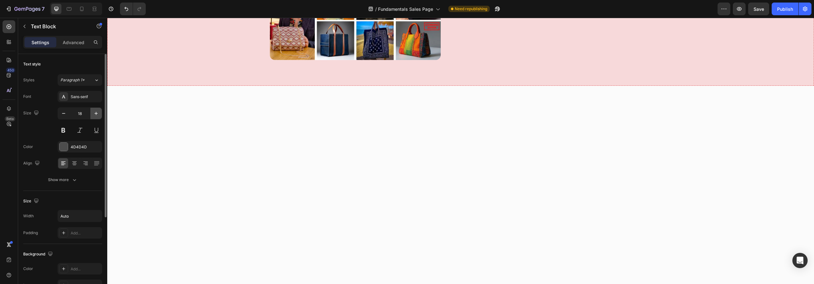
click at [97, 114] on icon "button" at bounding box center [95, 113] width 3 height 3
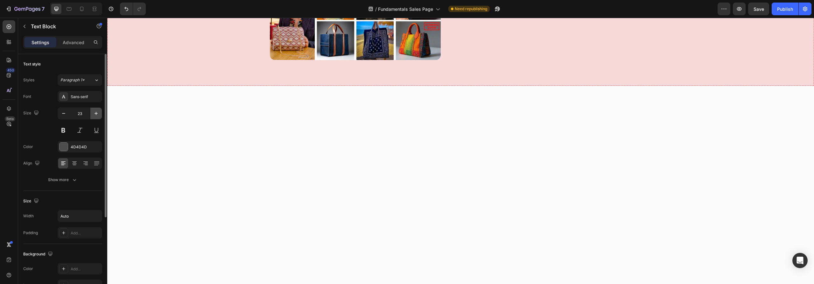
click at [97, 114] on icon "button" at bounding box center [95, 113] width 3 height 3
type input "24"
click at [96, 112] on icon "button" at bounding box center [96, 113] width 6 height 6
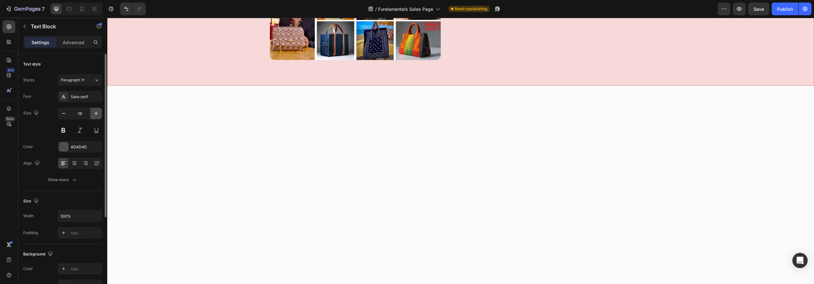
click at [96, 112] on icon "button" at bounding box center [96, 113] width 6 height 6
type input "24"
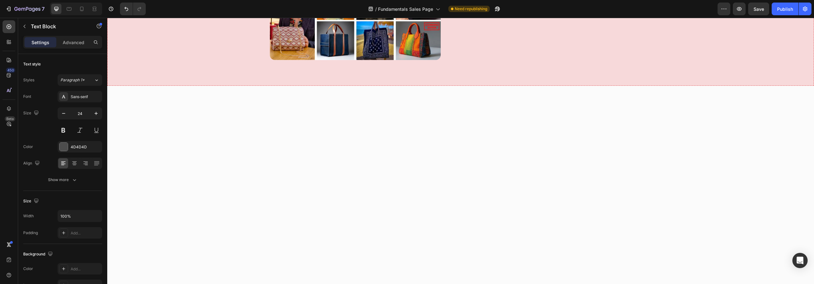
click at [96, 112] on icon "button" at bounding box center [95, 113] width 3 height 3
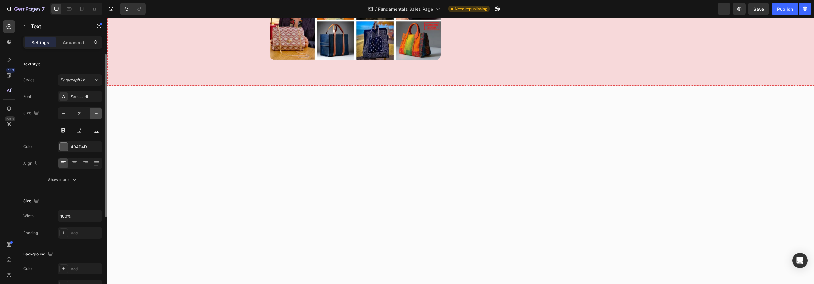
click at [96, 112] on icon "button" at bounding box center [95, 113] width 3 height 3
type input "24"
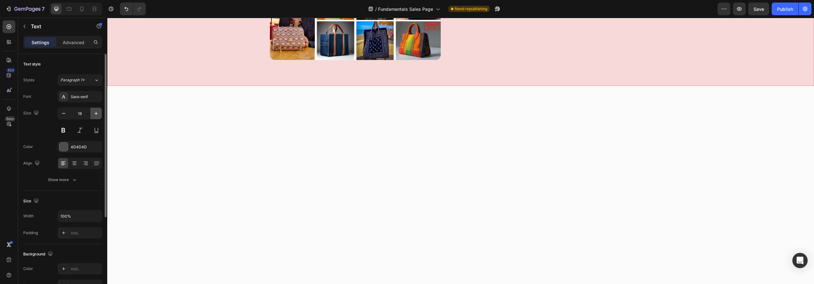
click at [94, 113] on icon "button" at bounding box center [96, 113] width 6 height 6
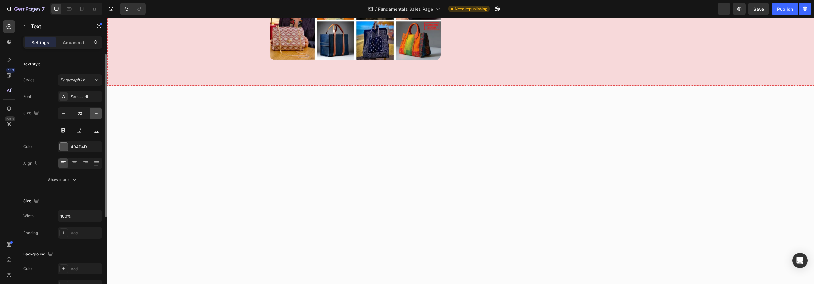
click at [94, 113] on icon "button" at bounding box center [96, 113] width 6 height 6
type input "24"
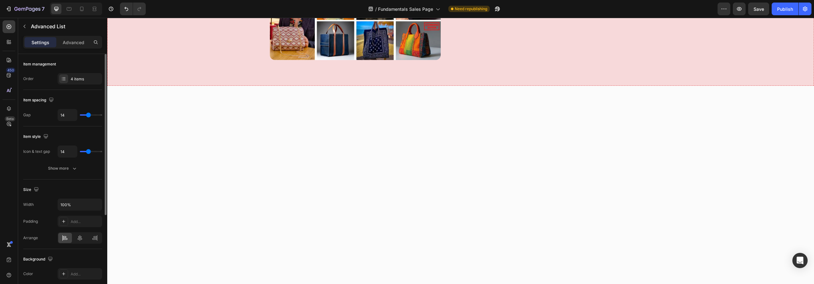
type input "13"
type input "14"
type input "15"
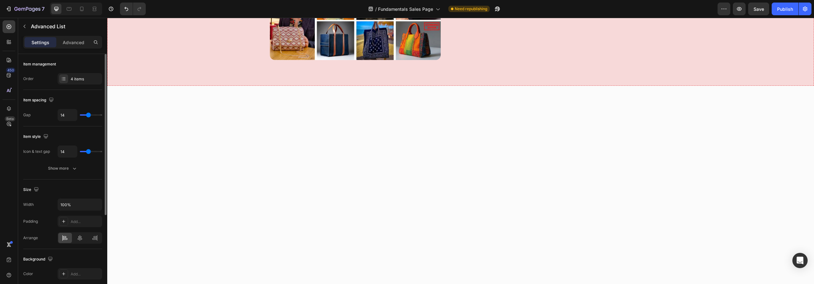
type input "15"
type input "16"
type input "17"
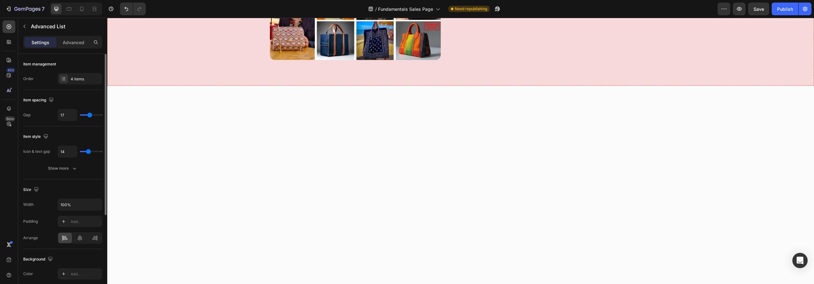
type input "18"
type input "19"
type input "20"
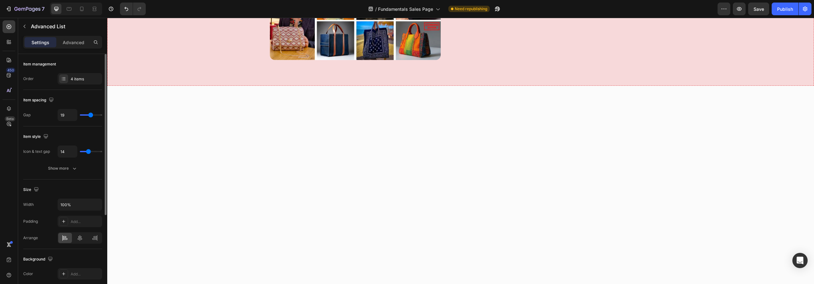
type input "20"
type input "22"
type input "23"
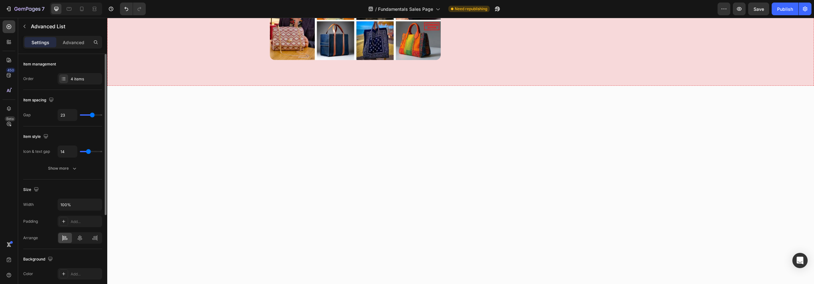
type input "24"
type input "25"
type input "24"
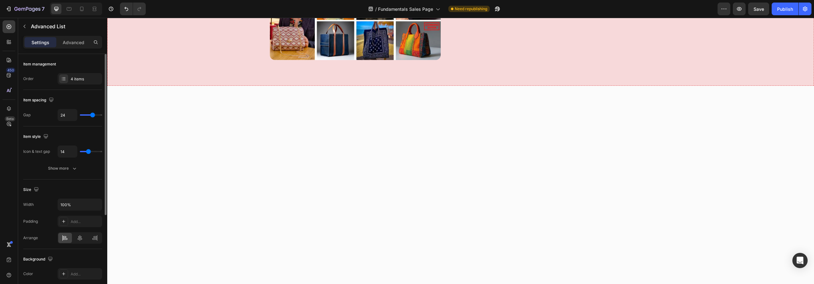
drag, startPoint x: 88, startPoint y: 115, endPoint x: 93, endPoint y: 115, distance: 4.8
type input "24"
click at [93, 115] on input "range" at bounding box center [91, 115] width 22 height 1
click at [76, 42] on p "Advanced" at bounding box center [74, 42] width 22 height 7
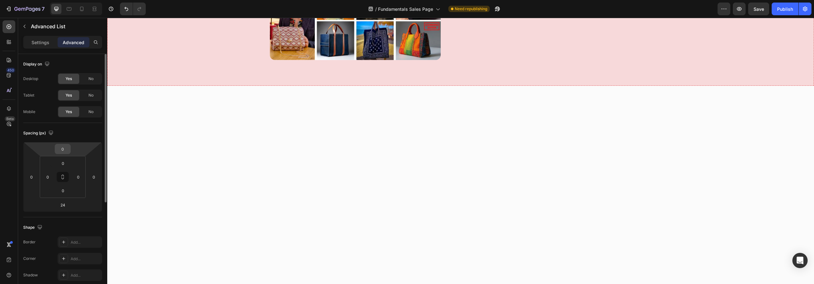
click at [68, 150] on input "0" at bounding box center [62, 149] width 13 height 10
type input "24"
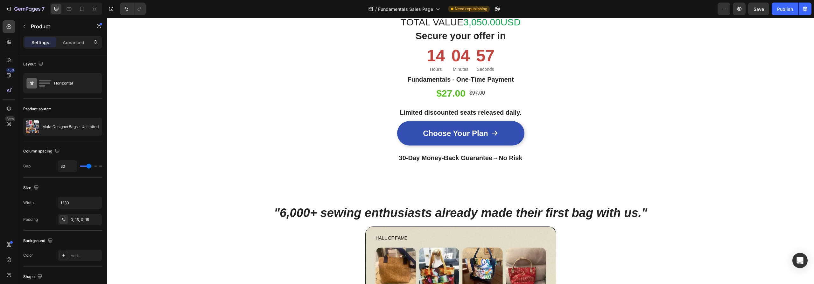
scroll to position [1092, 0]
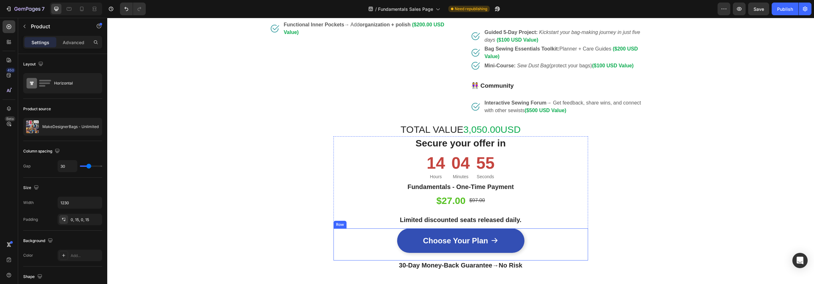
click at [547, 252] on div "Choose Your Plan Button Product" at bounding box center [460, 245] width 255 height 32
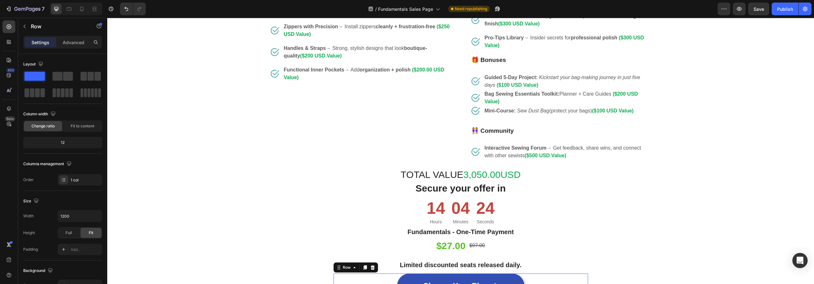
scroll to position [1215, 0]
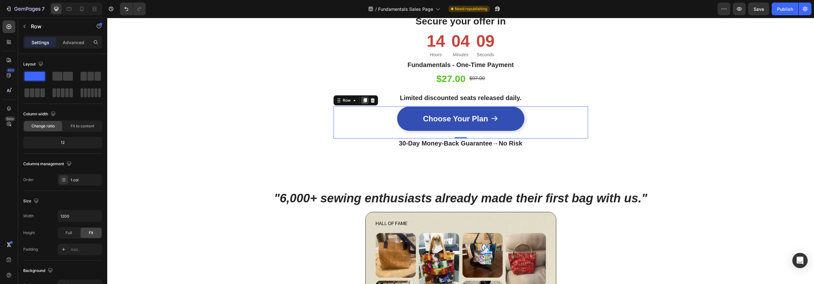
click at [363, 103] on icon at bounding box center [364, 100] width 3 height 4
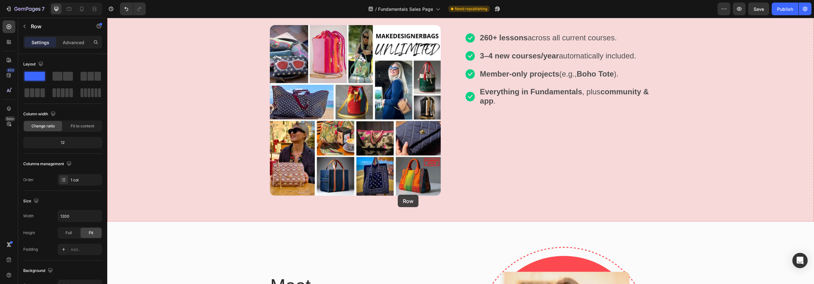
scroll to position [1983, 0]
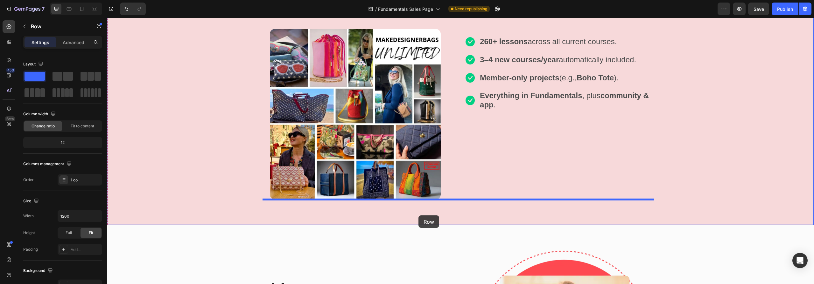
drag, startPoint x: 336, startPoint y: 149, endPoint x: 418, endPoint y: 215, distance: 105.6
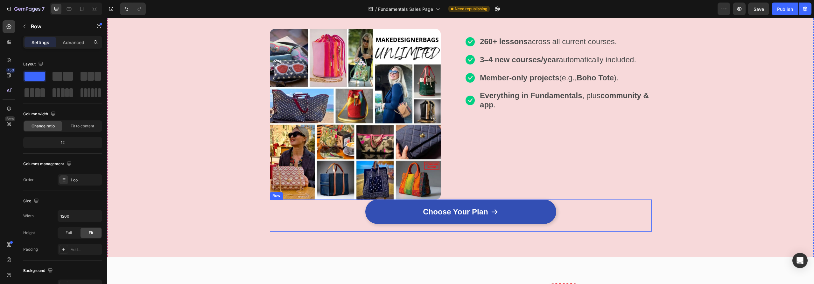
click at [357, 213] on div "Choose Your Plan Button Product" at bounding box center [461, 216] width 382 height 32
click at [475, 192] on div "Image 260+ lessons across all current courses. Text Block Image 3–4 new courses…" at bounding box center [558, 114] width 186 height 171
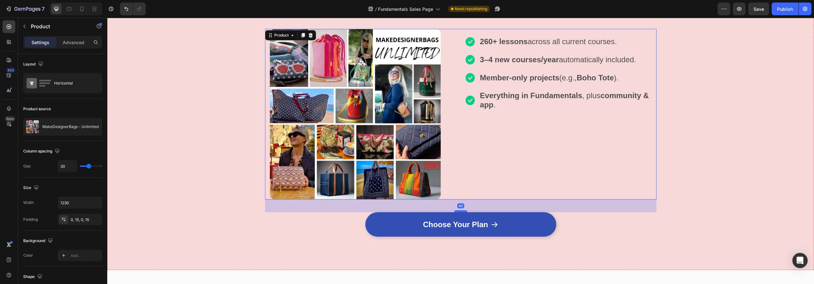
drag, startPoint x: 459, startPoint y: 199, endPoint x: 460, endPoint y: 211, distance: 12.7
click at [460, 211] on div at bounding box center [460, 212] width 13 height 2
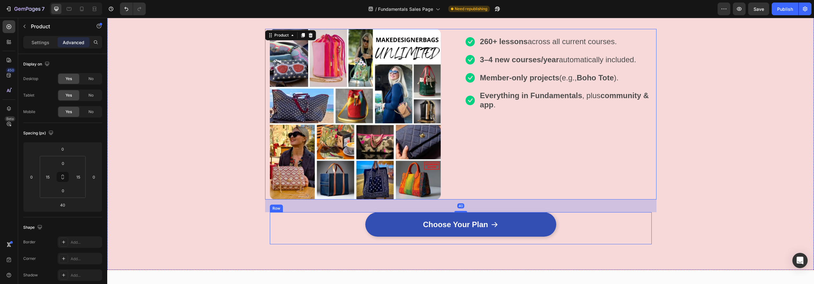
click at [303, 228] on div "Choose Your Plan Button Product" at bounding box center [461, 229] width 382 height 32
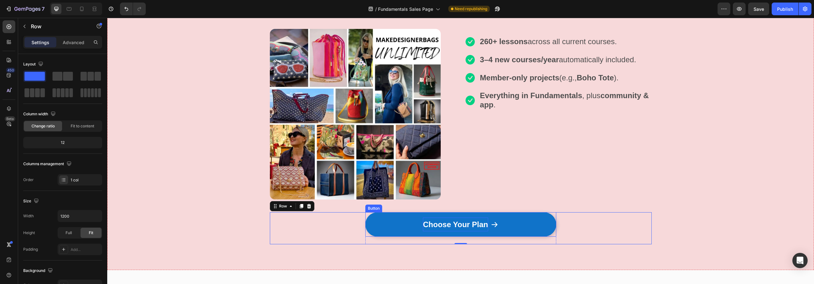
click at [438, 226] on p "Choose Your Plan" at bounding box center [455, 225] width 65 height 14
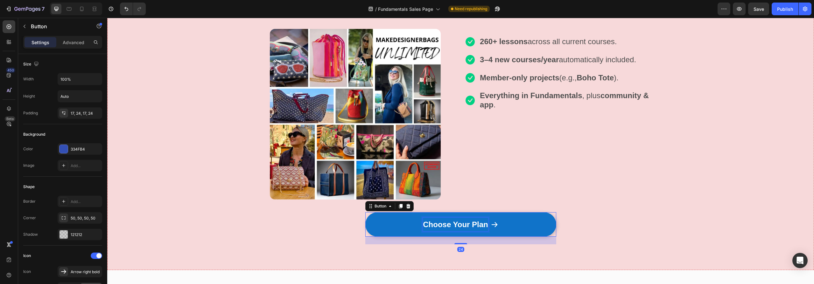
click at [438, 226] on p "Choose Your Plan" at bounding box center [455, 225] width 65 height 14
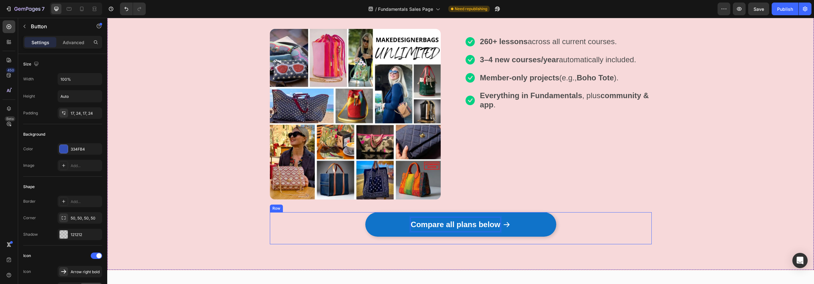
click at [598, 228] on div "Compare all plans below Button 24 Product" at bounding box center [461, 229] width 382 height 32
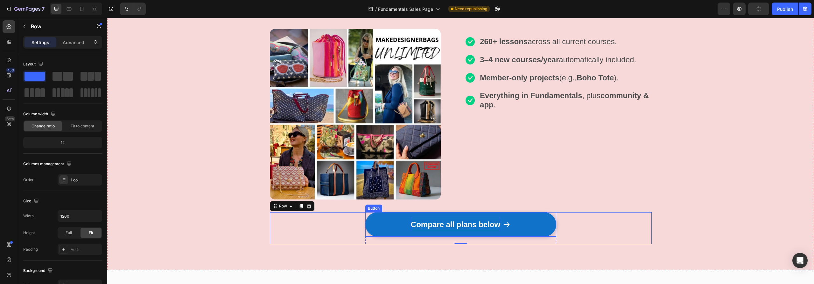
click at [527, 229] on link "Compare all plans below" at bounding box center [460, 225] width 191 height 24
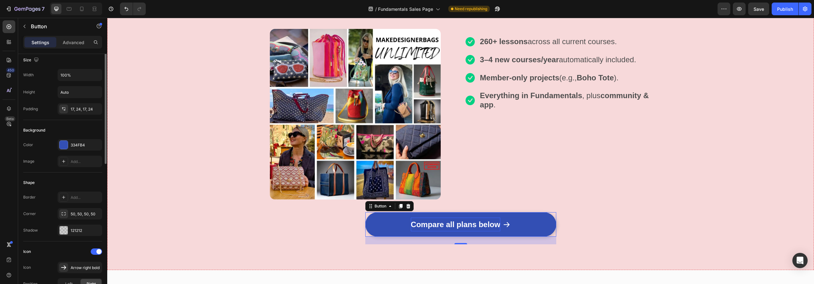
scroll to position [0, 0]
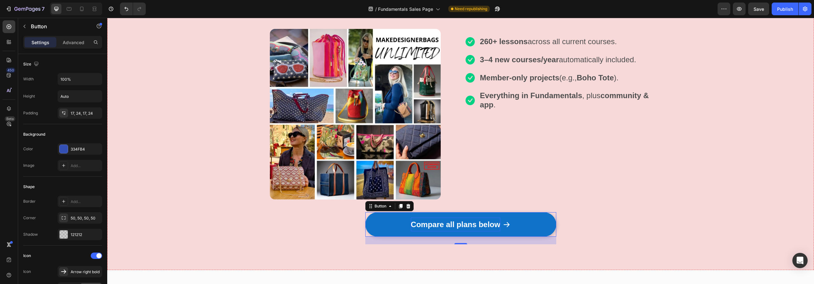
click at [380, 221] on link "Compare all plans below" at bounding box center [460, 225] width 191 height 24
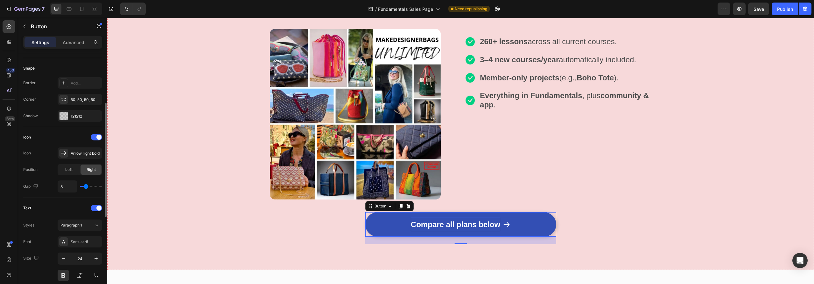
scroll to position [115, 0]
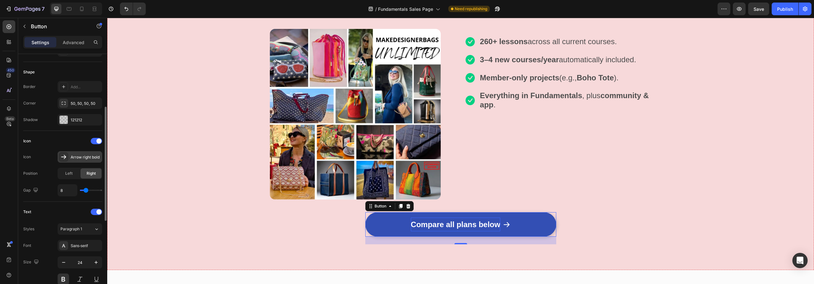
click at [88, 157] on div "Arrow right bold" at bounding box center [86, 158] width 30 height 6
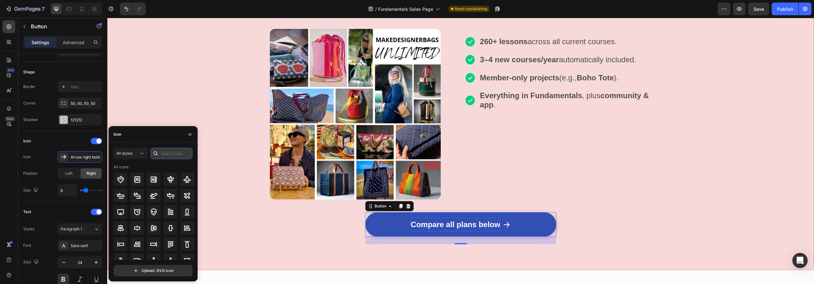
click at [172, 154] on input "text" at bounding box center [171, 153] width 42 height 11
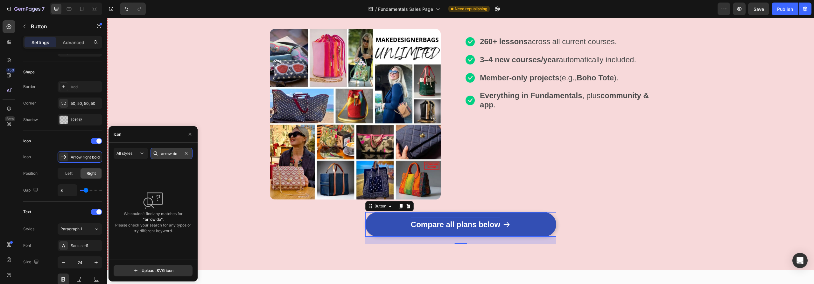
scroll to position [0, 0]
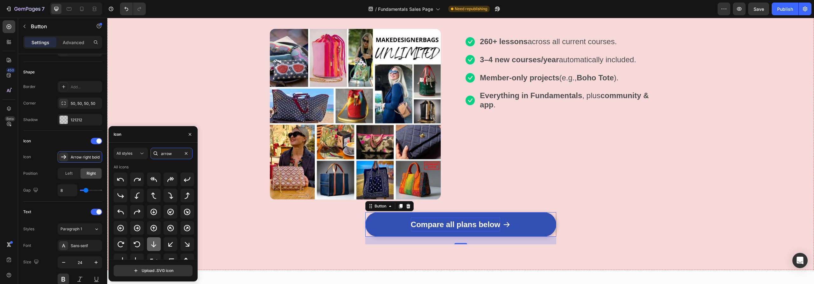
type input "arrow"
click at [152, 245] on icon at bounding box center [154, 245] width 8 height 8
click at [702, 215] on div "Want all courses + new projects as they’re released? Heading Row Product Images…" at bounding box center [461, 110] width 706 height 269
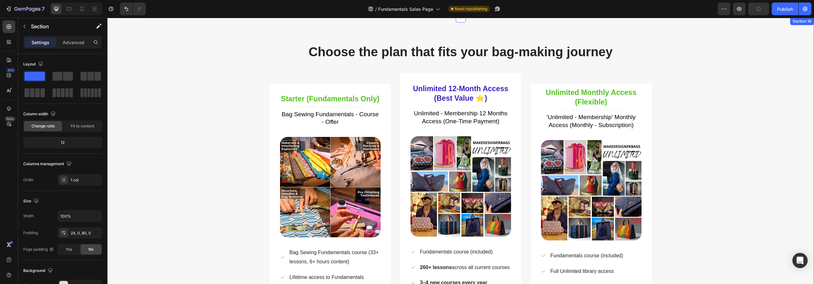
scroll to position [3012, 0]
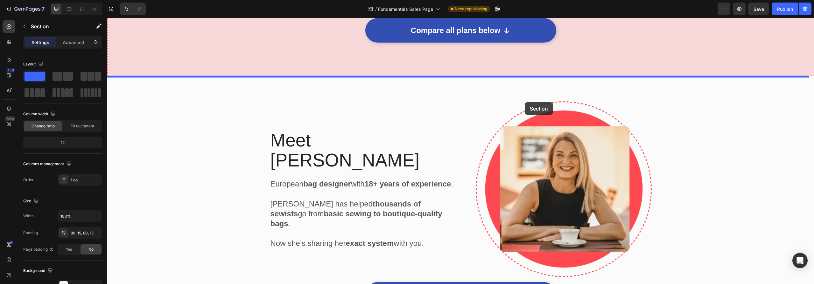
scroll to position [2174, 0]
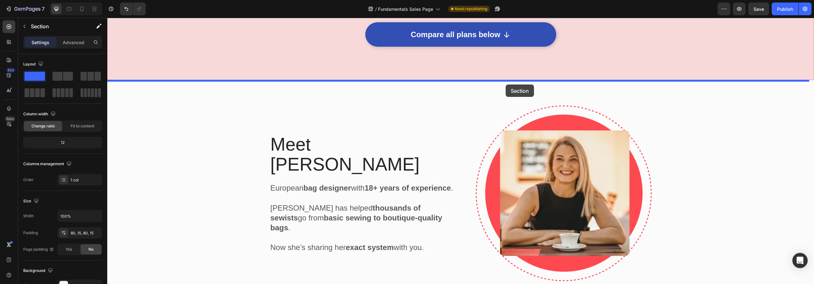
drag, startPoint x: 682, startPoint y: 142, endPoint x: 505, endPoint y: 84, distance: 185.6
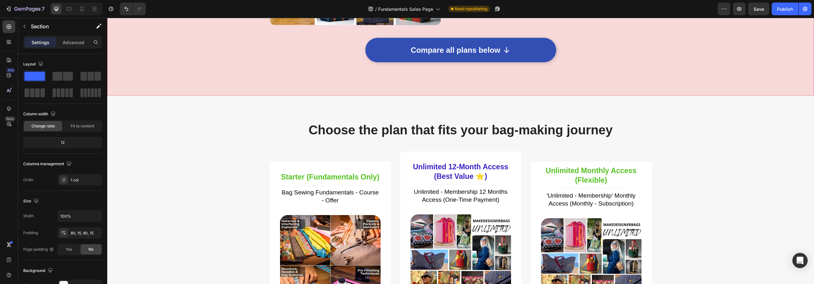
scroll to position [2227, 0]
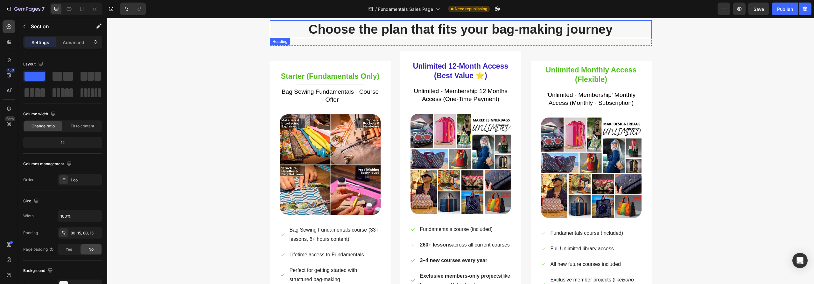
click at [463, 28] on h2 "Choose the plan that fits your bag-making journey" at bounding box center [461, 29] width 382 height 18
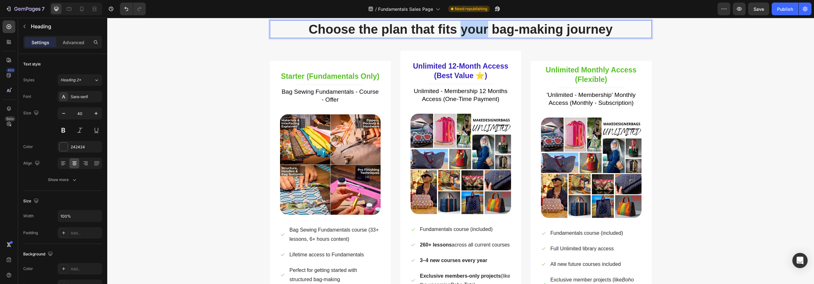
click at [463, 28] on h2 "Choose the plan that fits your bag-making journey" at bounding box center [461, 29] width 382 height 18
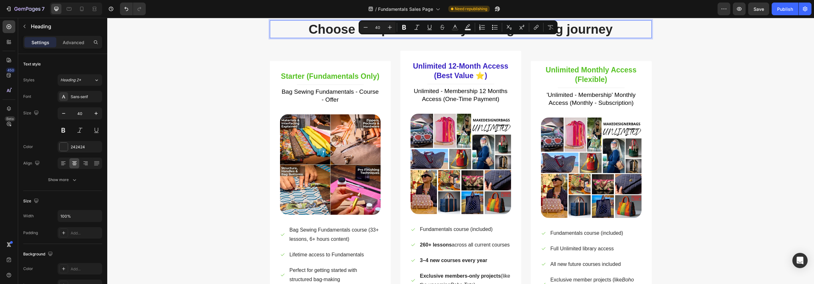
scroll to position [2225, 0]
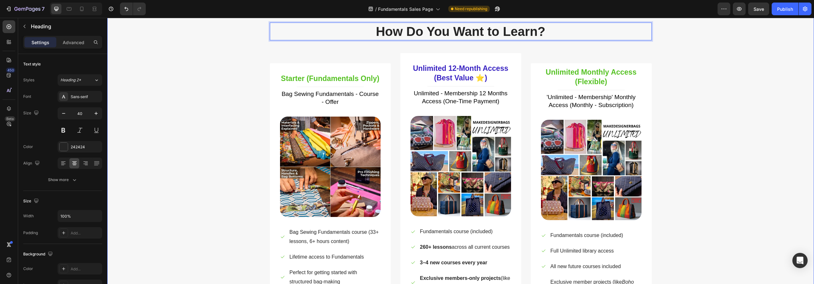
click at [688, 100] on div "How Do You Want to Learn? Heading 24 Row Starter (Fundamentals Only) Heading Ti…" at bounding box center [460, 218] width 697 height 390
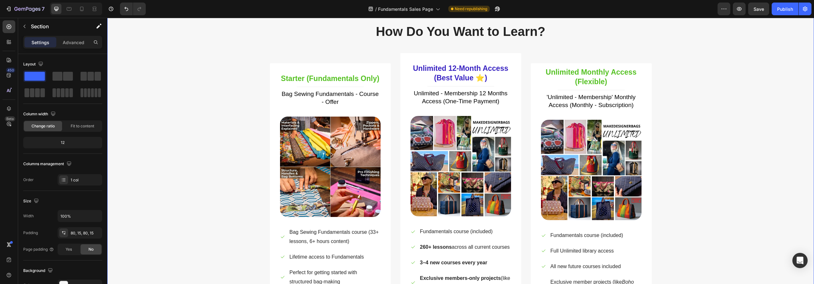
scroll to position [2156, 0]
